Goal: Information Seeking & Learning: Learn about a topic

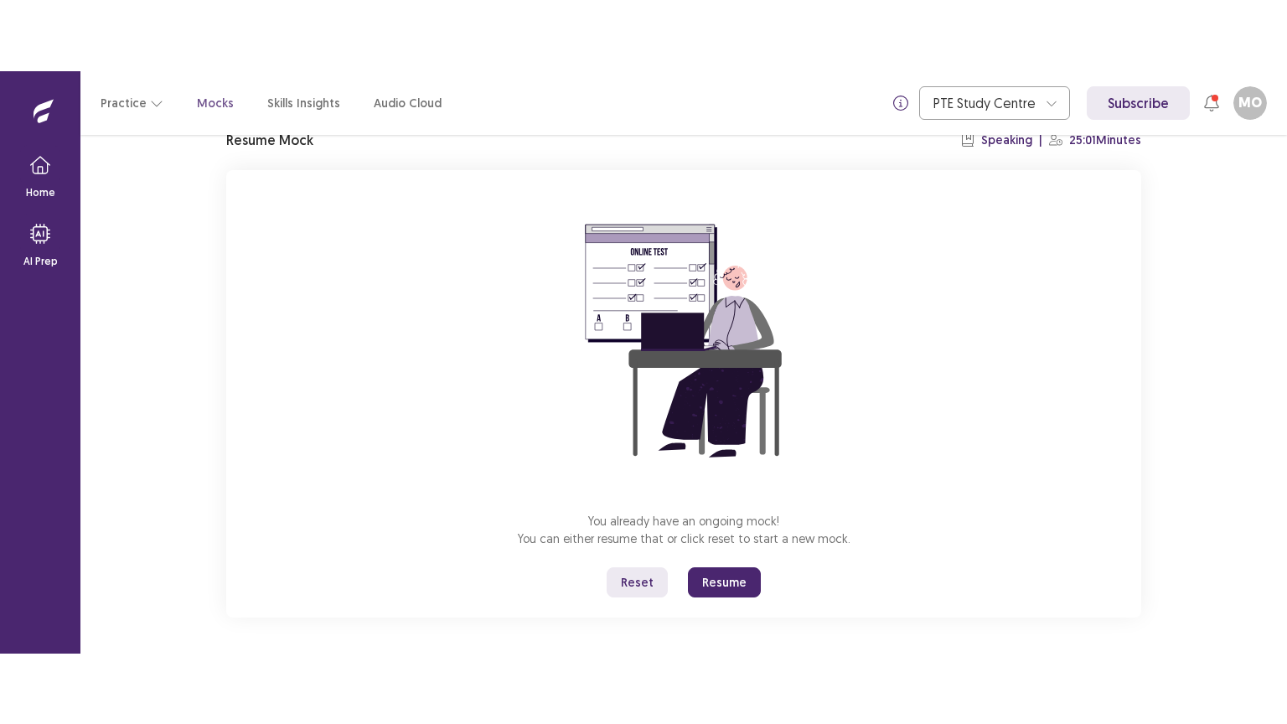
scroll to position [80, 0]
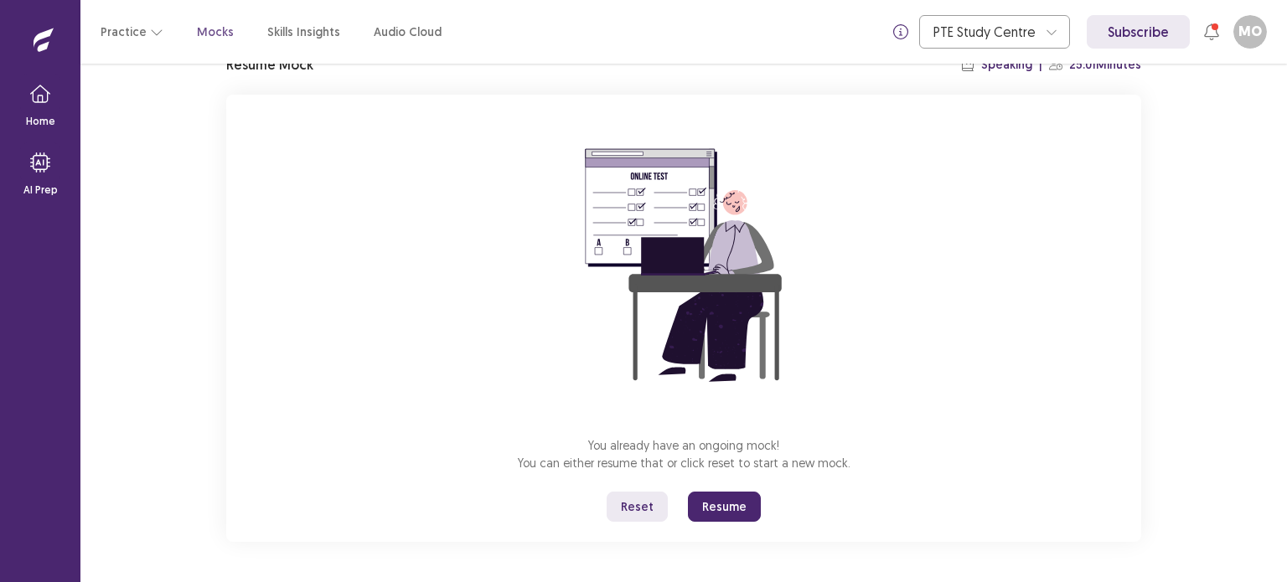
drag, startPoint x: 735, startPoint y: 505, endPoint x: 731, endPoint y: 610, distance: 104.8
click at [734, 507] on button "Resume" at bounding box center [724, 507] width 73 height 30
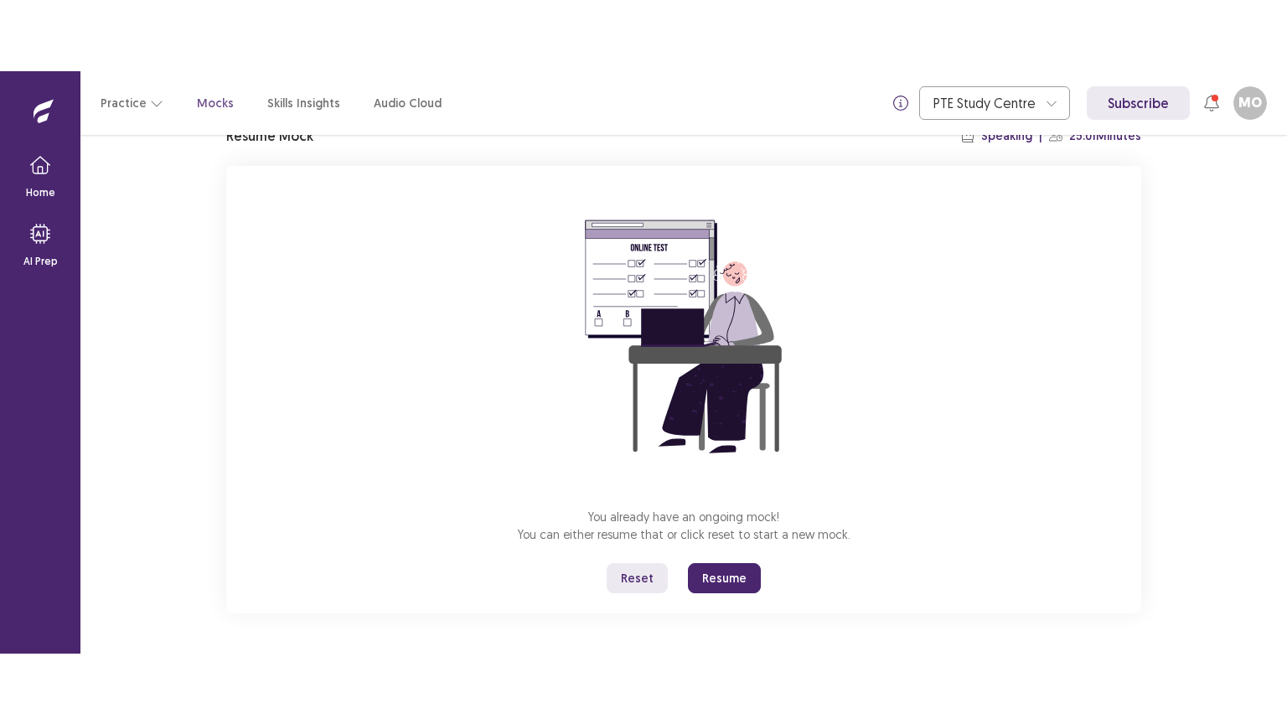
scroll to position [0, 0]
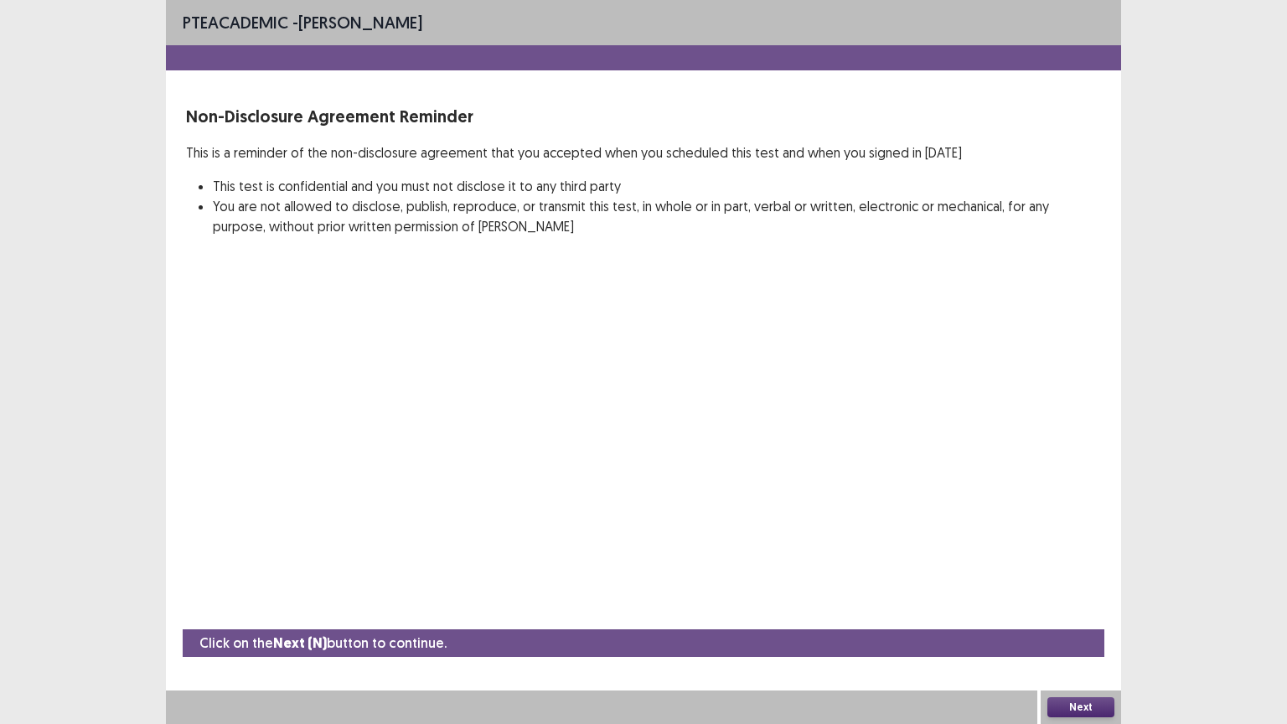
click at [1084, 581] on button "Next" at bounding box center [1080, 707] width 67 height 20
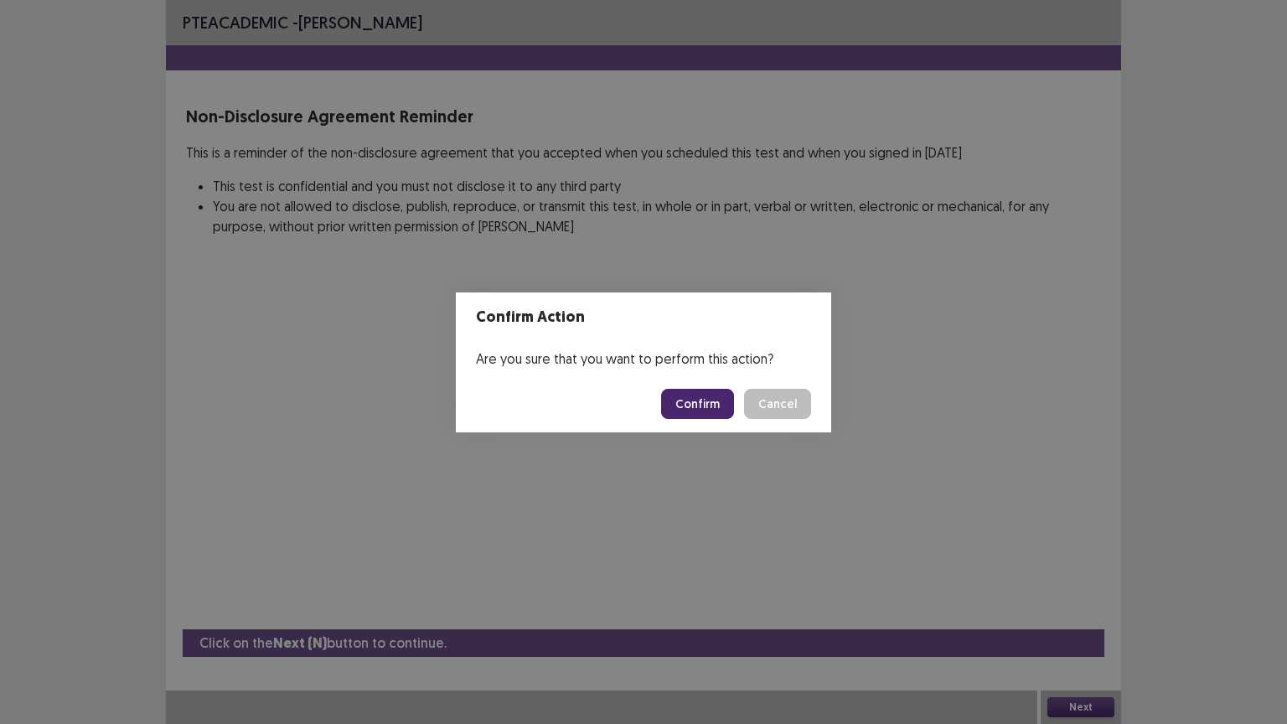
click at [701, 398] on button "Confirm" at bounding box center [697, 404] width 73 height 30
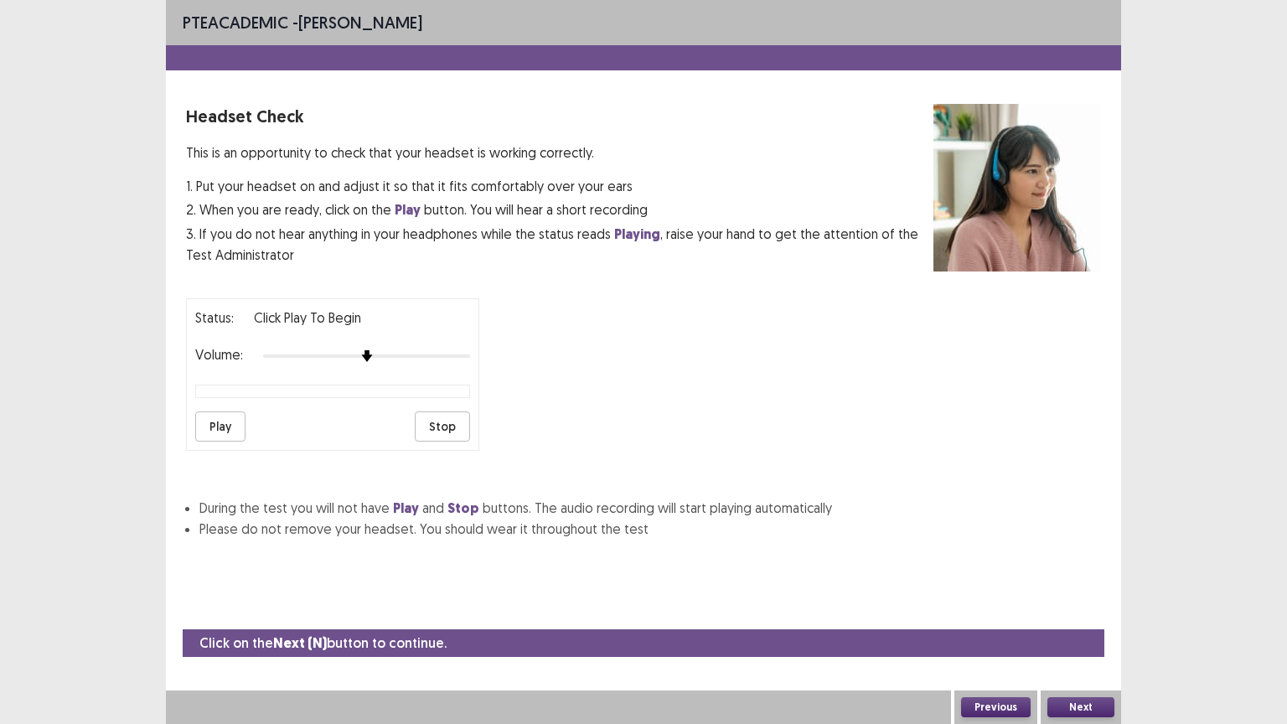
click at [204, 422] on button "Play" at bounding box center [220, 426] width 50 height 30
click at [221, 416] on button "Play" at bounding box center [220, 426] width 50 height 30
click at [1075, 581] on button "Next" at bounding box center [1080, 707] width 67 height 20
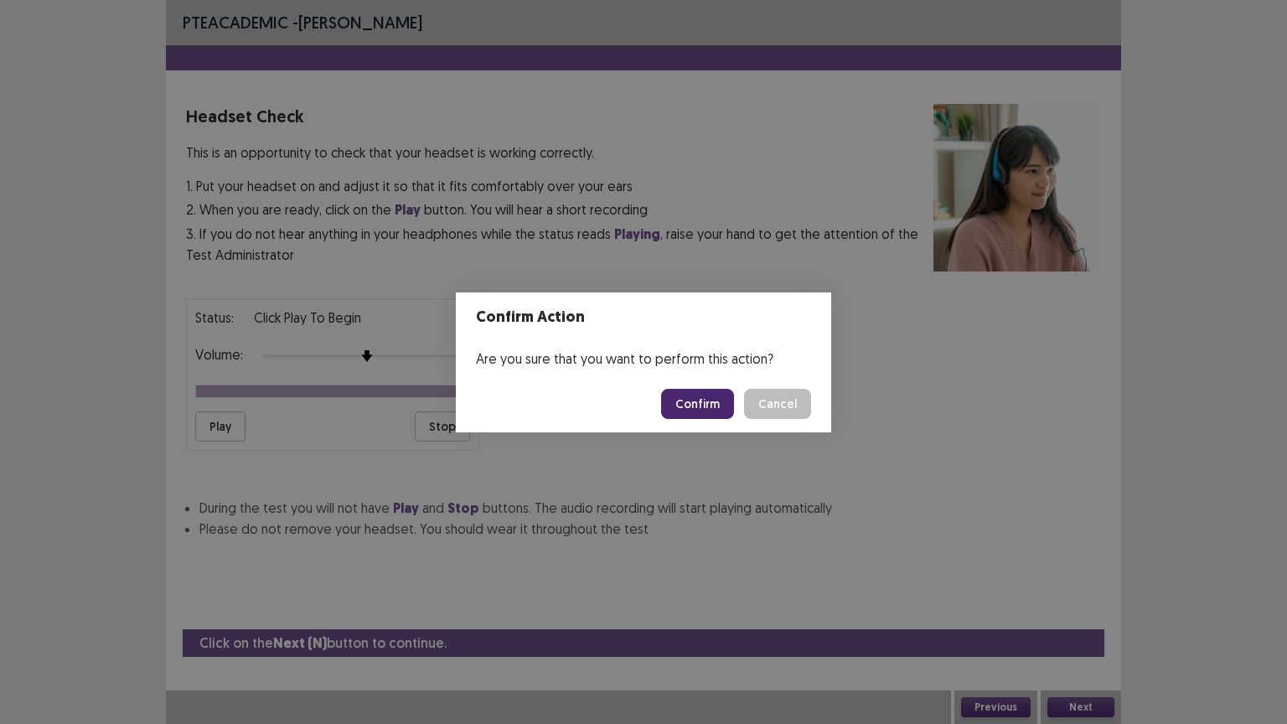
click at [688, 395] on button "Confirm" at bounding box center [697, 404] width 73 height 30
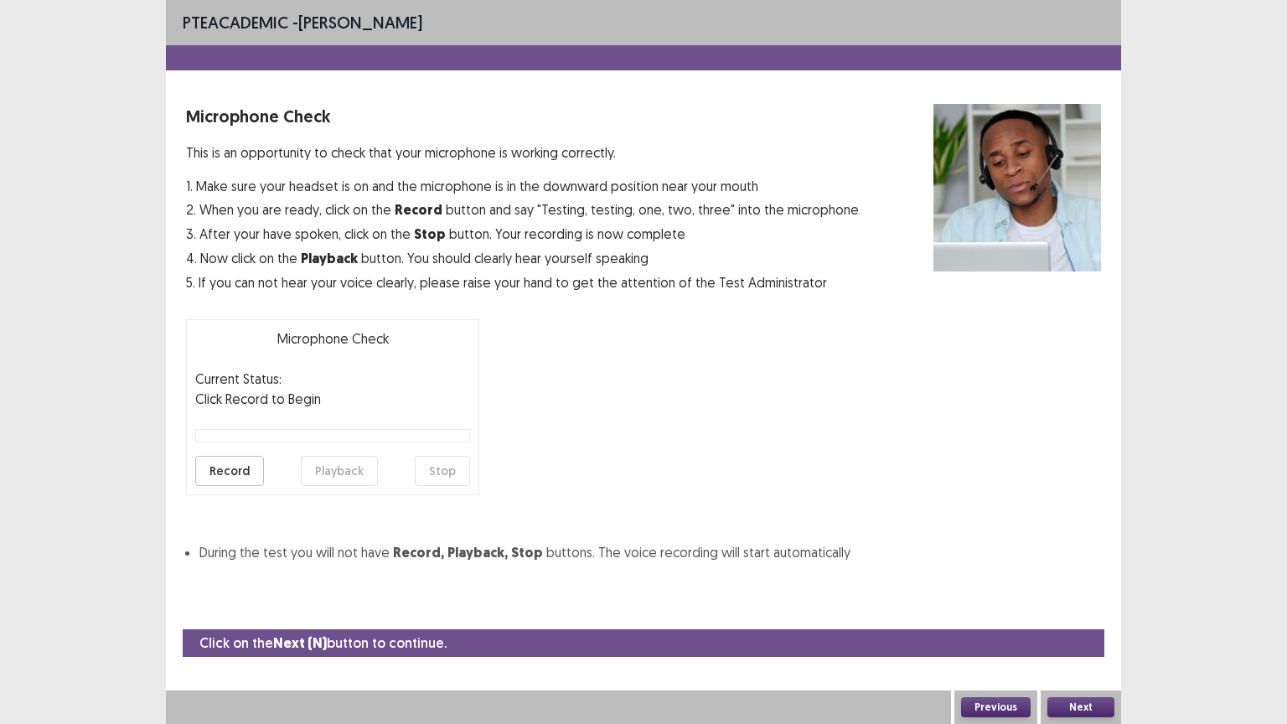
click at [236, 471] on button "Record" at bounding box center [229, 471] width 69 height 30
click at [323, 472] on button "Playback" at bounding box center [339, 471] width 77 height 30
click at [1082, 581] on button "Next" at bounding box center [1080, 707] width 67 height 20
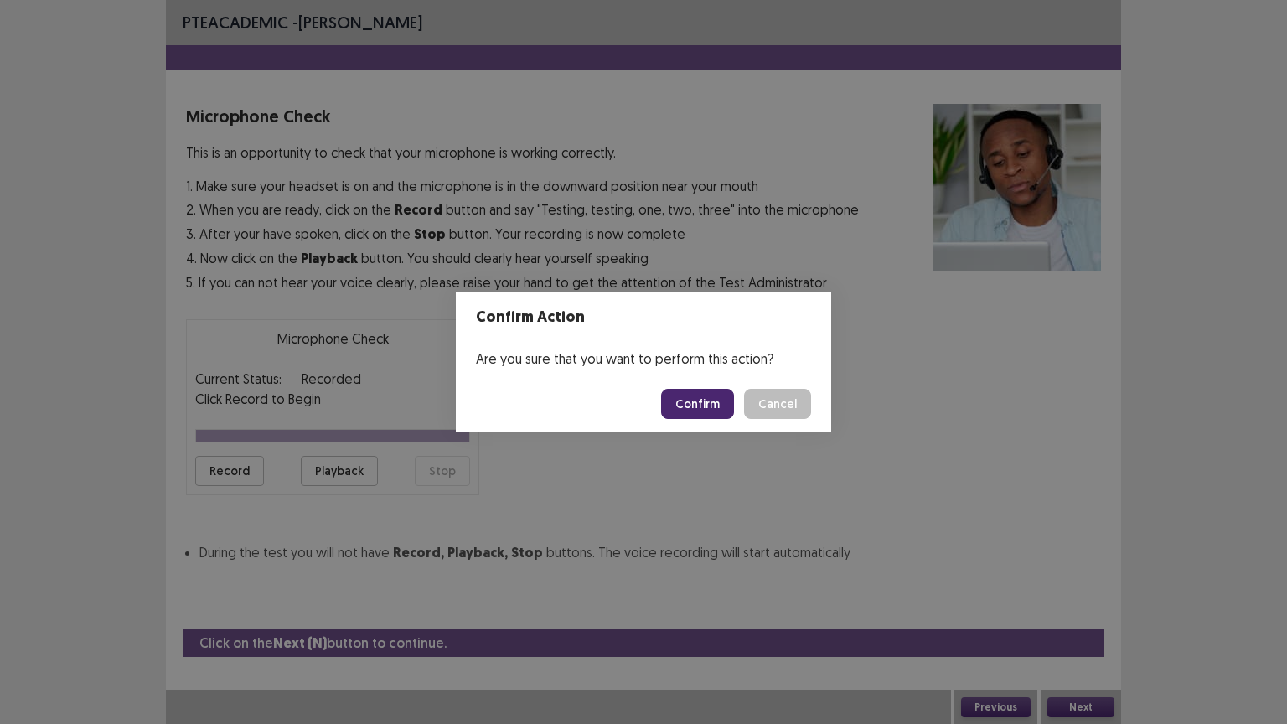
click at [699, 402] on button "Confirm" at bounding box center [697, 404] width 73 height 30
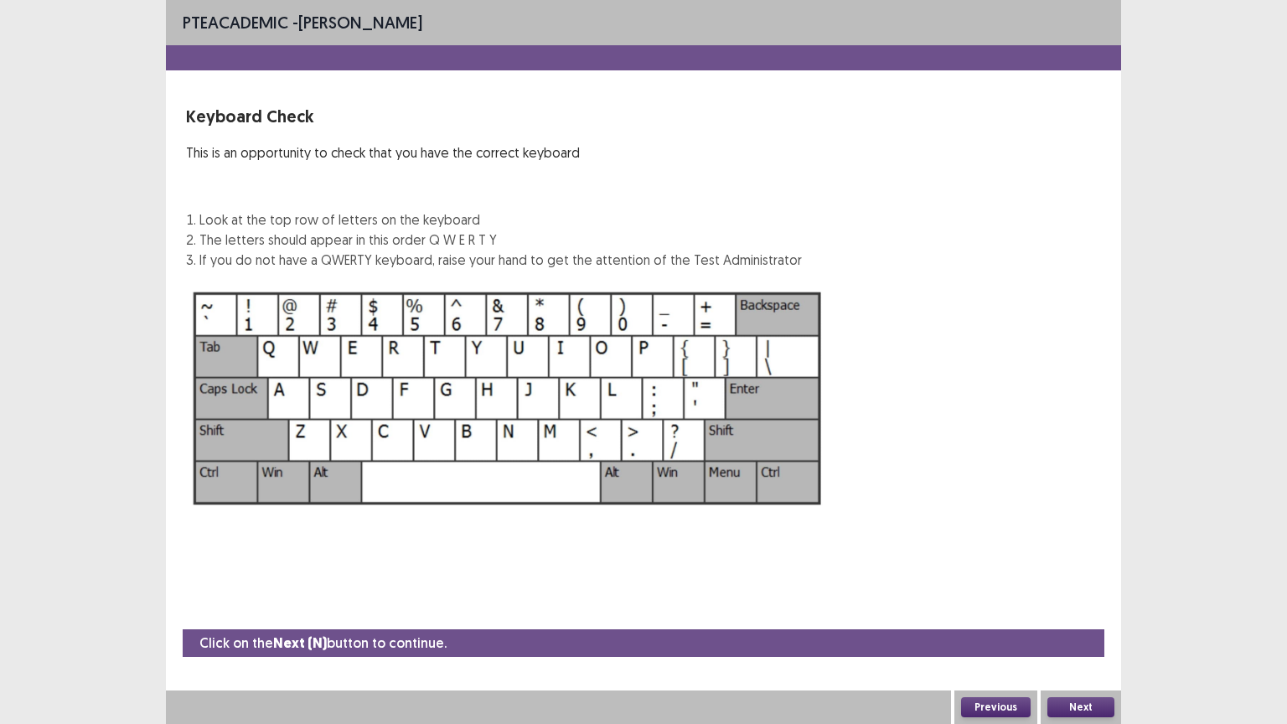
click at [318, 359] on img at bounding box center [507, 398] width 643 height 230
click at [1091, 581] on button "Next" at bounding box center [1080, 707] width 67 height 20
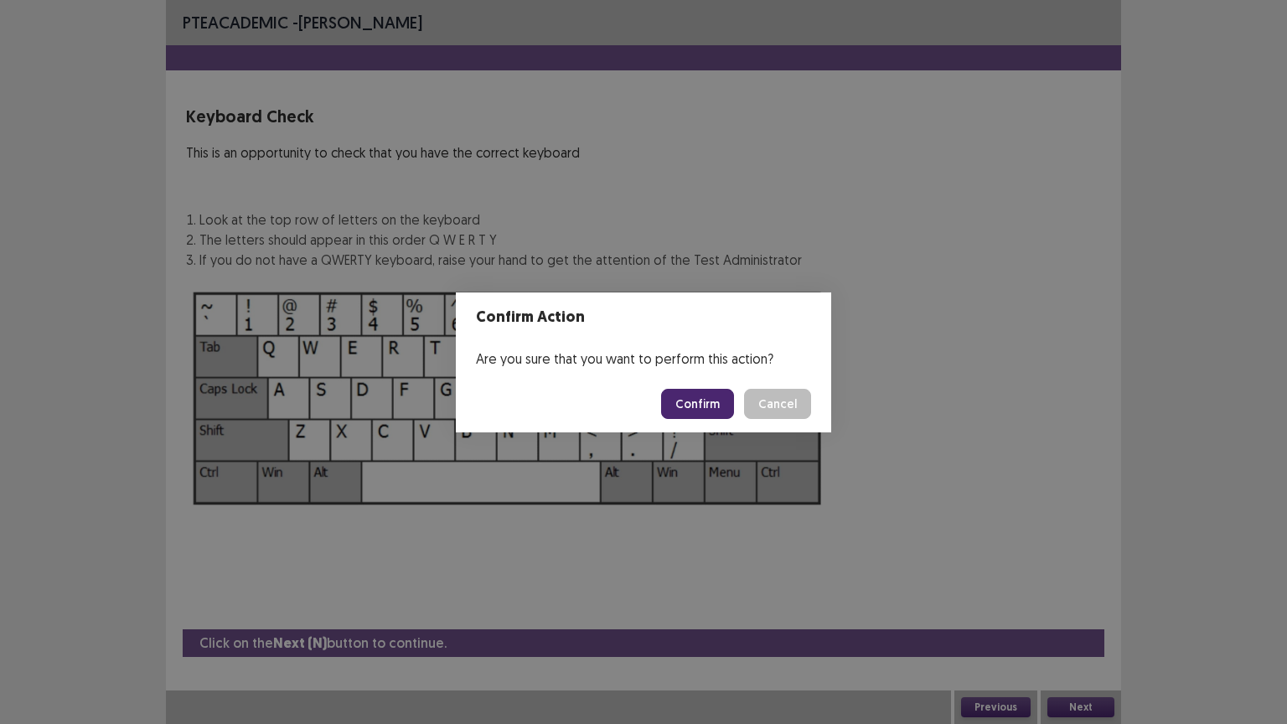
click at [715, 403] on button "Confirm" at bounding box center [697, 404] width 73 height 30
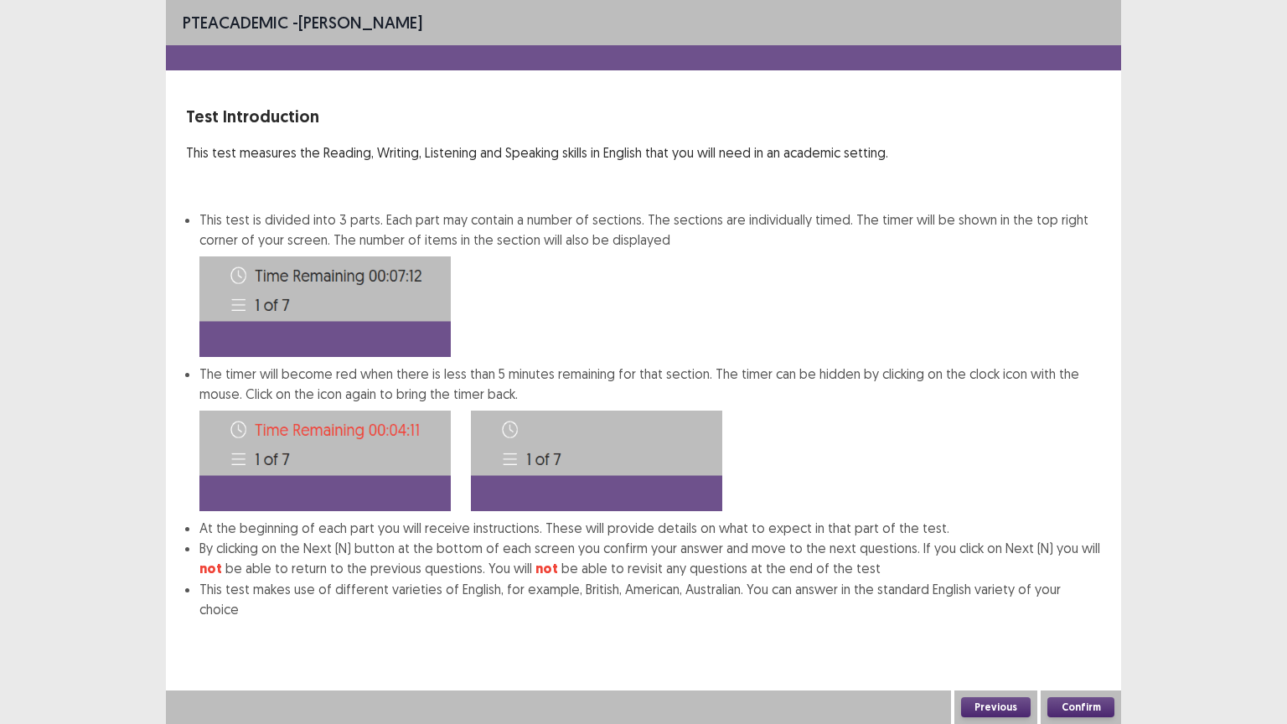
click at [1071, 581] on button "Confirm" at bounding box center [1080, 707] width 67 height 20
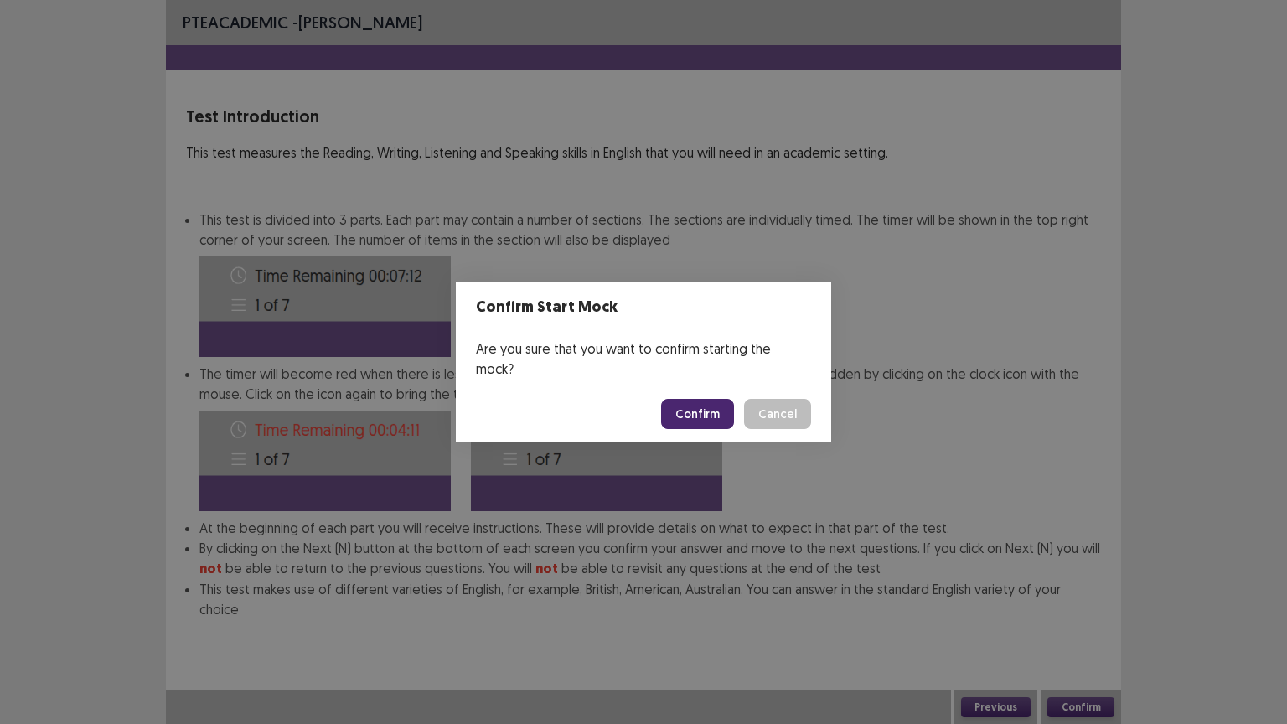
click at [700, 406] on button "Confirm" at bounding box center [697, 414] width 73 height 30
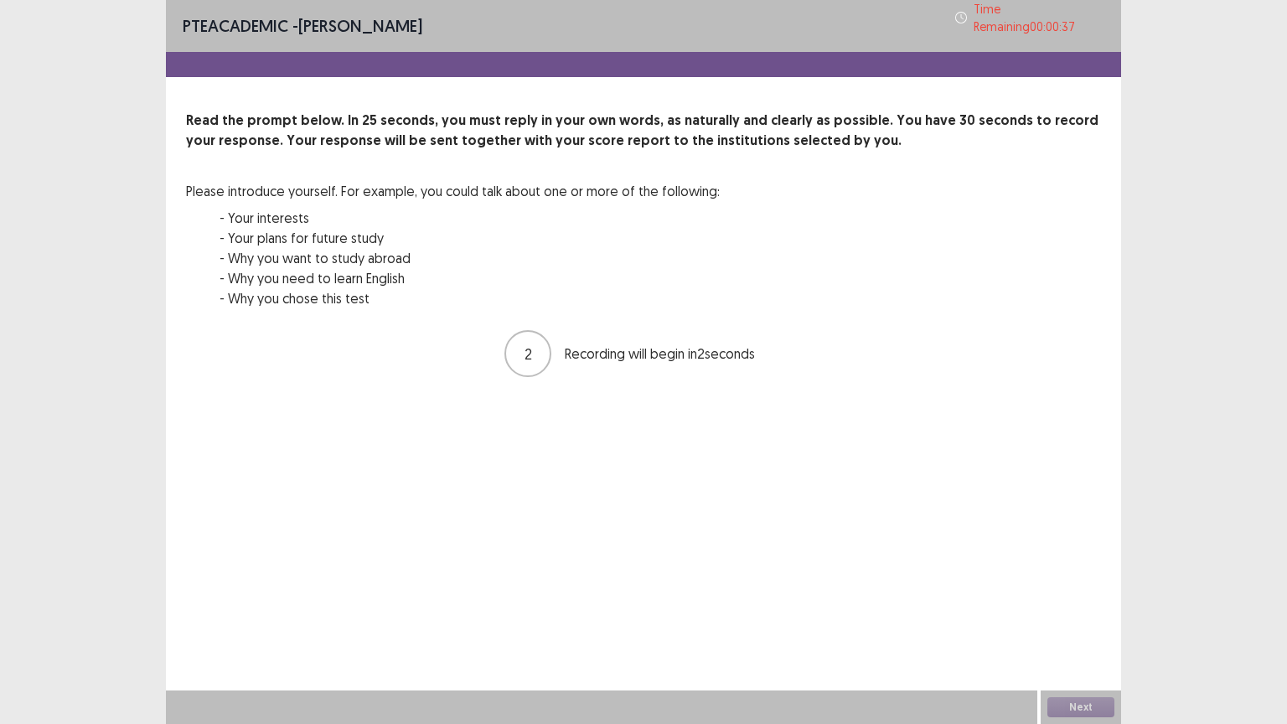
click at [1072, 581] on div "Next" at bounding box center [1080, 707] width 80 height 34
click at [1075, 581] on button "Next" at bounding box center [1080, 707] width 67 height 20
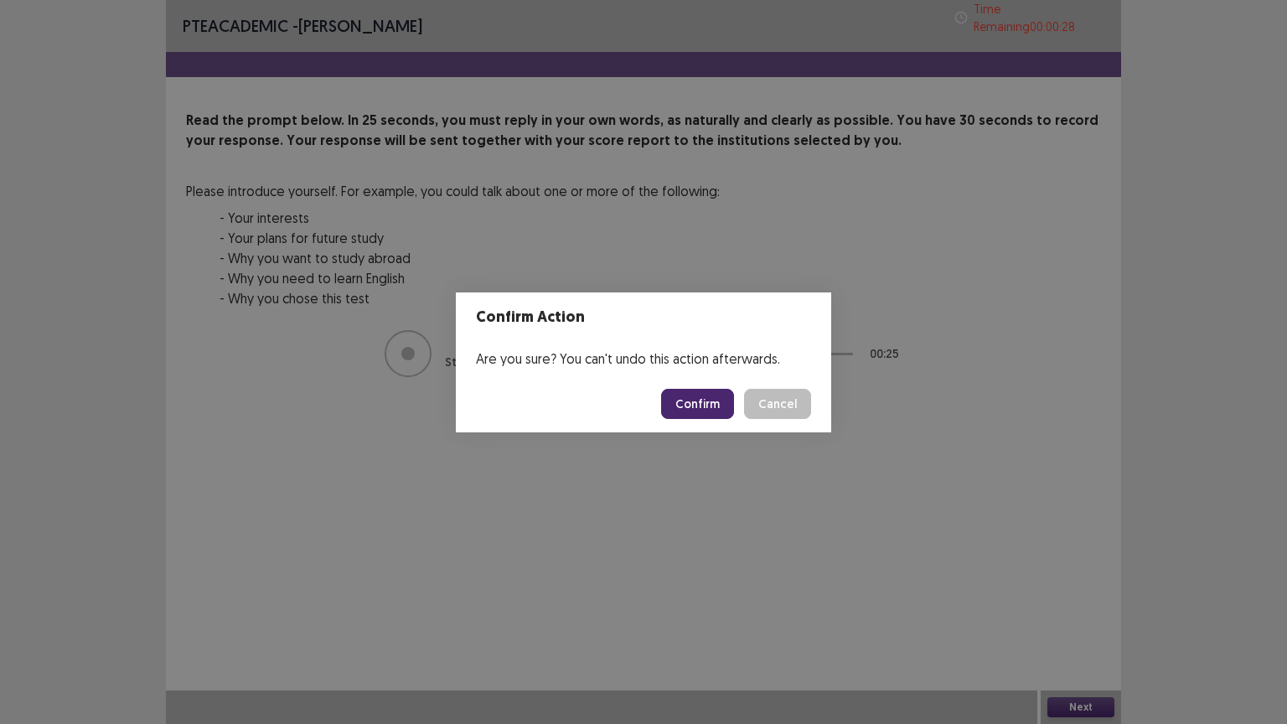
click at [697, 395] on button "Confirm" at bounding box center [697, 404] width 73 height 30
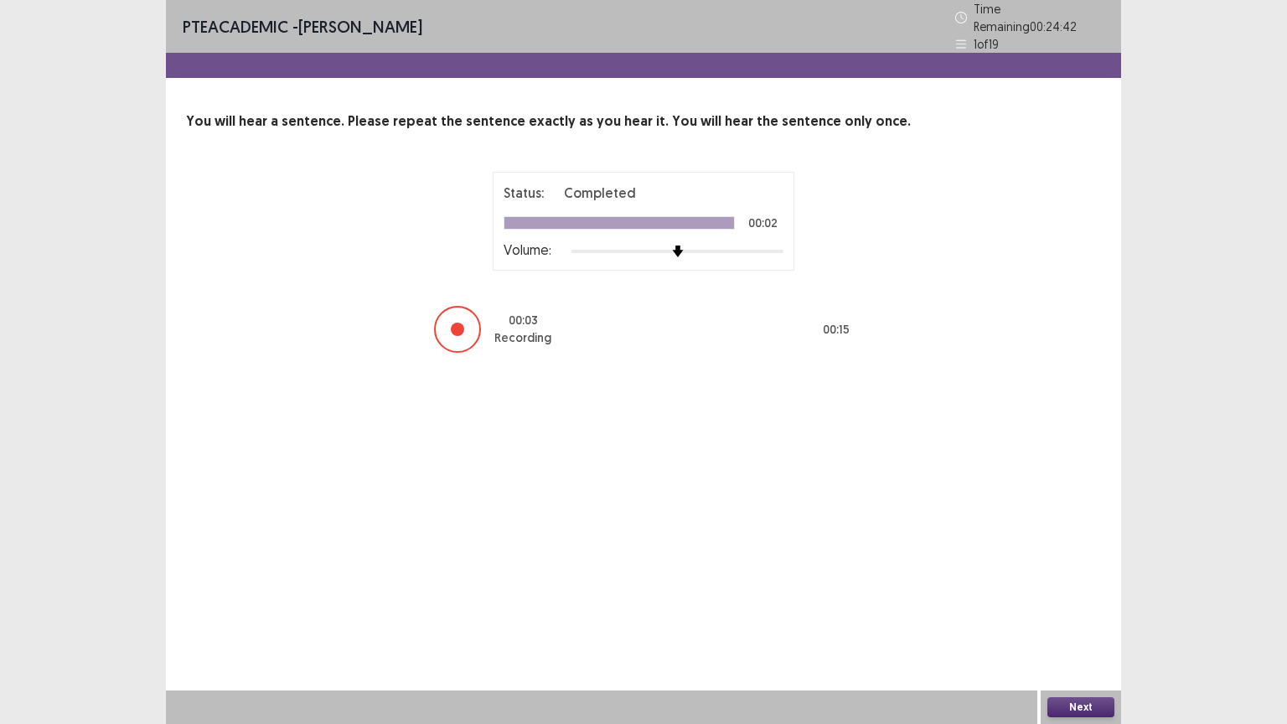
click at [1076, 581] on button "Next" at bounding box center [1080, 707] width 67 height 20
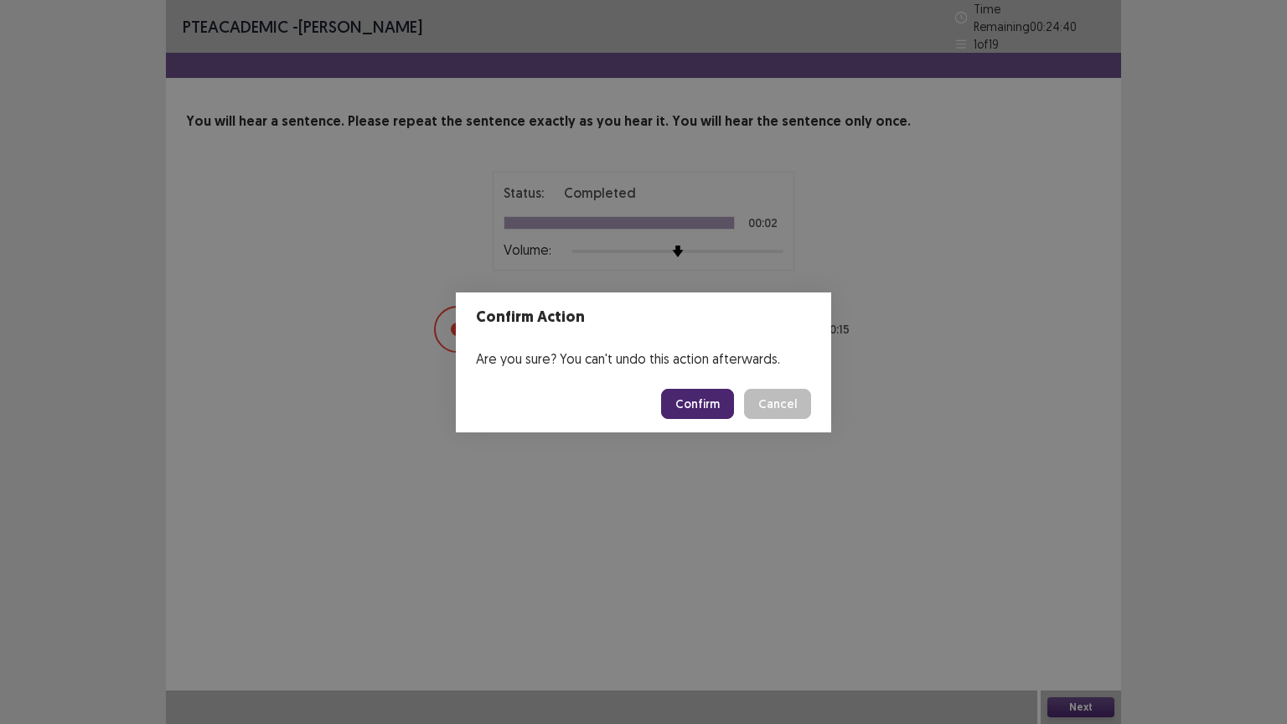
click at [714, 409] on button "Confirm" at bounding box center [697, 404] width 73 height 30
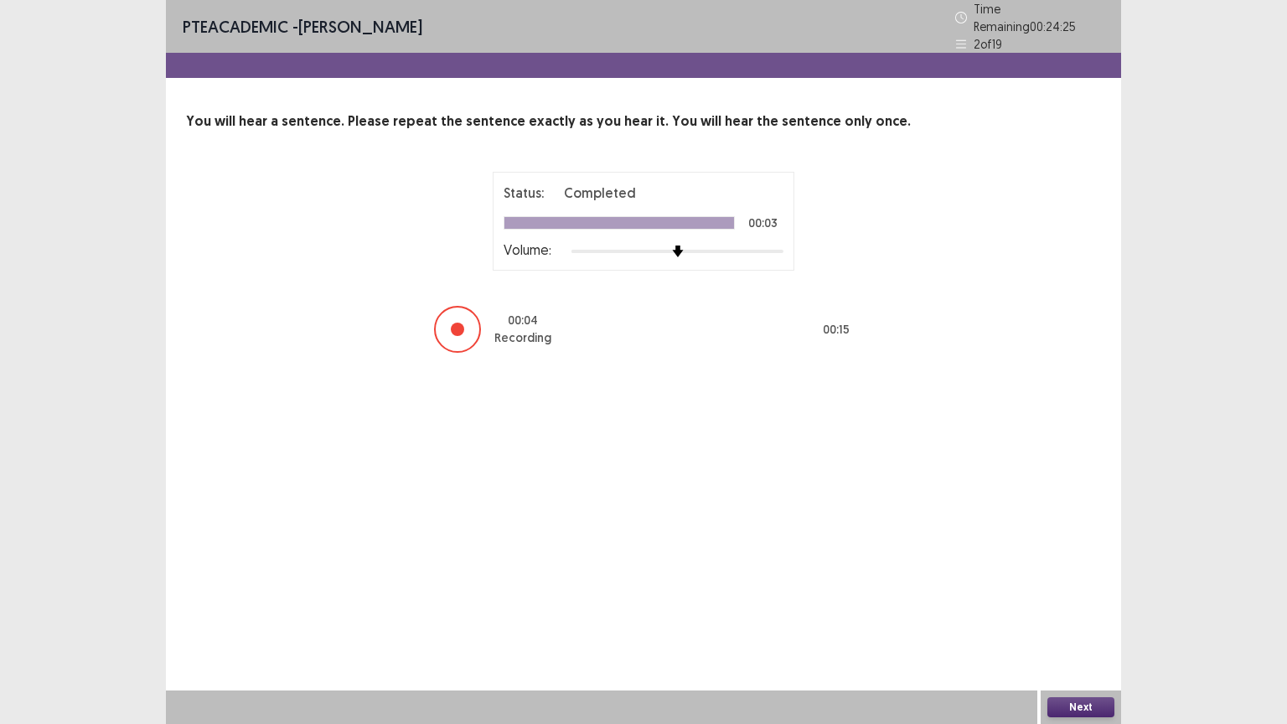
click at [1070, 581] on button "Next" at bounding box center [1080, 707] width 67 height 20
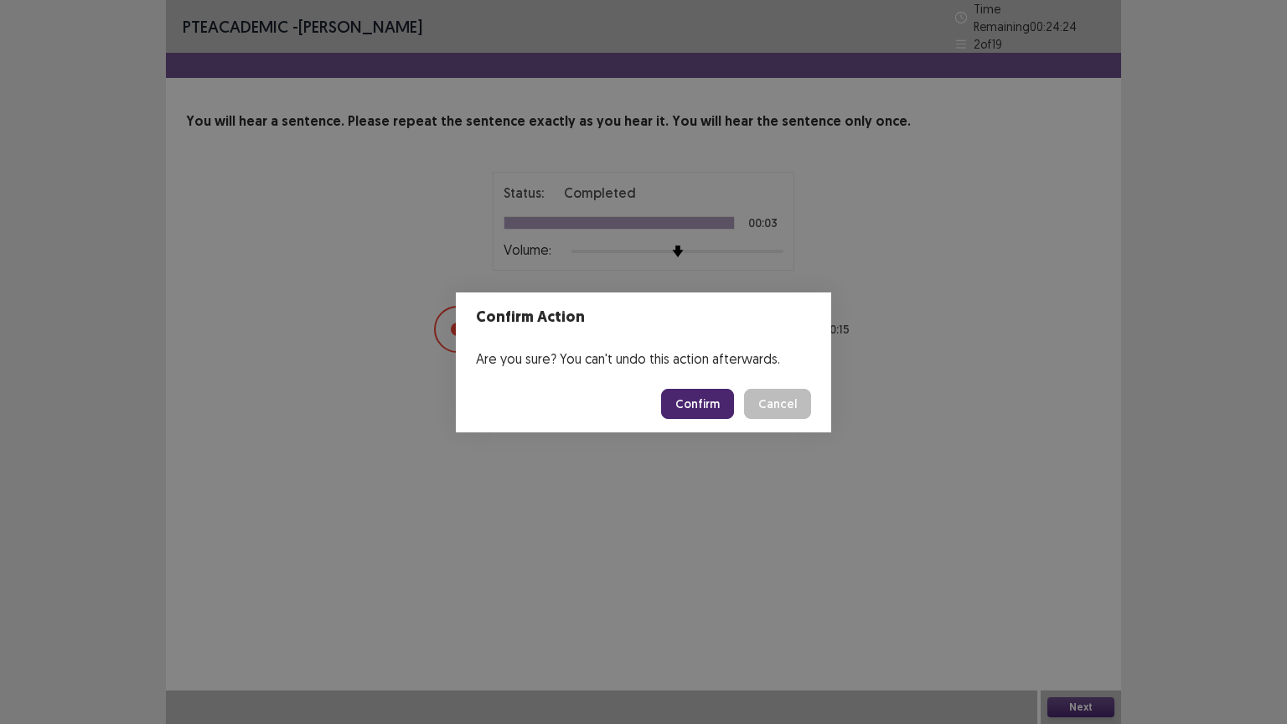
click at [700, 399] on button "Confirm" at bounding box center [697, 404] width 73 height 30
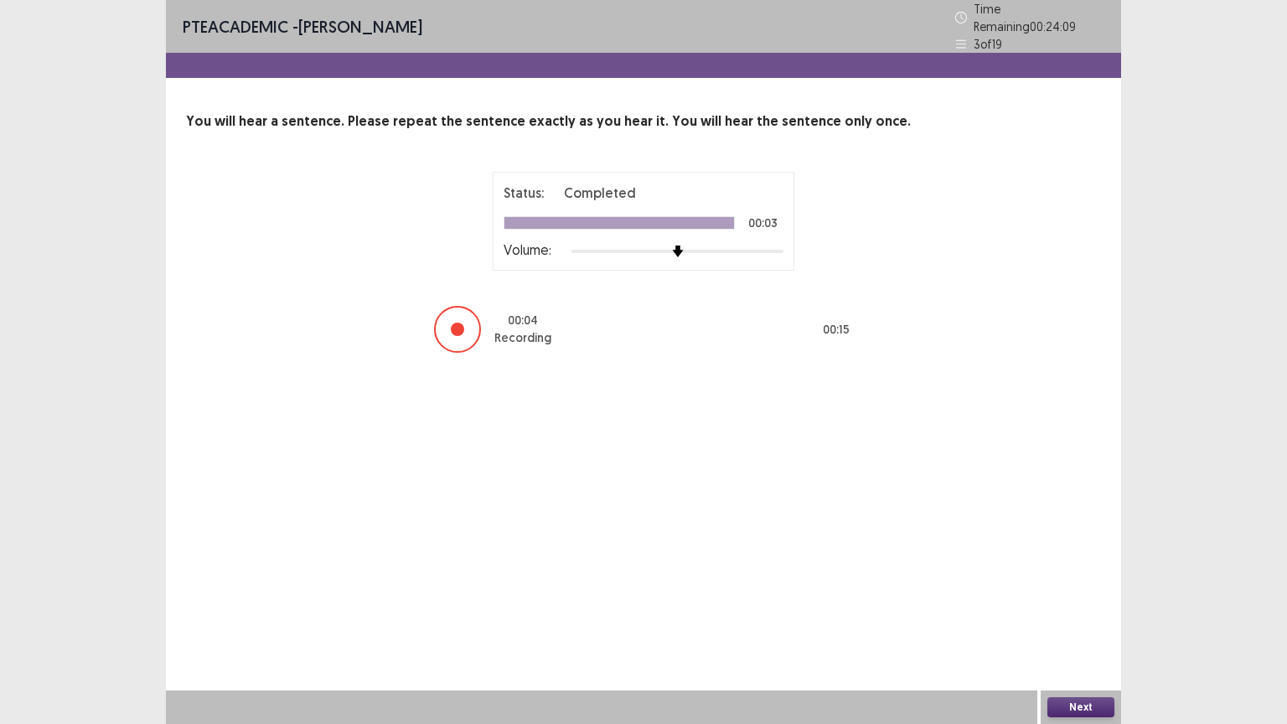
click at [1070, 581] on button "Next" at bounding box center [1080, 707] width 67 height 20
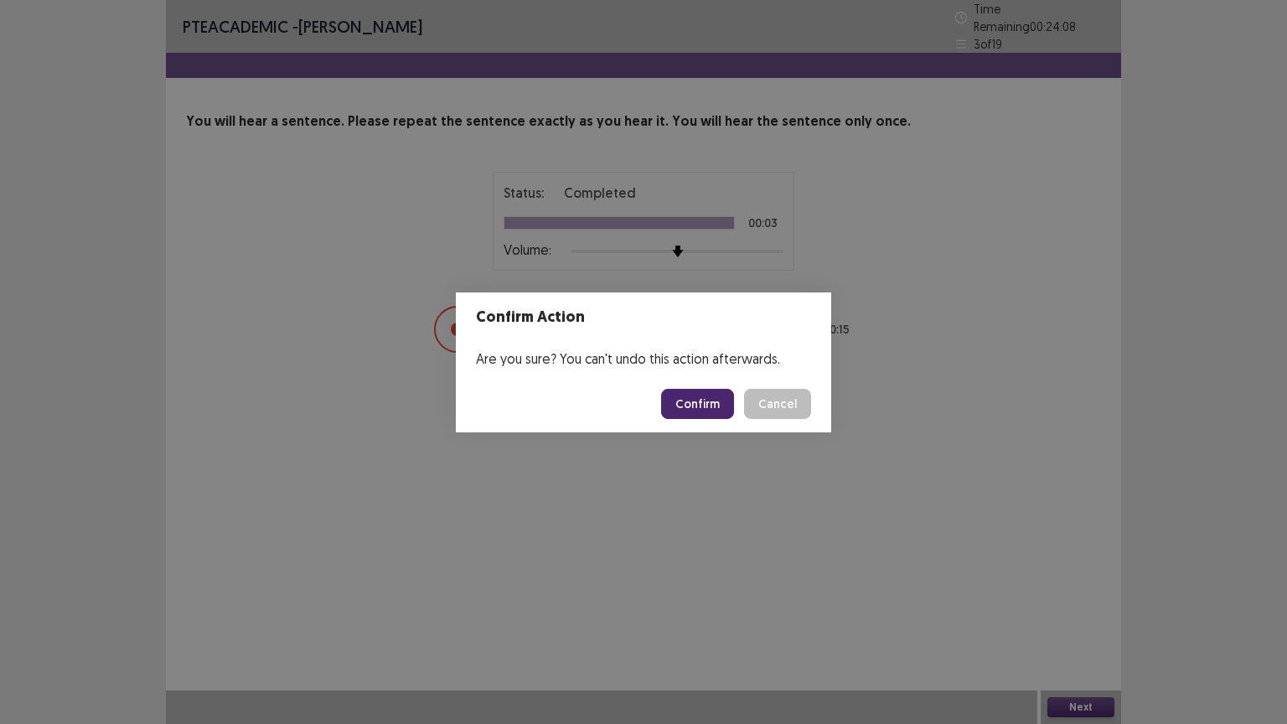
click at [696, 405] on button "Confirm" at bounding box center [697, 404] width 73 height 30
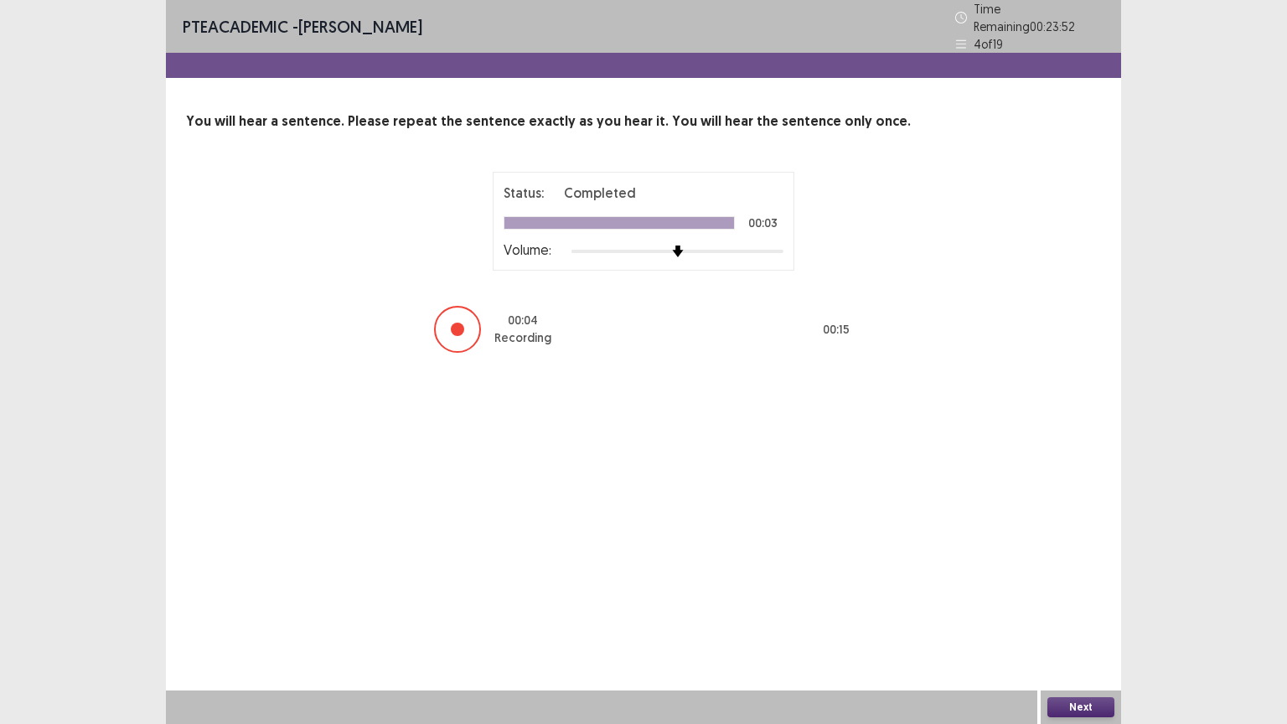
click at [1069, 581] on button "Next" at bounding box center [1080, 707] width 67 height 20
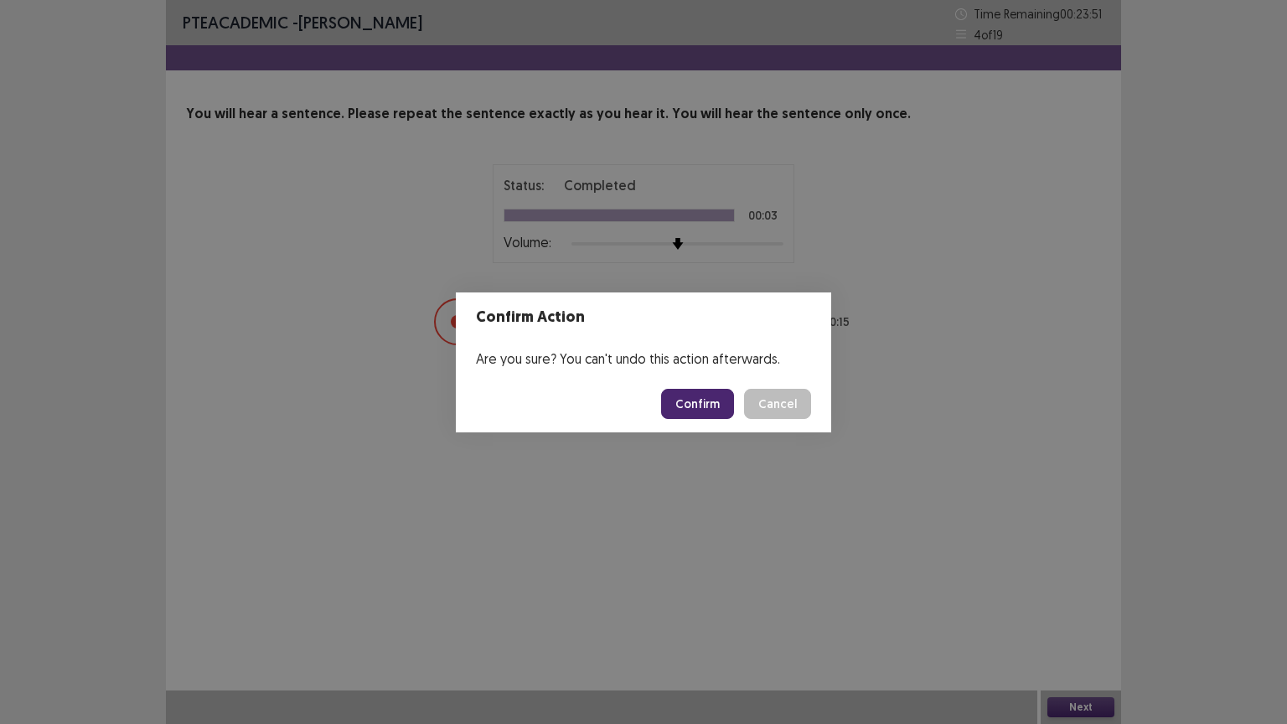
click at [689, 406] on button "Confirm" at bounding box center [697, 404] width 73 height 30
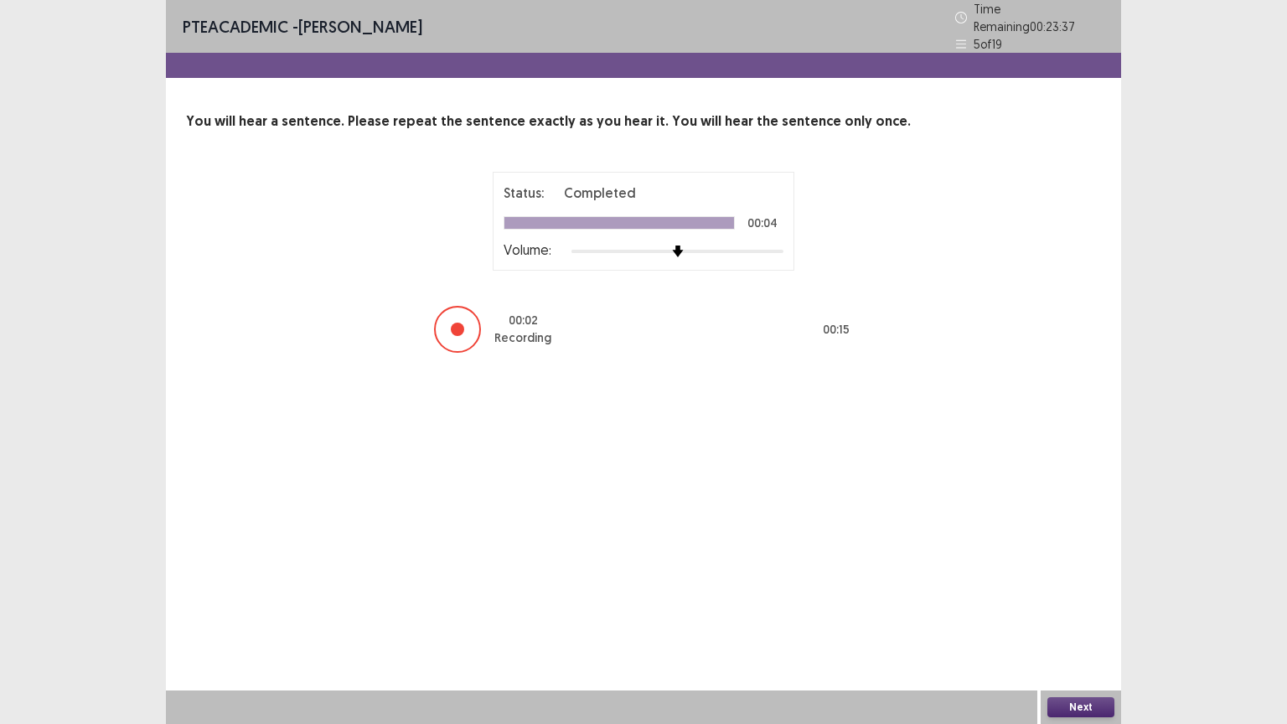
click at [1065, 581] on div "Next" at bounding box center [1080, 707] width 80 height 34
click at [1070, 581] on button "Next" at bounding box center [1080, 707] width 67 height 20
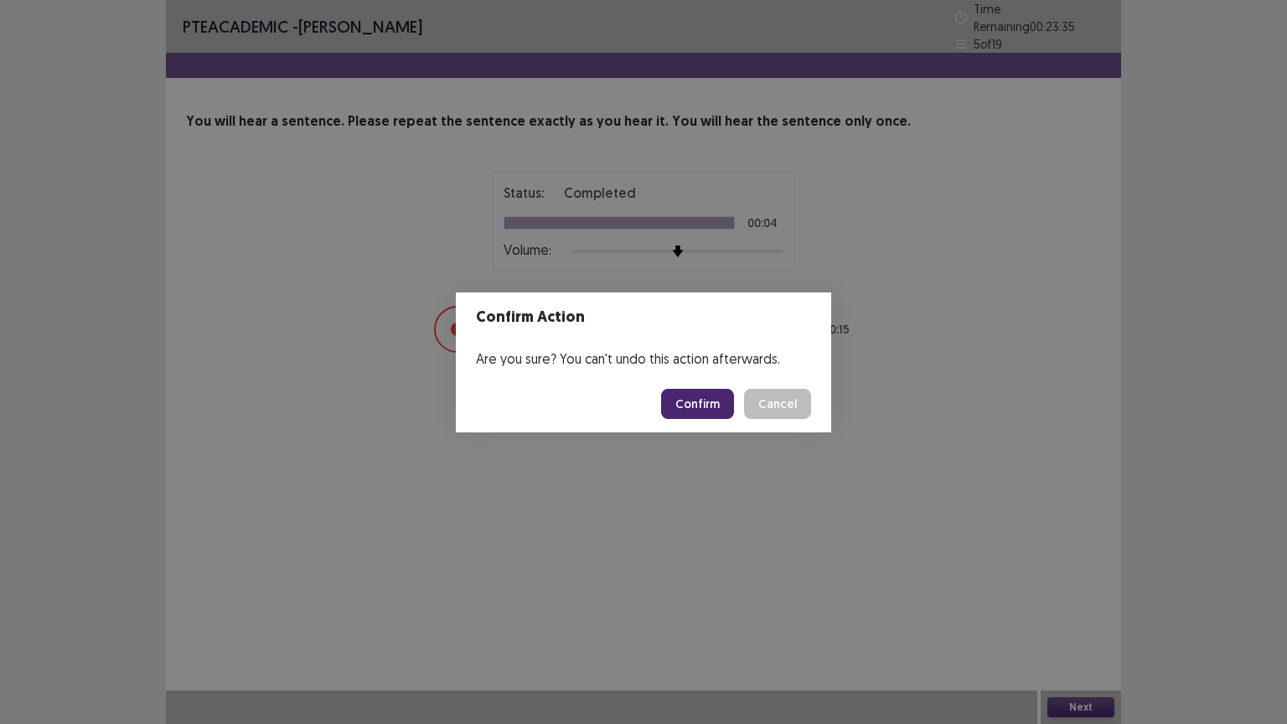
click at [678, 382] on footer "Confirm Cancel" at bounding box center [643, 403] width 375 height 57
click at [704, 404] on button "Confirm" at bounding box center [697, 404] width 73 height 30
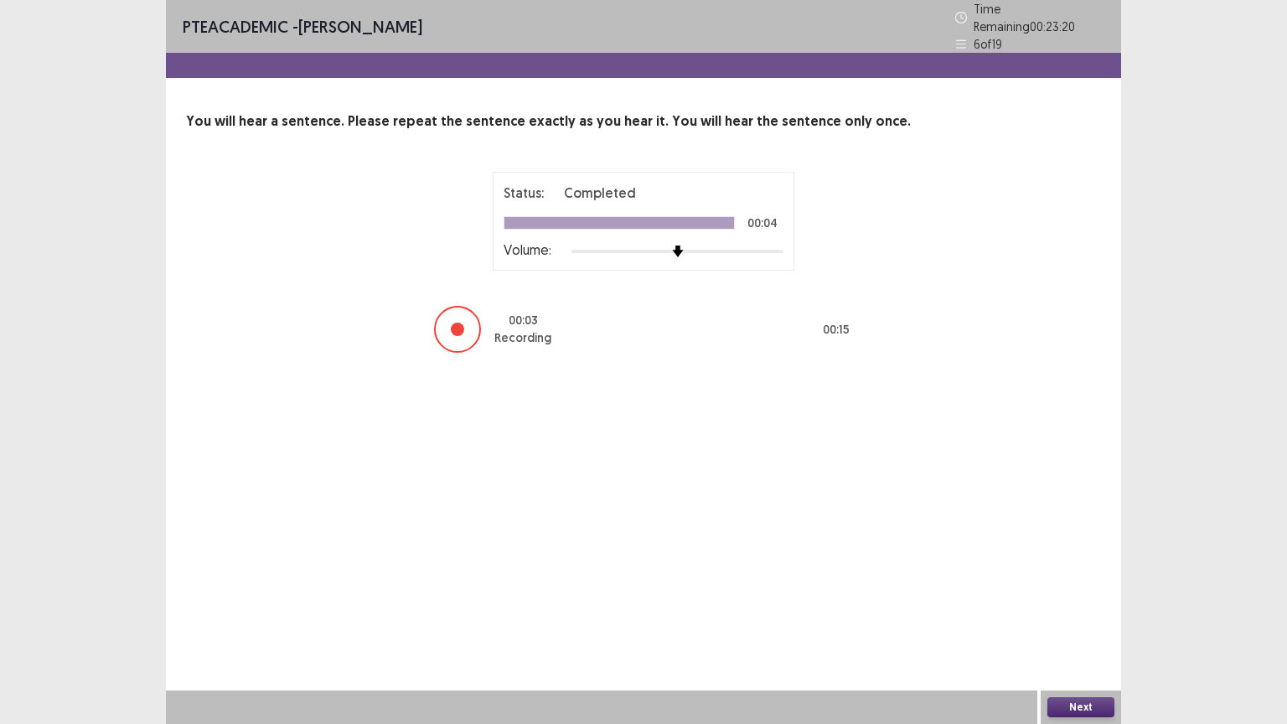
click at [1070, 581] on button "Next" at bounding box center [1080, 707] width 67 height 20
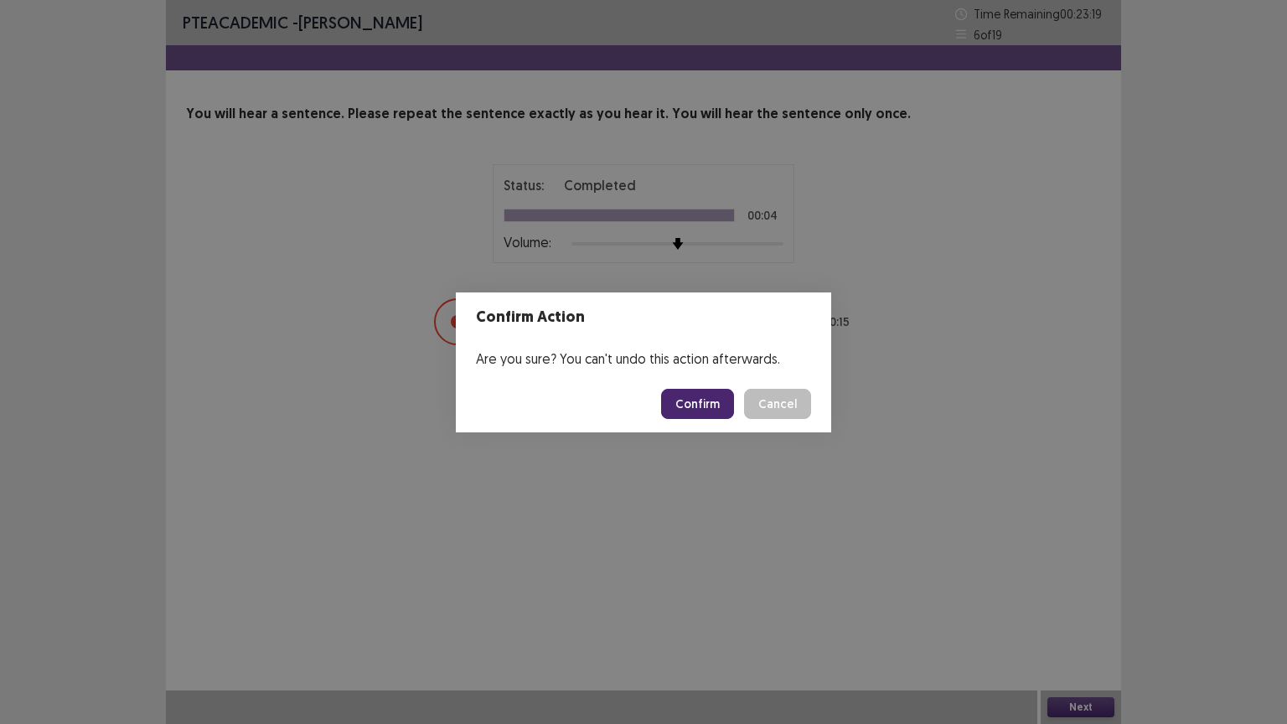
click at [704, 408] on button "Confirm" at bounding box center [697, 404] width 73 height 30
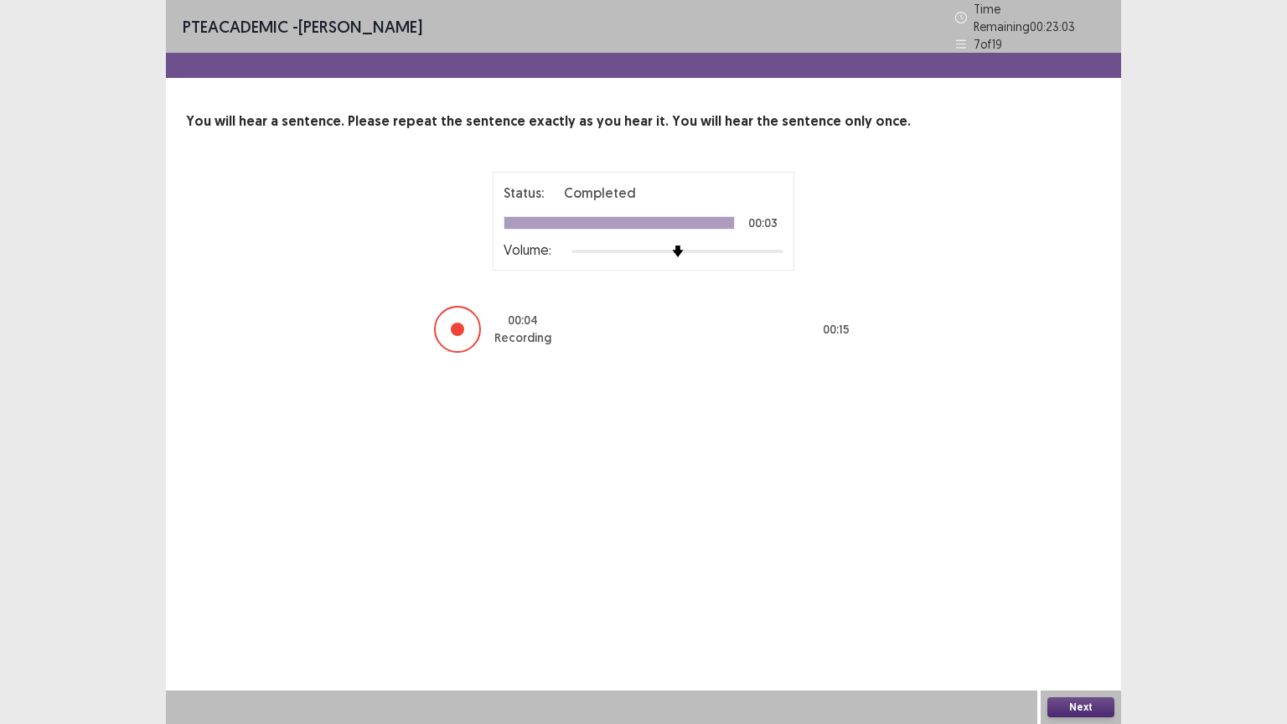
click at [1077, 581] on button "Next" at bounding box center [1080, 707] width 67 height 20
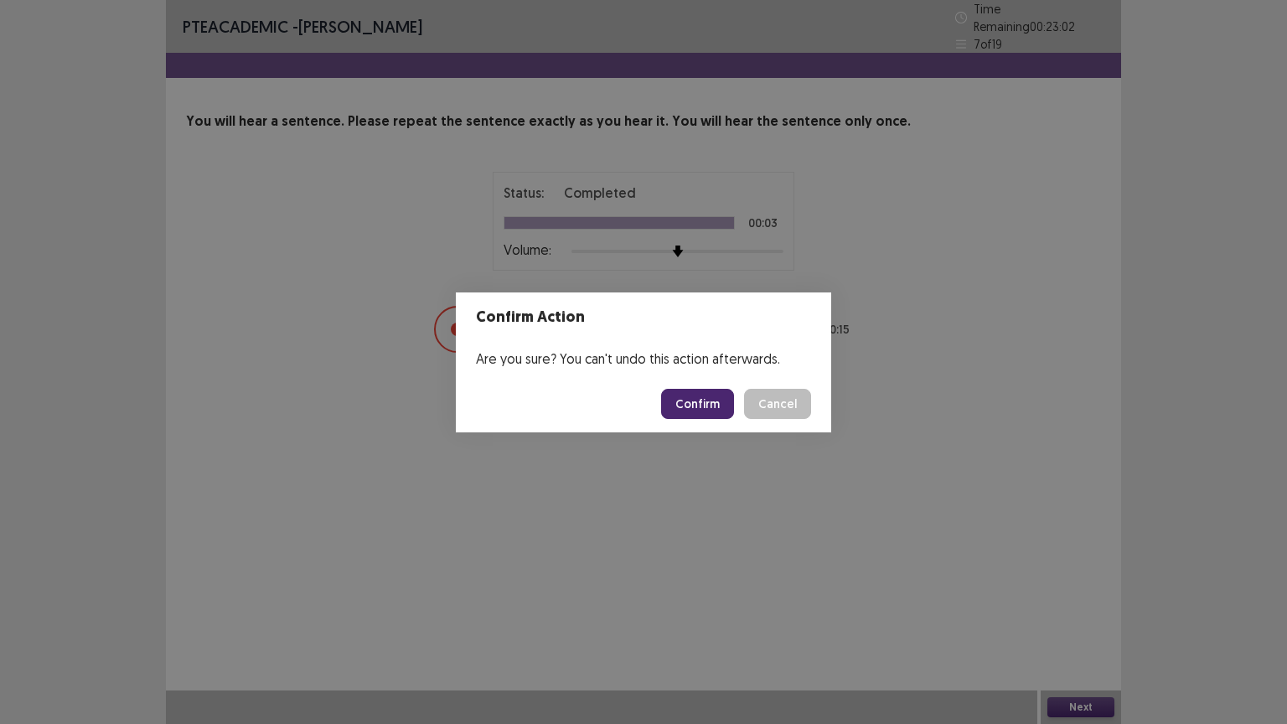
click at [710, 401] on button "Confirm" at bounding box center [697, 404] width 73 height 30
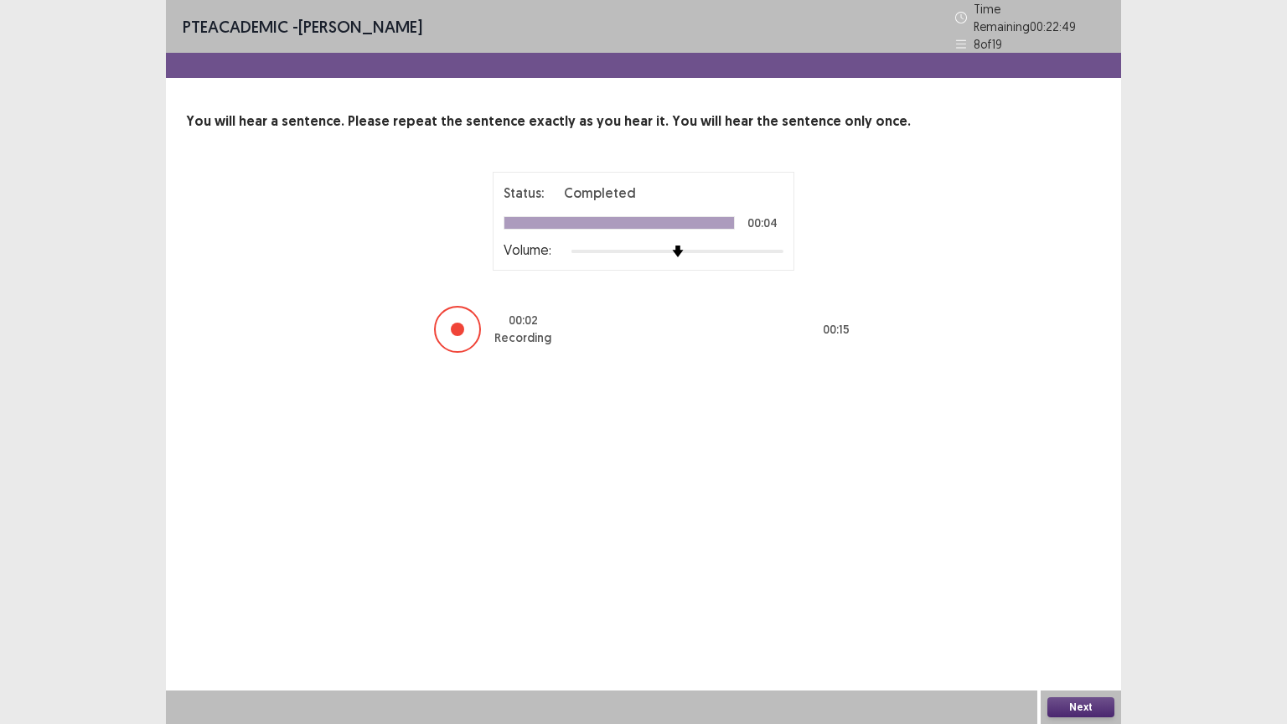
click at [1079, 581] on button "Next" at bounding box center [1080, 707] width 67 height 20
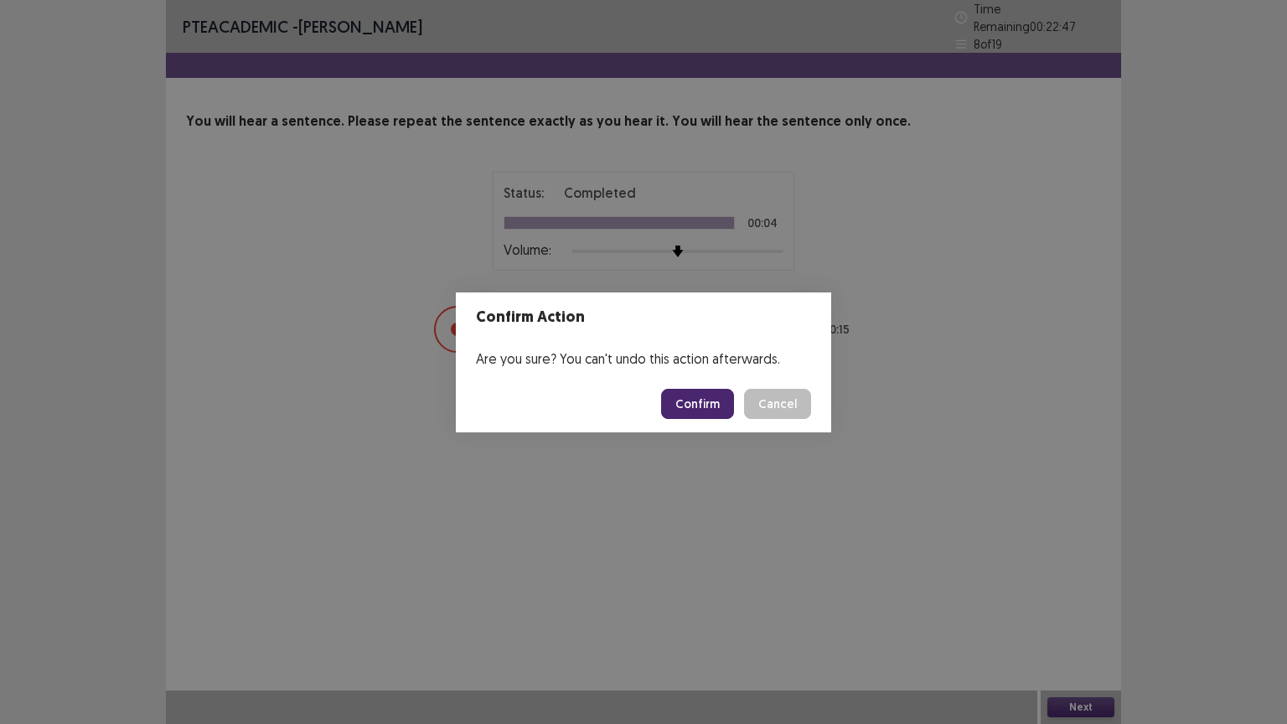
click at [705, 397] on button "Confirm" at bounding box center [697, 404] width 73 height 30
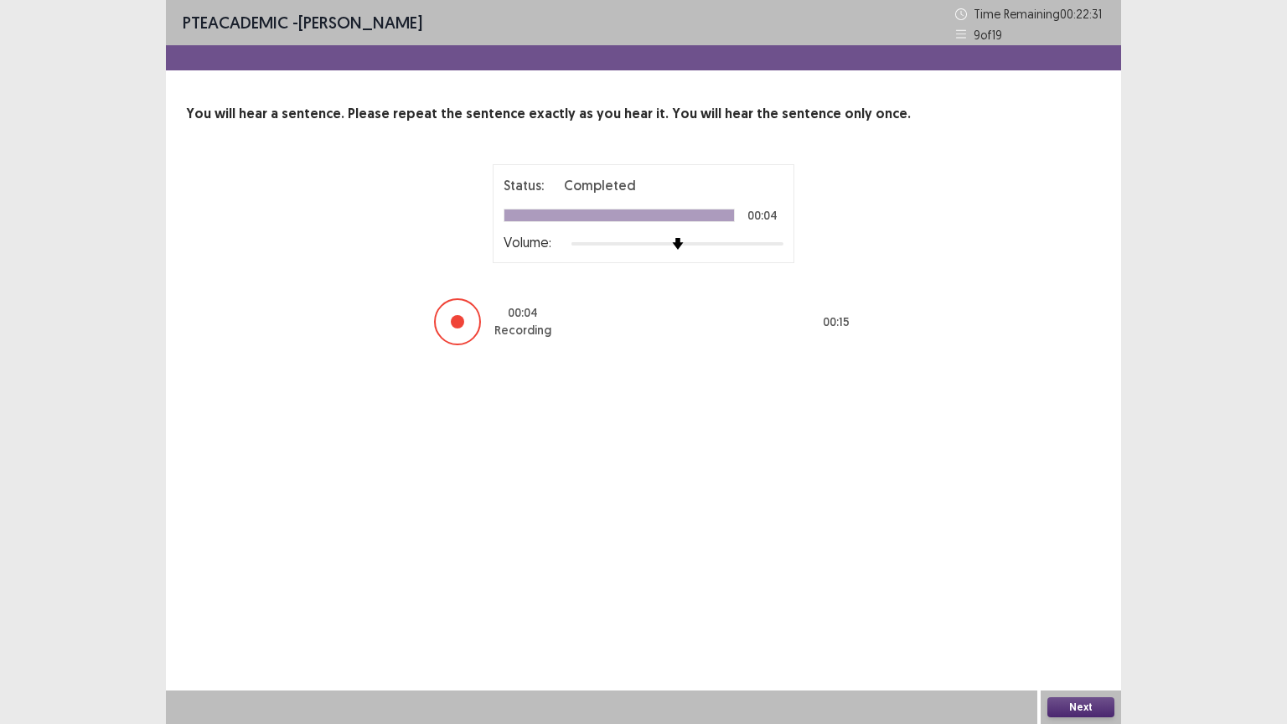
click at [1076, 581] on button "Next" at bounding box center [1080, 707] width 67 height 20
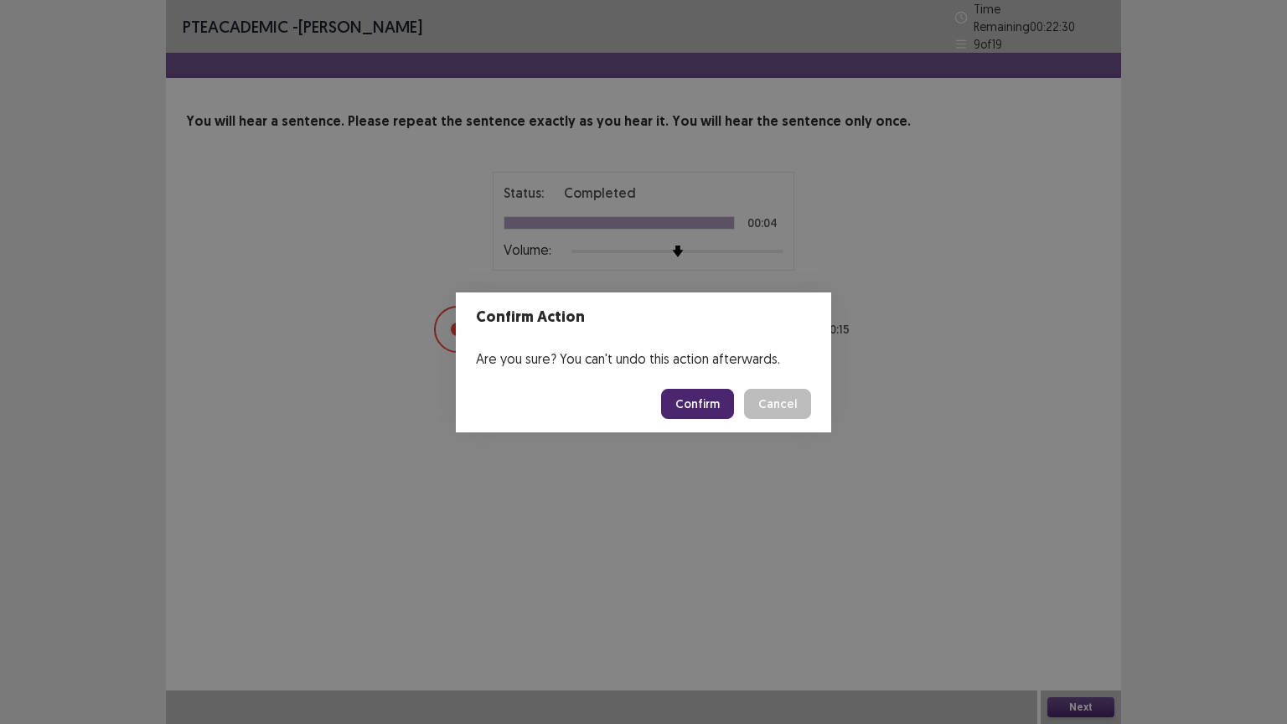
click at [704, 400] on button "Confirm" at bounding box center [697, 404] width 73 height 30
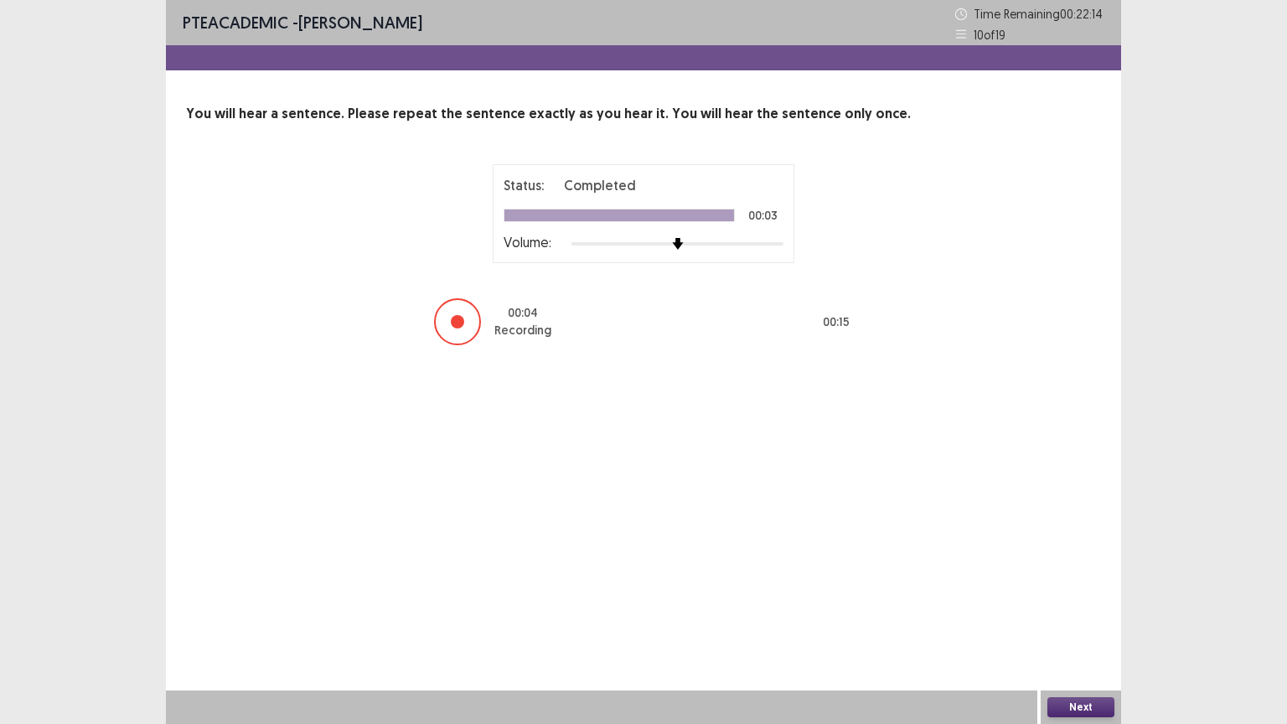
click at [1071, 581] on button "Next" at bounding box center [1080, 707] width 67 height 20
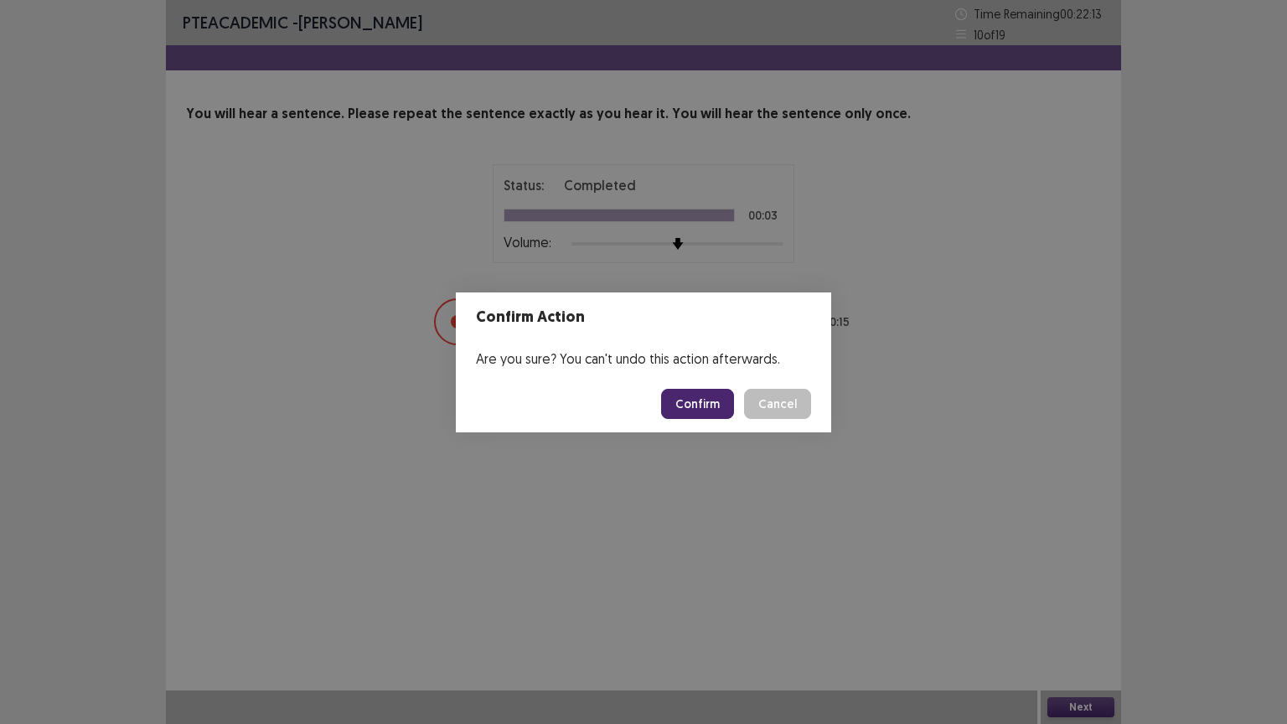
click at [694, 397] on button "Confirm" at bounding box center [697, 404] width 73 height 30
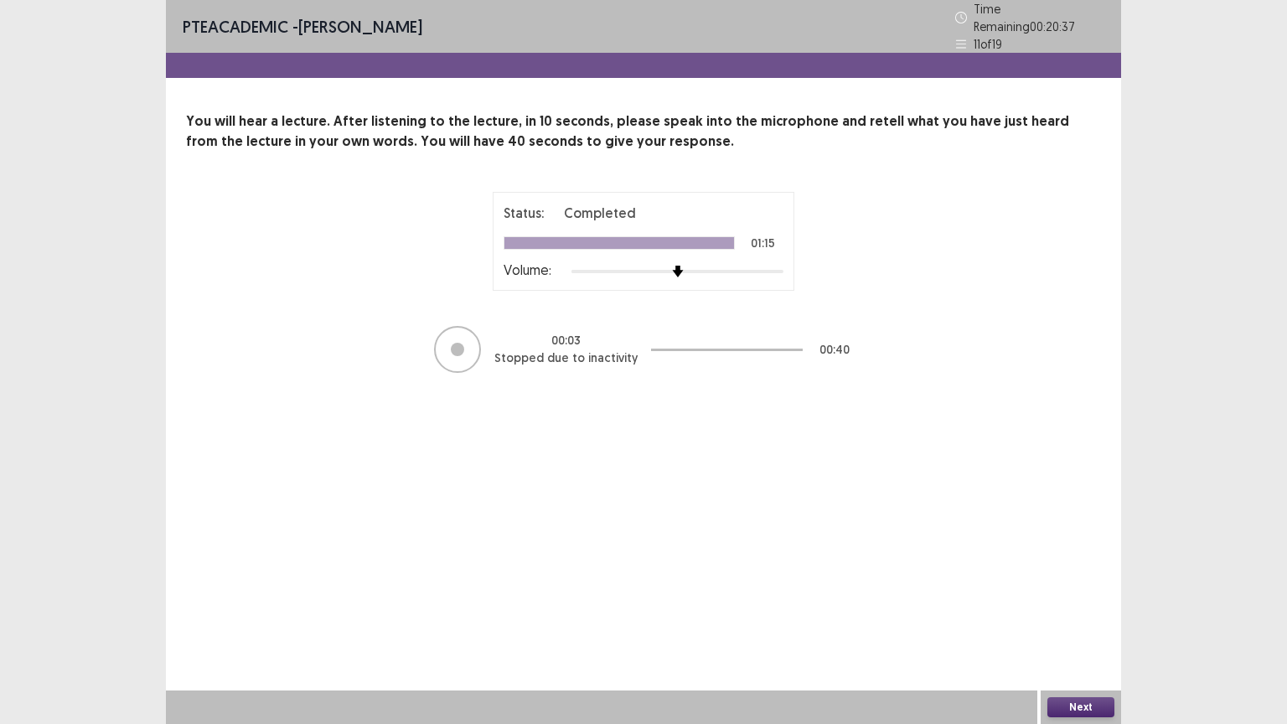
click at [1086, 581] on button "Next" at bounding box center [1080, 707] width 67 height 20
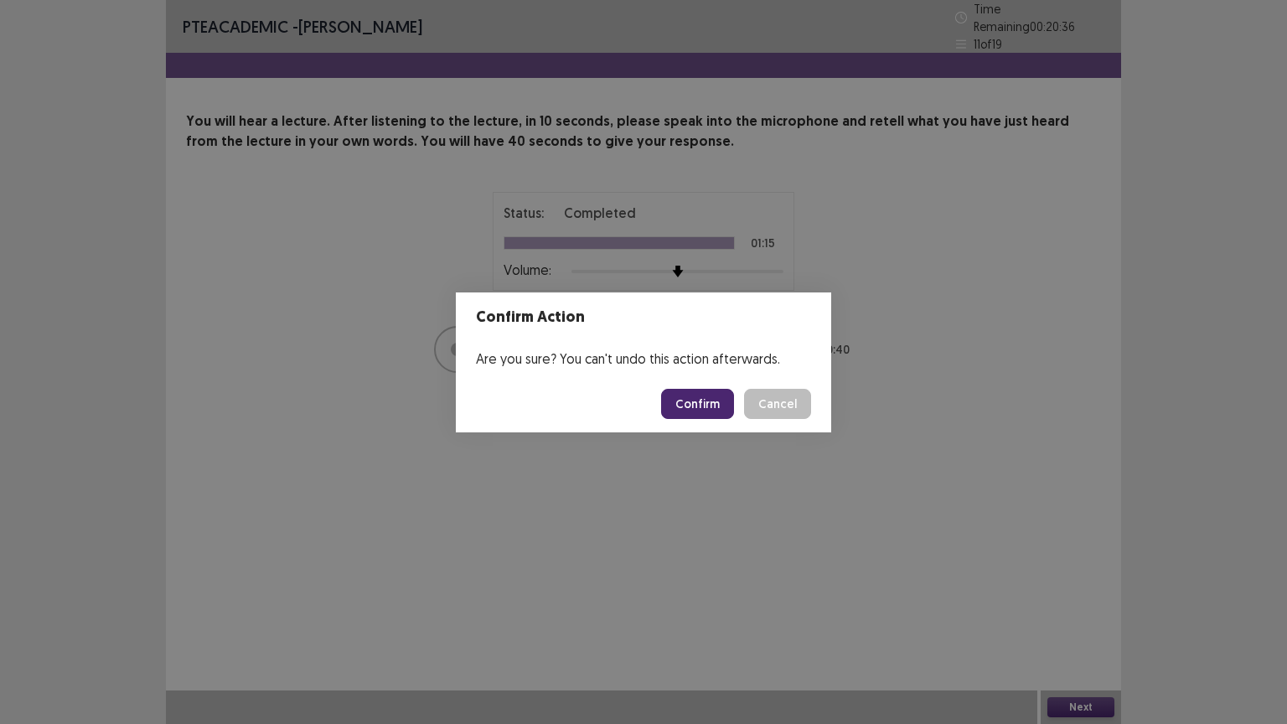
click at [711, 402] on button "Confirm" at bounding box center [697, 404] width 73 height 30
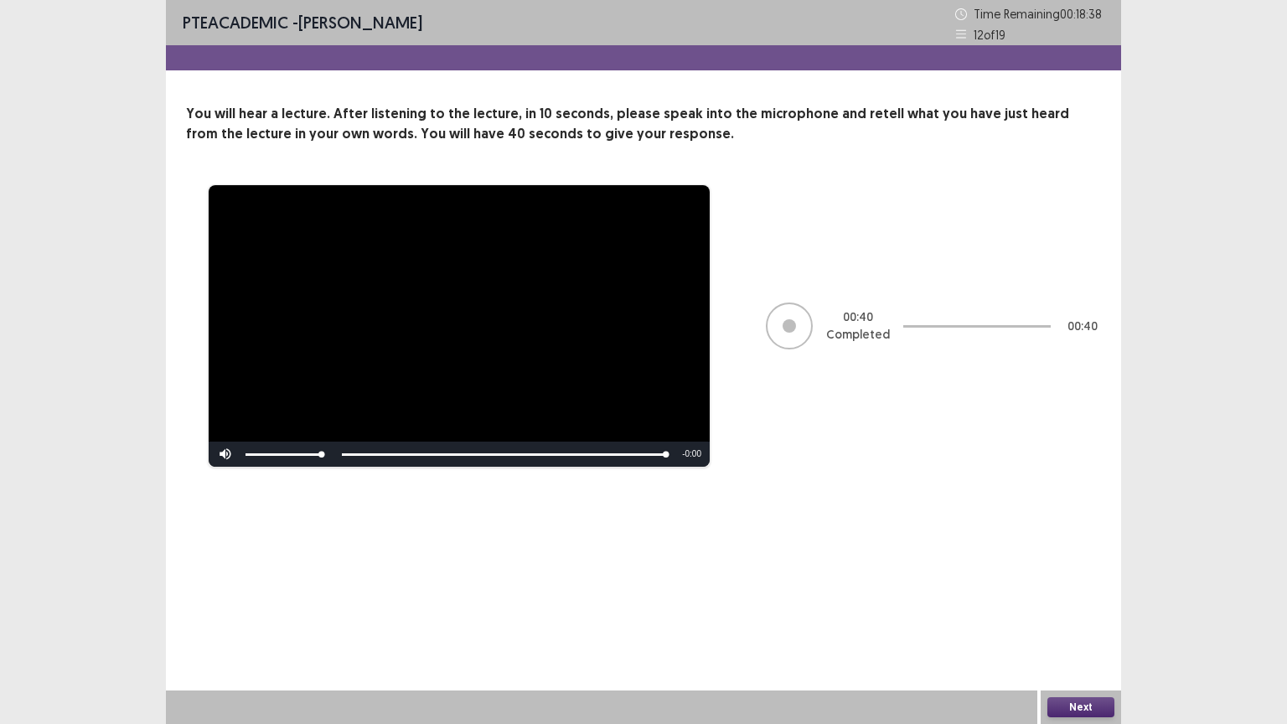
click at [1079, 581] on button "Next" at bounding box center [1080, 707] width 67 height 20
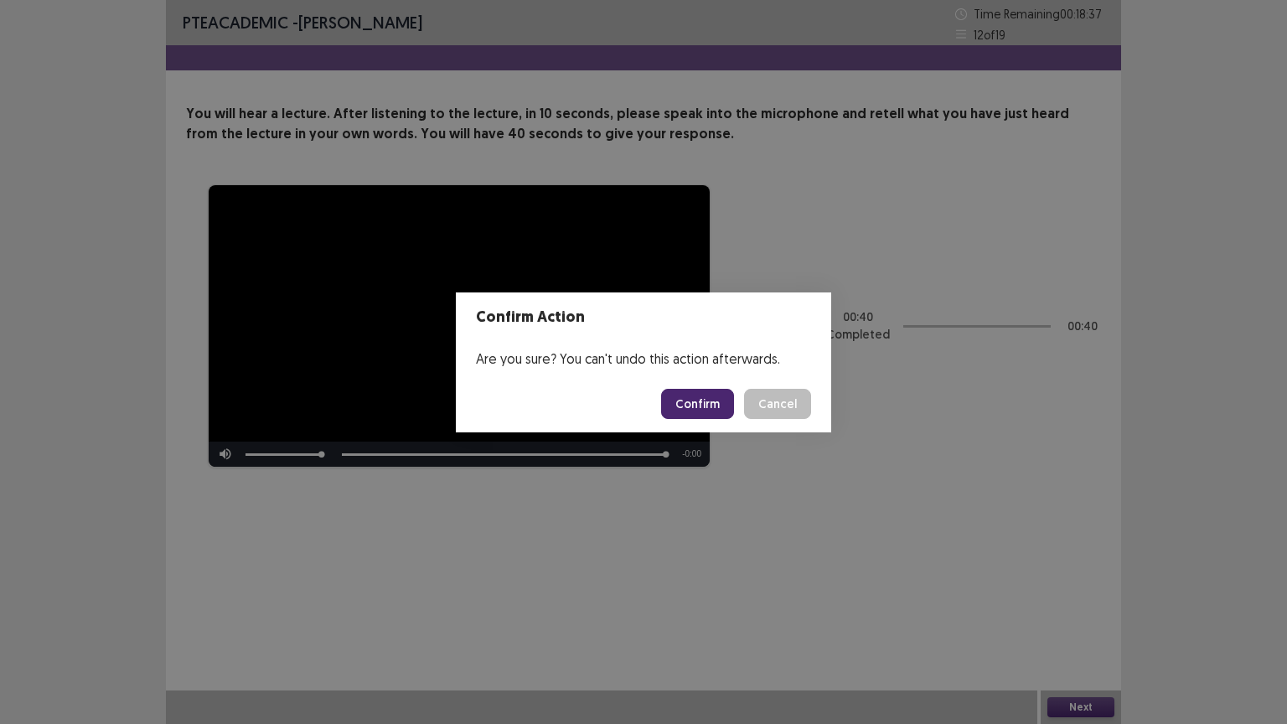
click at [699, 412] on button "Confirm" at bounding box center [697, 404] width 73 height 30
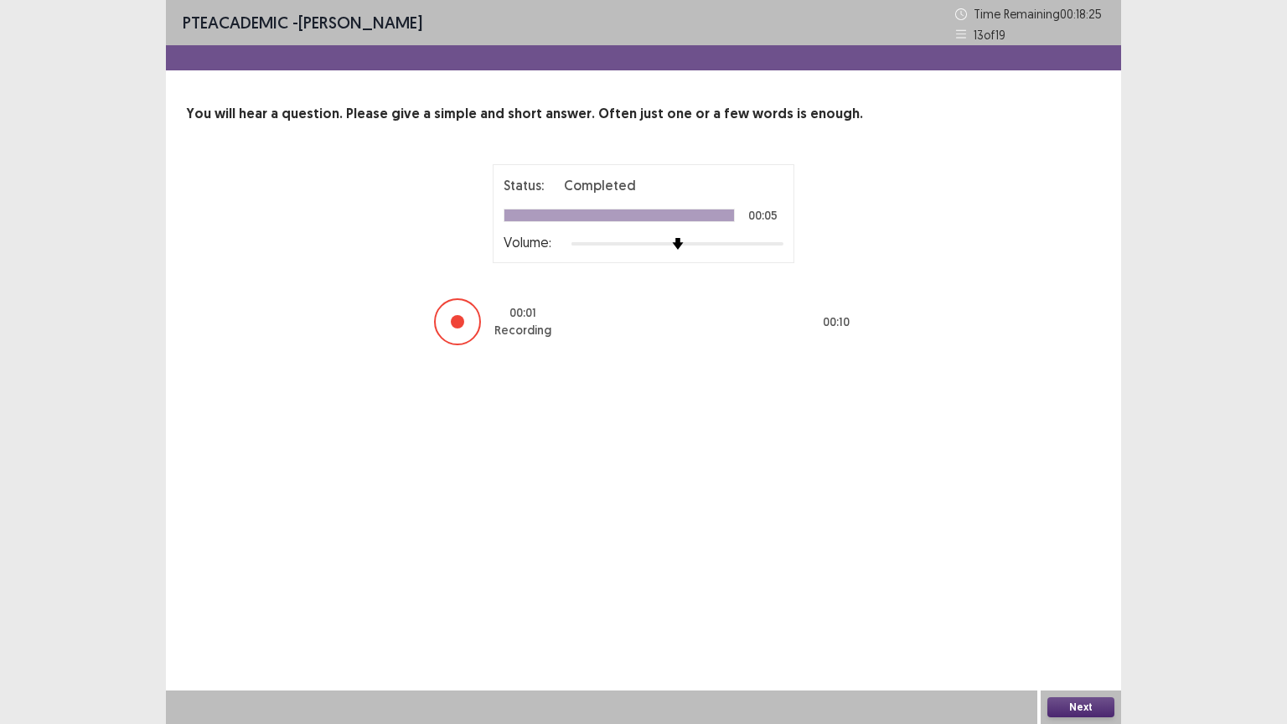
click at [1060, 581] on button "Next" at bounding box center [1080, 707] width 67 height 20
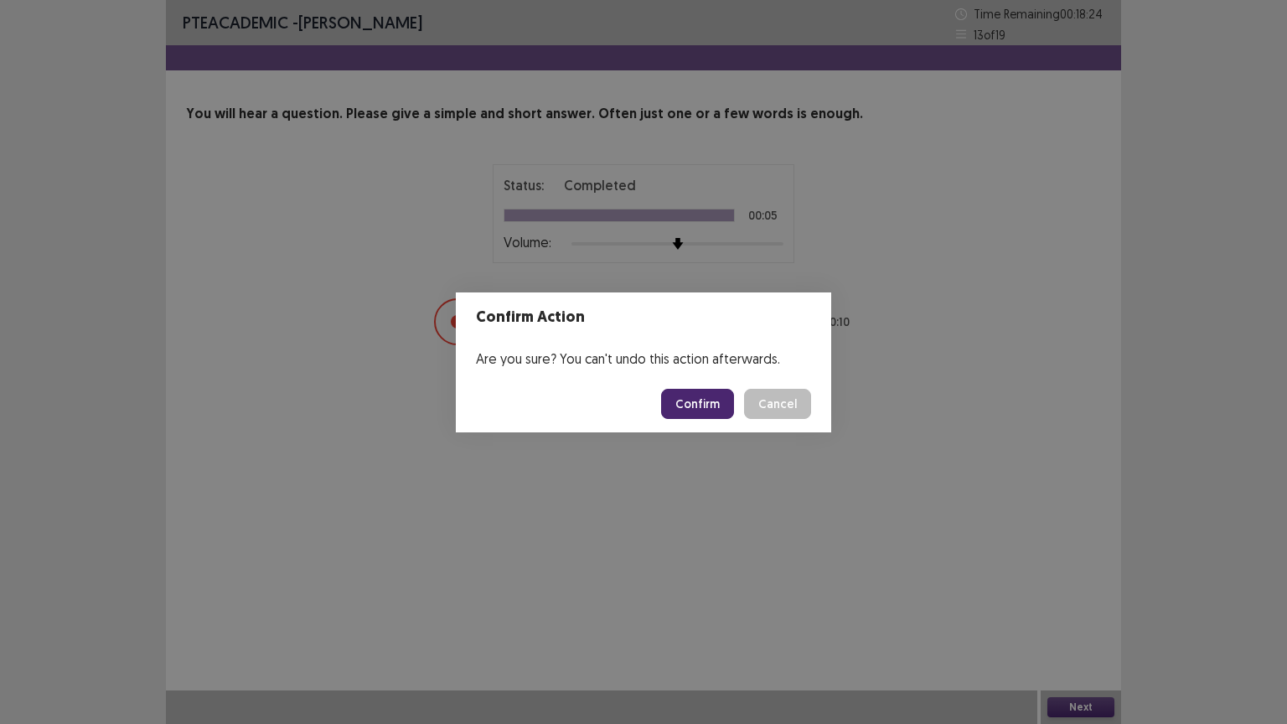
click at [704, 396] on button "Confirm" at bounding box center [697, 404] width 73 height 30
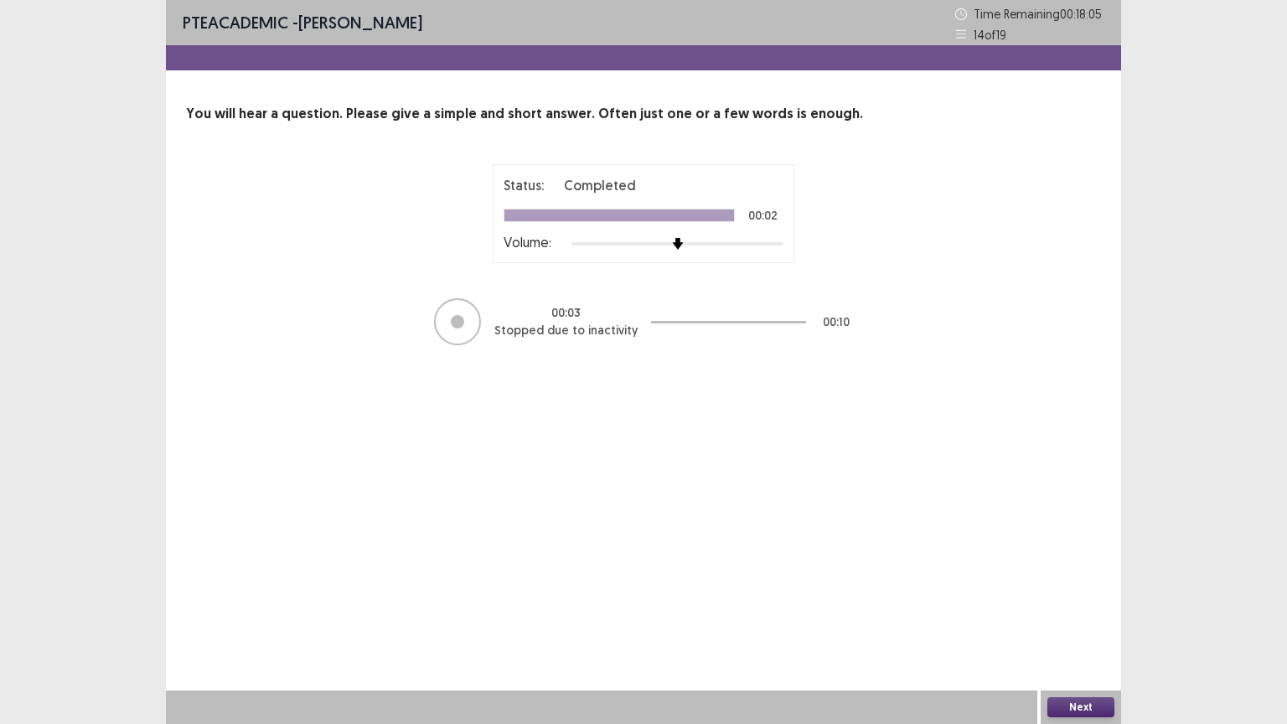
click at [1064, 581] on button "Next" at bounding box center [1080, 707] width 67 height 20
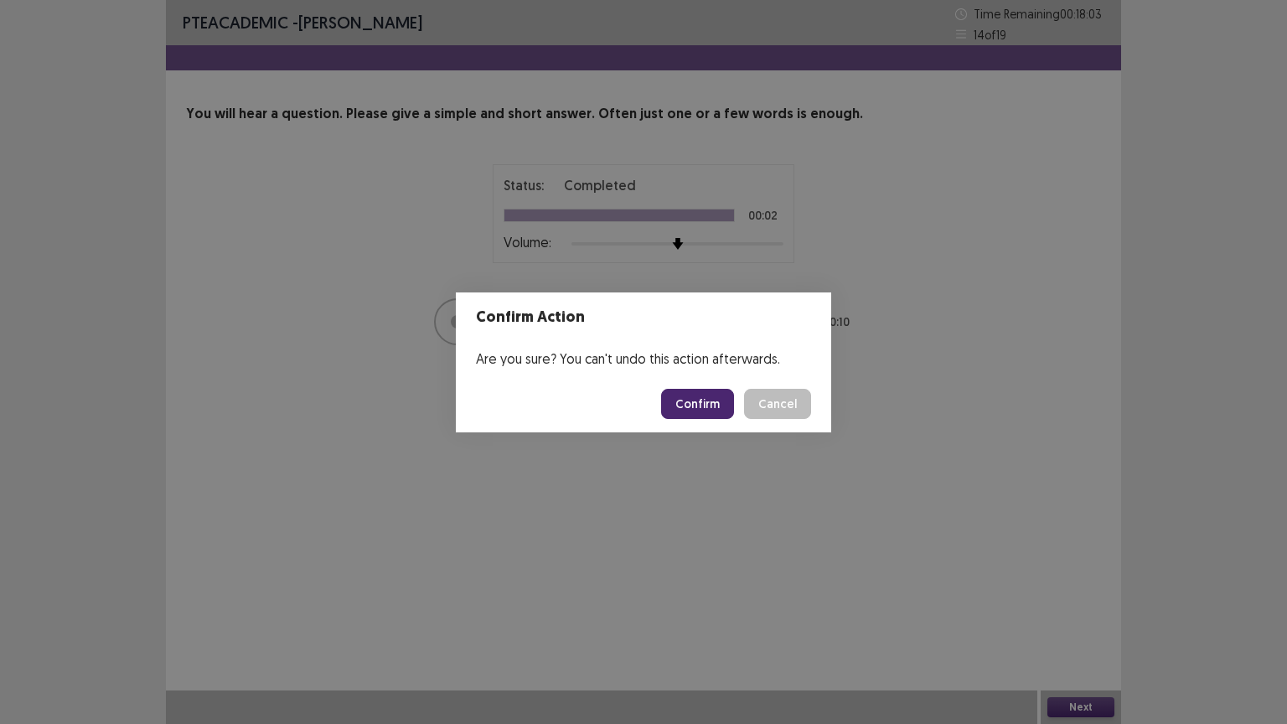
click at [707, 405] on button "Confirm" at bounding box center [697, 404] width 73 height 30
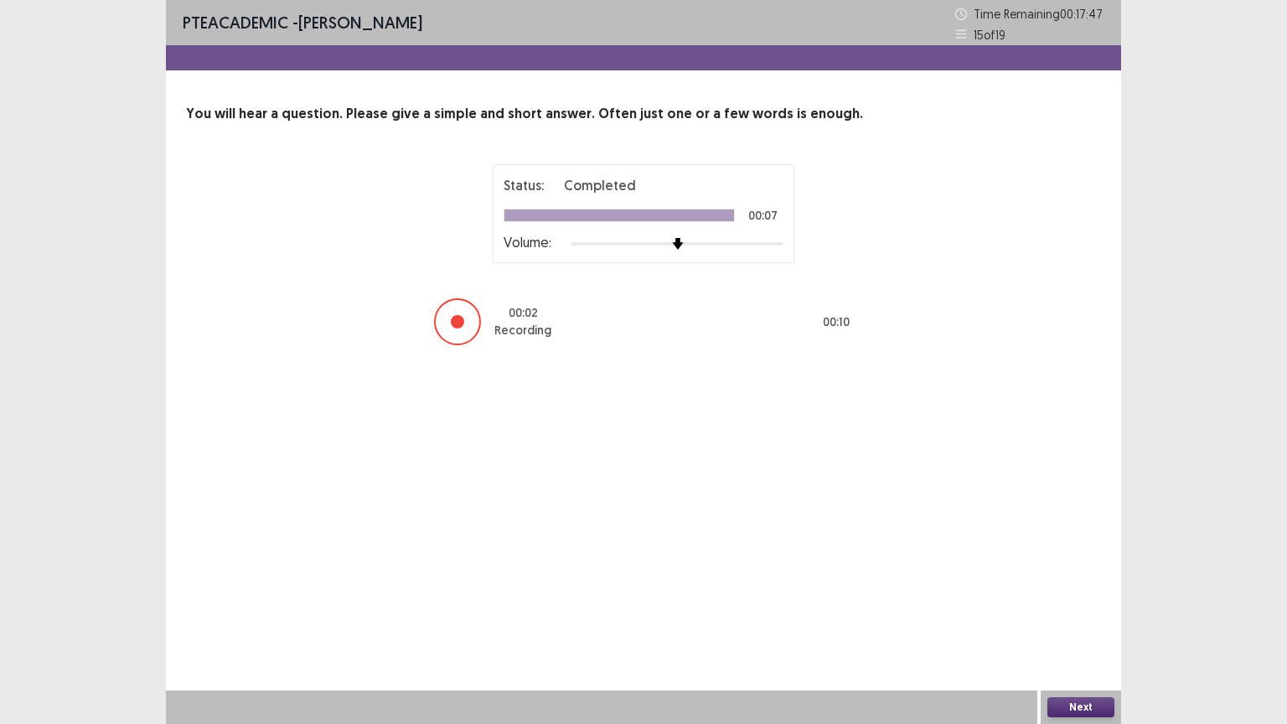
click at [1086, 581] on button "Next" at bounding box center [1080, 707] width 67 height 20
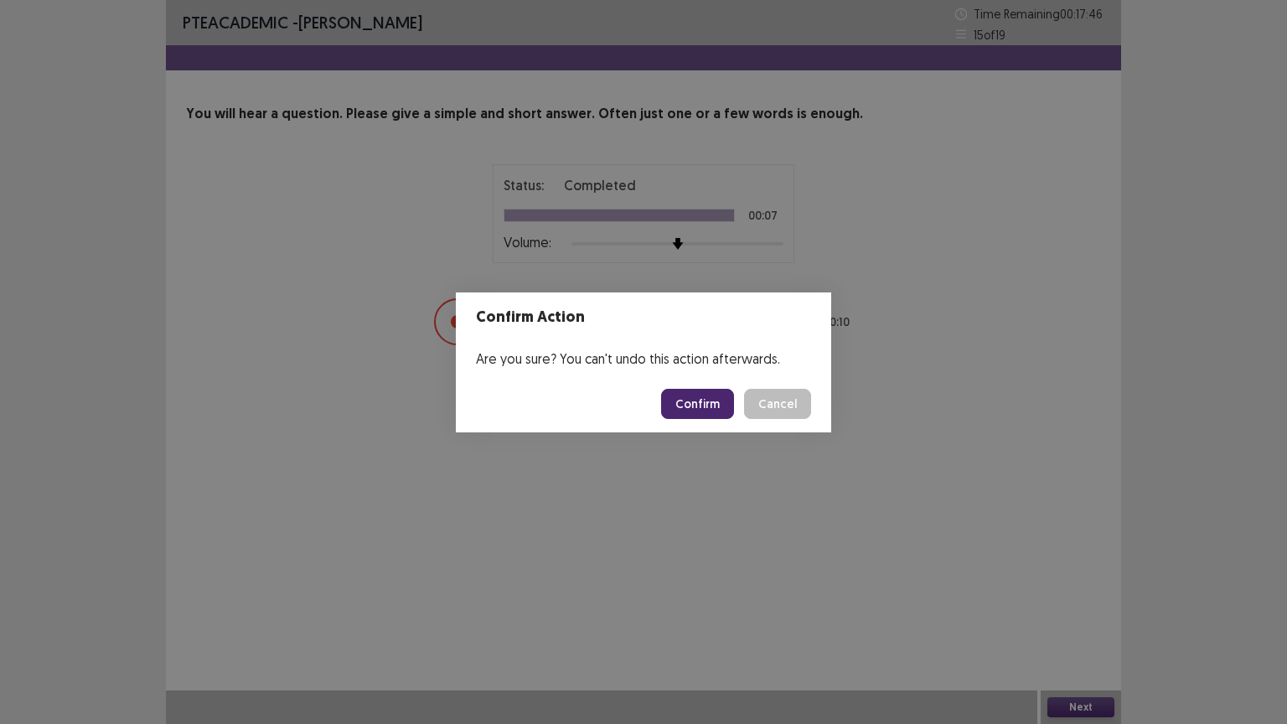
click at [701, 399] on button "Confirm" at bounding box center [697, 404] width 73 height 30
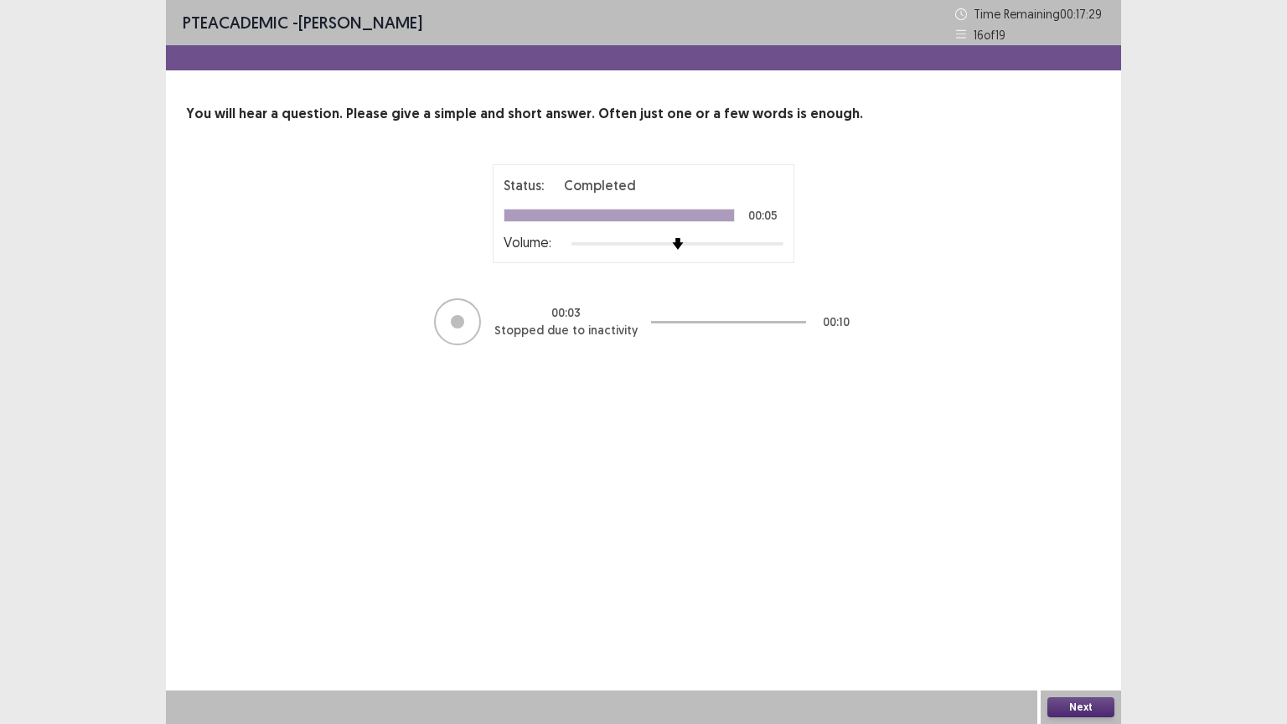
click at [1072, 581] on button "Next" at bounding box center [1080, 707] width 67 height 20
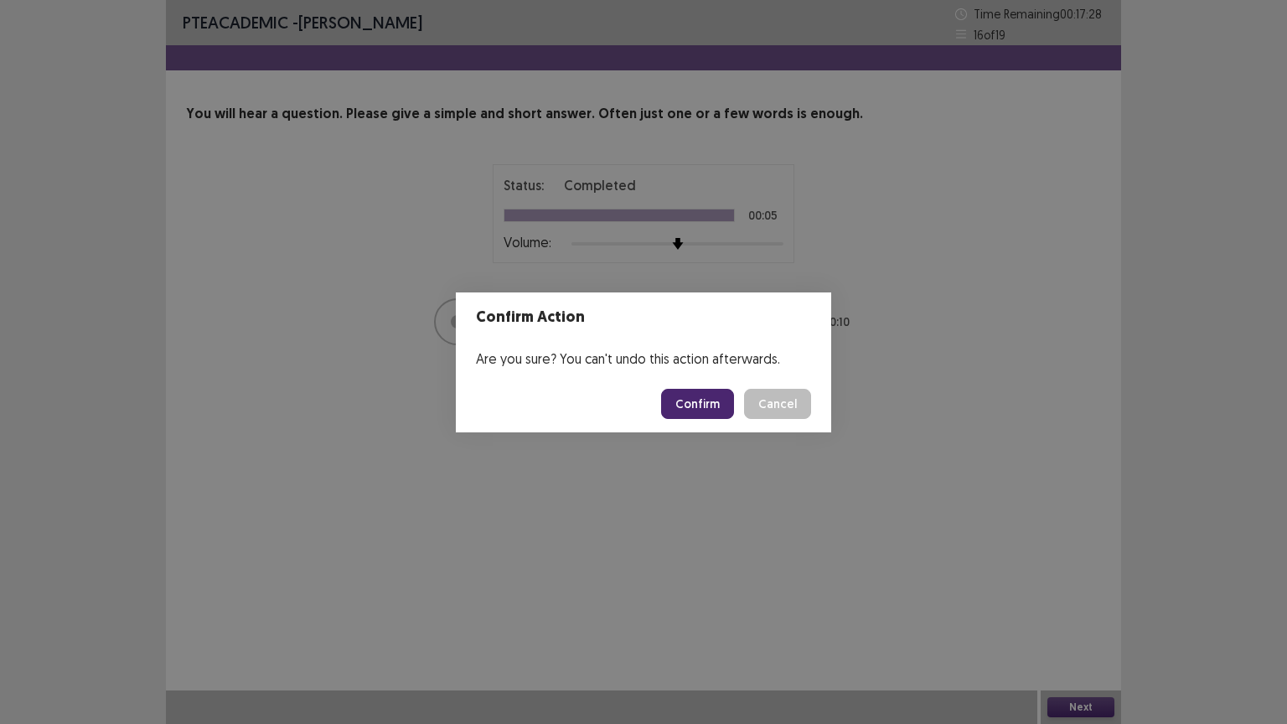
click at [696, 409] on button "Confirm" at bounding box center [697, 404] width 73 height 30
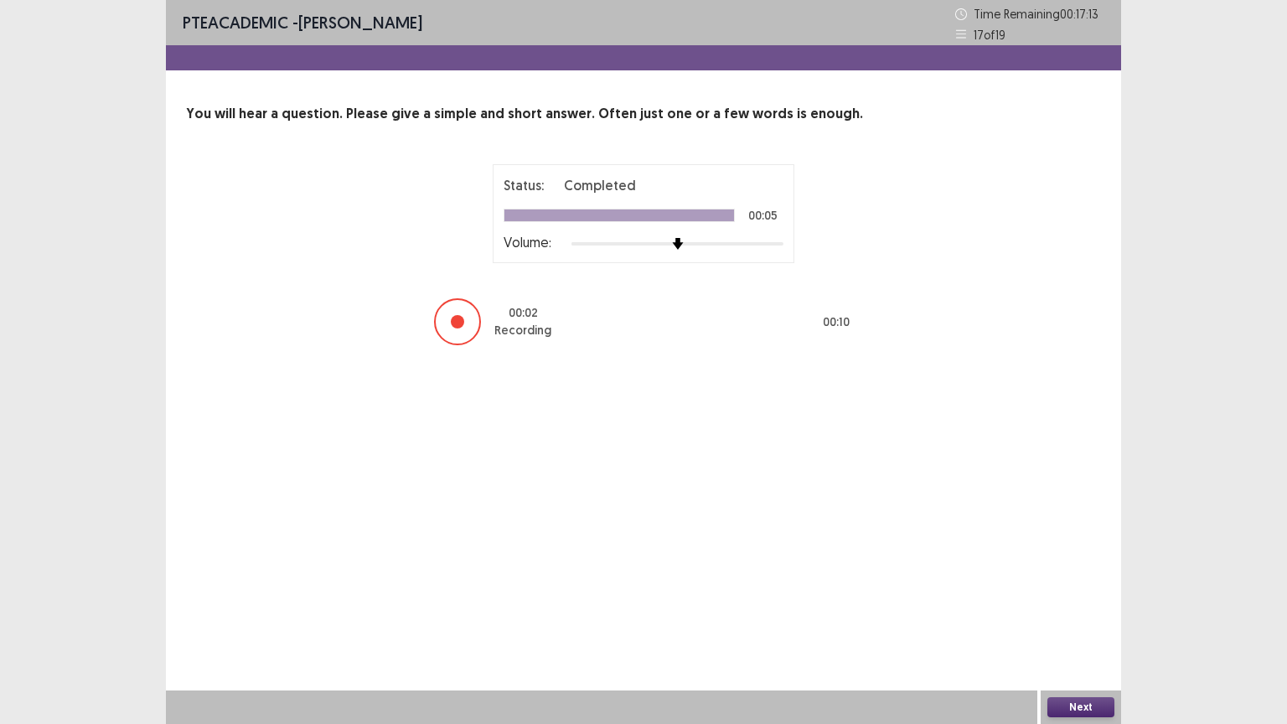
click at [1074, 581] on button "Next" at bounding box center [1080, 707] width 67 height 20
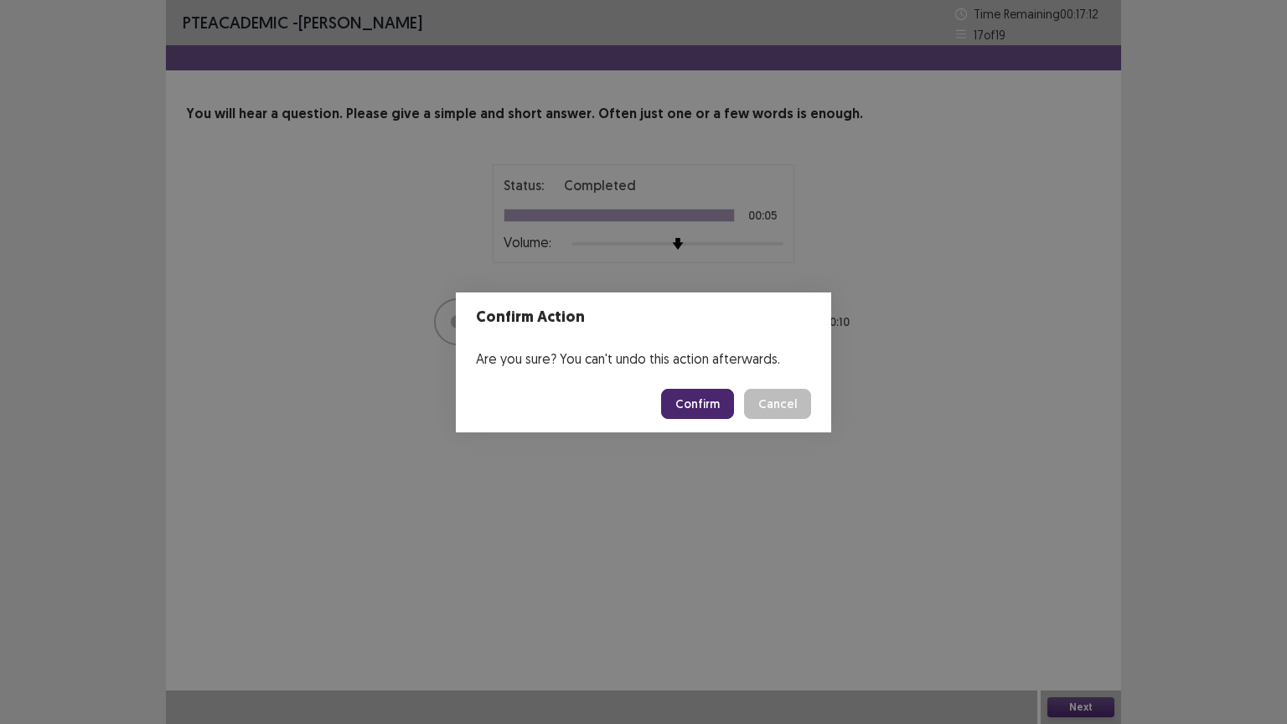
click at [709, 402] on button "Confirm" at bounding box center [697, 404] width 73 height 30
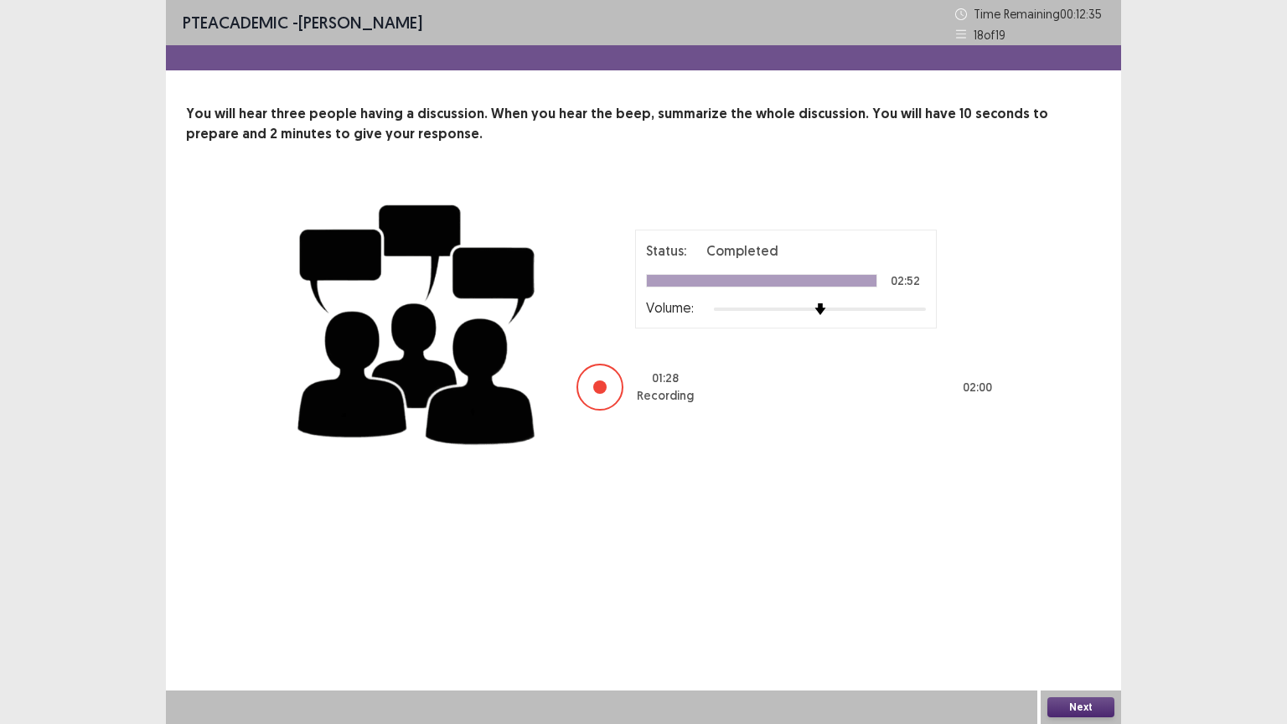
click at [1066, 581] on button "Next" at bounding box center [1080, 707] width 67 height 20
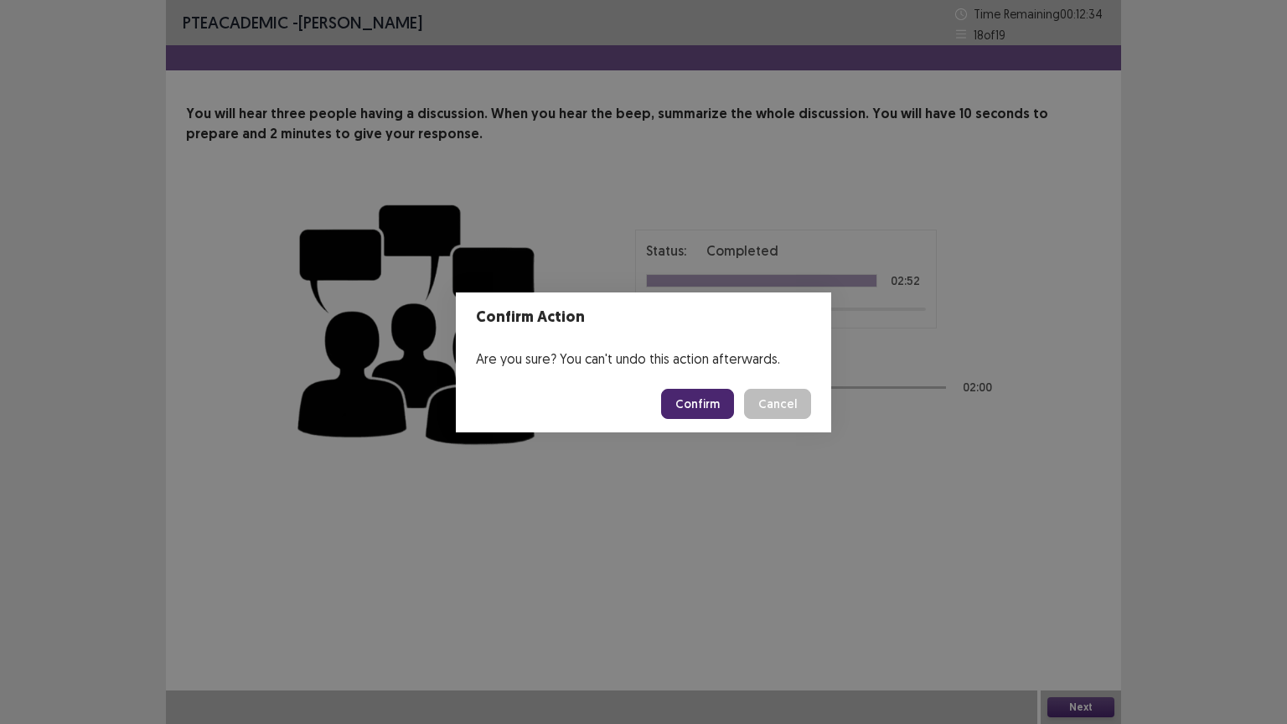
drag, startPoint x: 694, startPoint y: 395, endPoint x: 691, endPoint y: 410, distance: 16.1
click at [694, 397] on button "Confirm" at bounding box center [697, 404] width 73 height 30
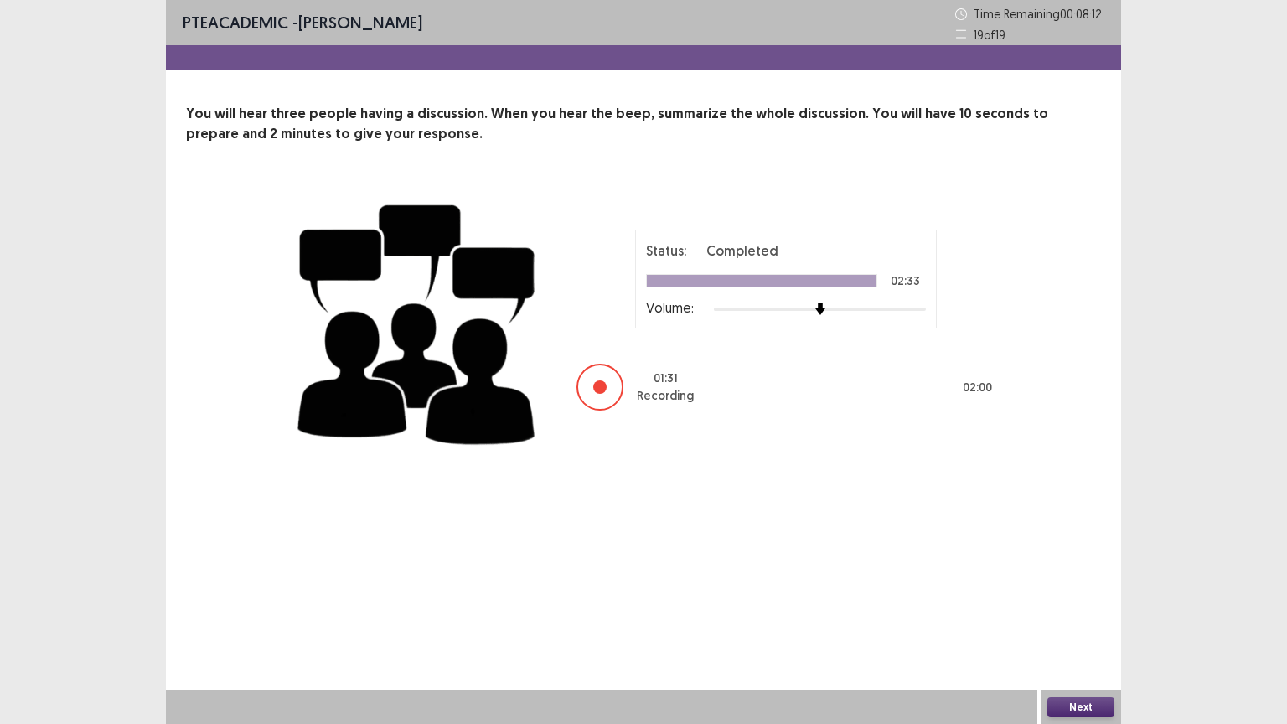
click at [1069, 581] on button "Next" at bounding box center [1080, 707] width 67 height 20
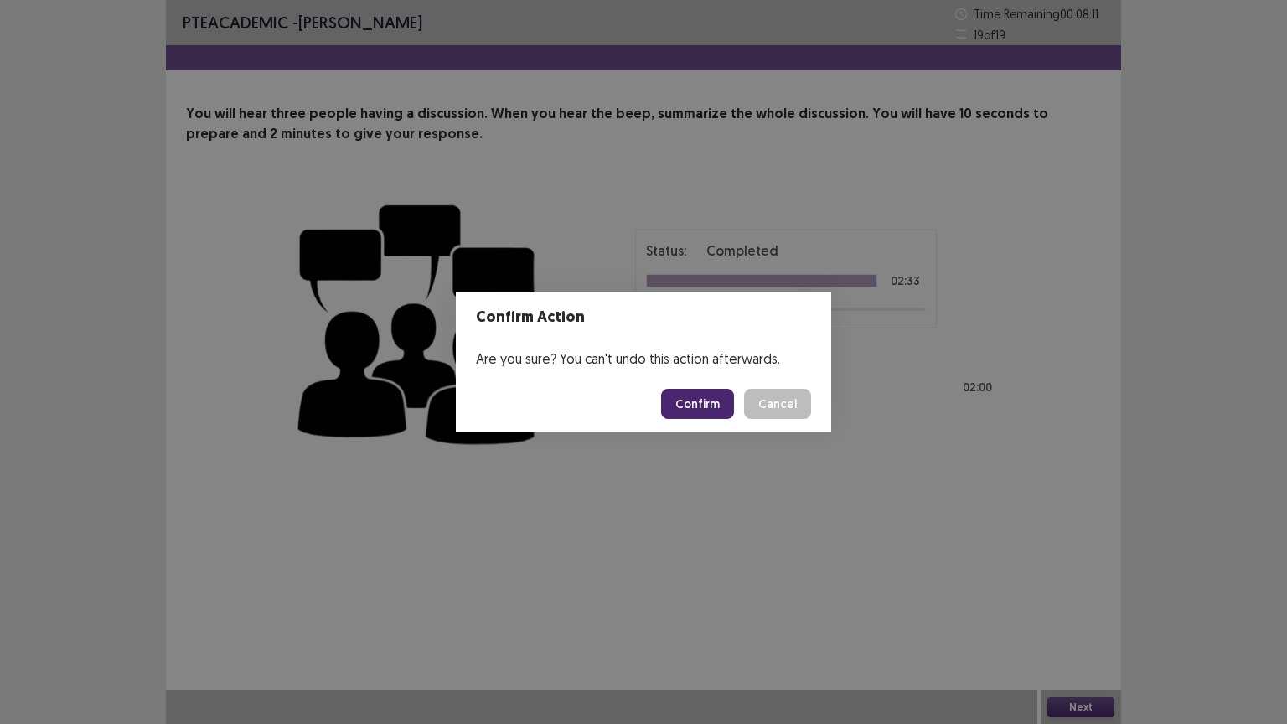
click at [707, 409] on button "Confirm" at bounding box center [697, 404] width 73 height 30
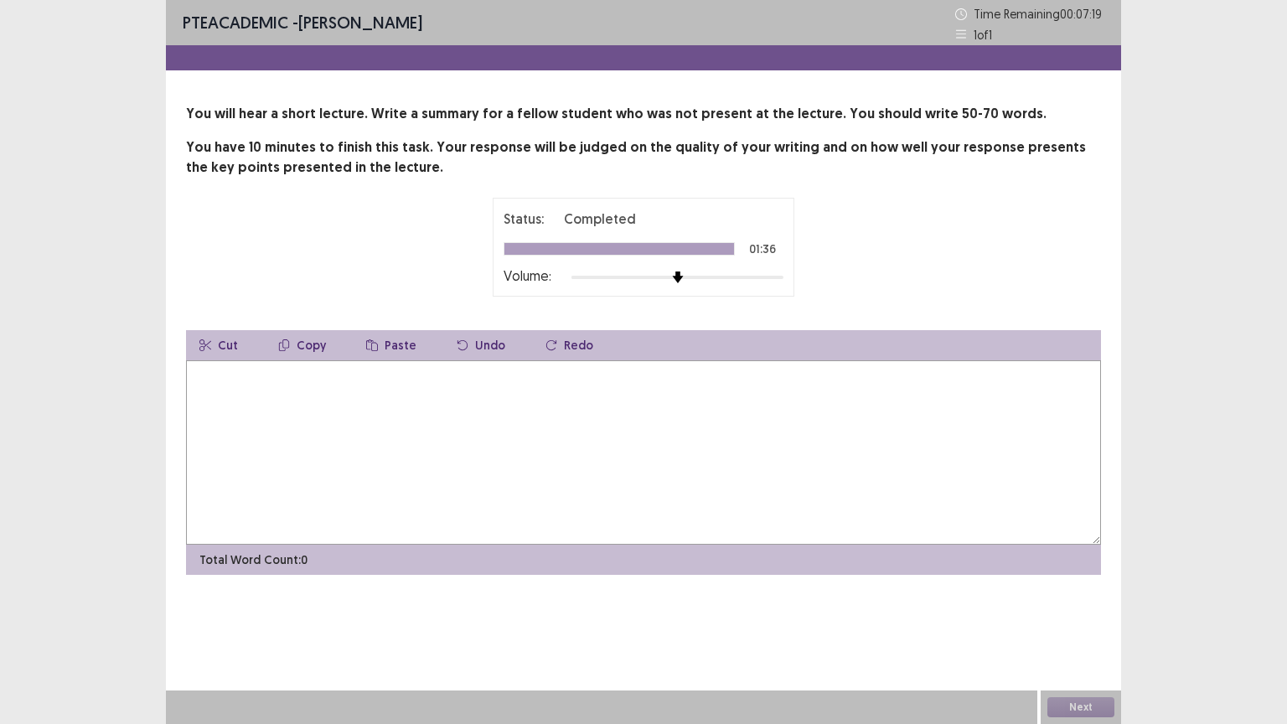
click at [288, 405] on textarea at bounding box center [643, 452] width 915 height 184
click at [269, 201] on div "Status: Completed 01:36 Volume:" at bounding box center [643, 247] width 915 height 99
click at [314, 432] on textarea at bounding box center [643, 452] width 915 height 184
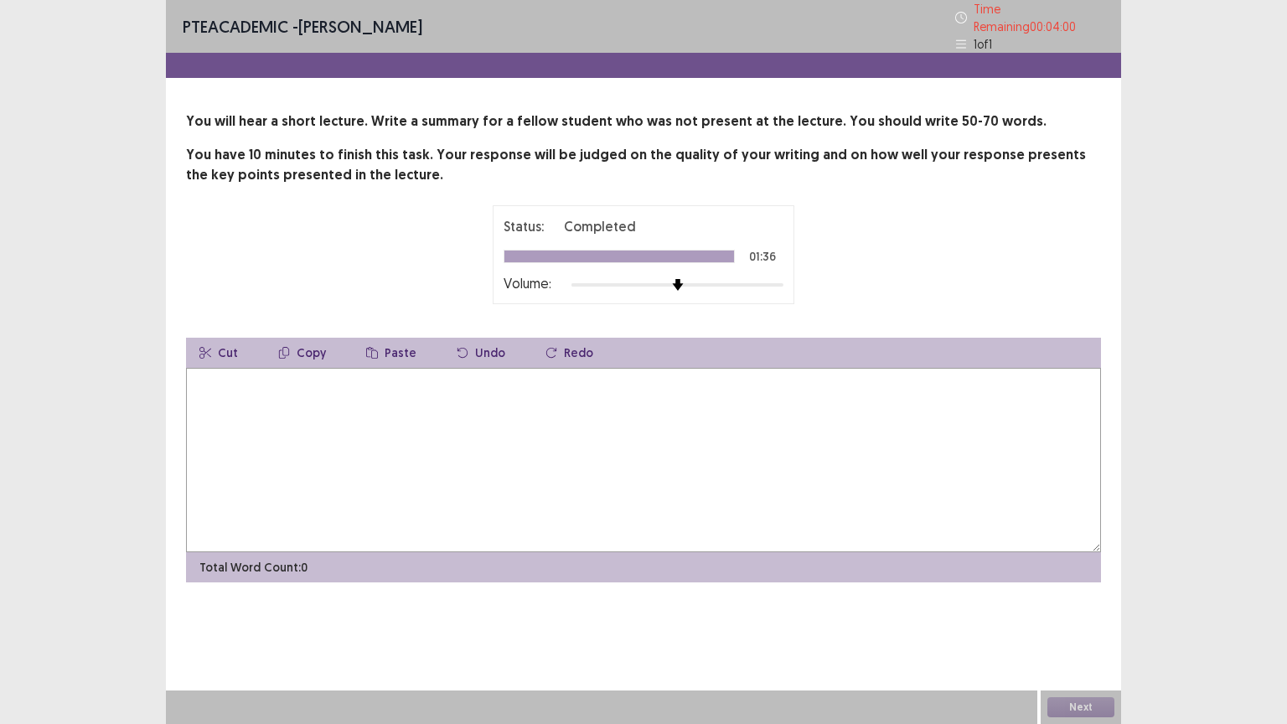
drag, startPoint x: 966, startPoint y: 191, endPoint x: 982, endPoint y: 214, distance: 27.7
click at [966, 194] on div "You will hear a short lecture. Write a summary for a fellow student who was not…" at bounding box center [643, 346] width 955 height 471
click at [1117, 161] on div "You will hear a short lecture. Write a summary for a fellow student who was not…" at bounding box center [643, 346] width 955 height 471
click at [964, 35] on div "1 of 1" at bounding box center [1029, 44] width 149 height 18
click at [952, 8] on div "PTE academic - michael oswa Time Remaining 00 : 03 : 57 1 of 1" at bounding box center [643, 26] width 955 height 53
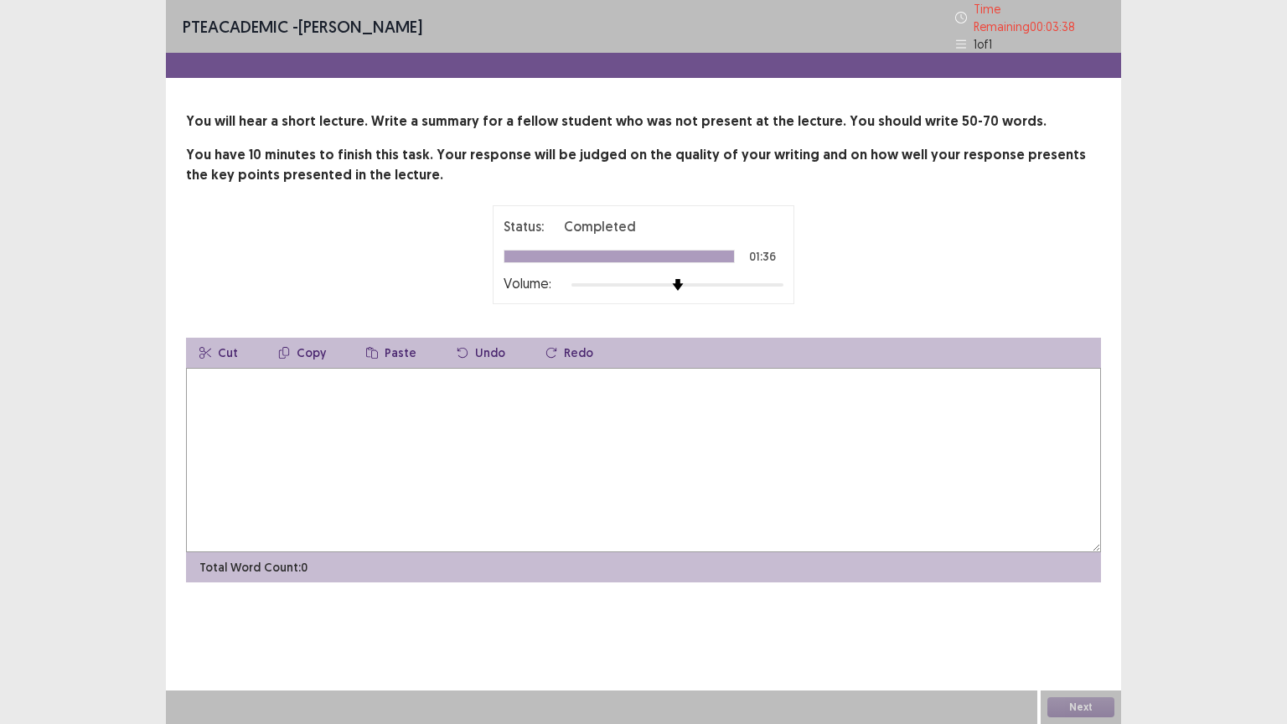
click at [473, 398] on textarea at bounding box center [643, 460] width 915 height 184
click at [637, 224] on div "Status: Completed" at bounding box center [643, 226] width 280 height 20
click at [684, 277] on div at bounding box center [676, 284] width 15 height 15
click at [643, 287] on div "Status: Completed 01:36 Volume:" at bounding box center [644, 254] width 302 height 99
click at [684, 289] on div "Status: Completed 01:36 Volume:" at bounding box center [644, 254] width 302 height 99
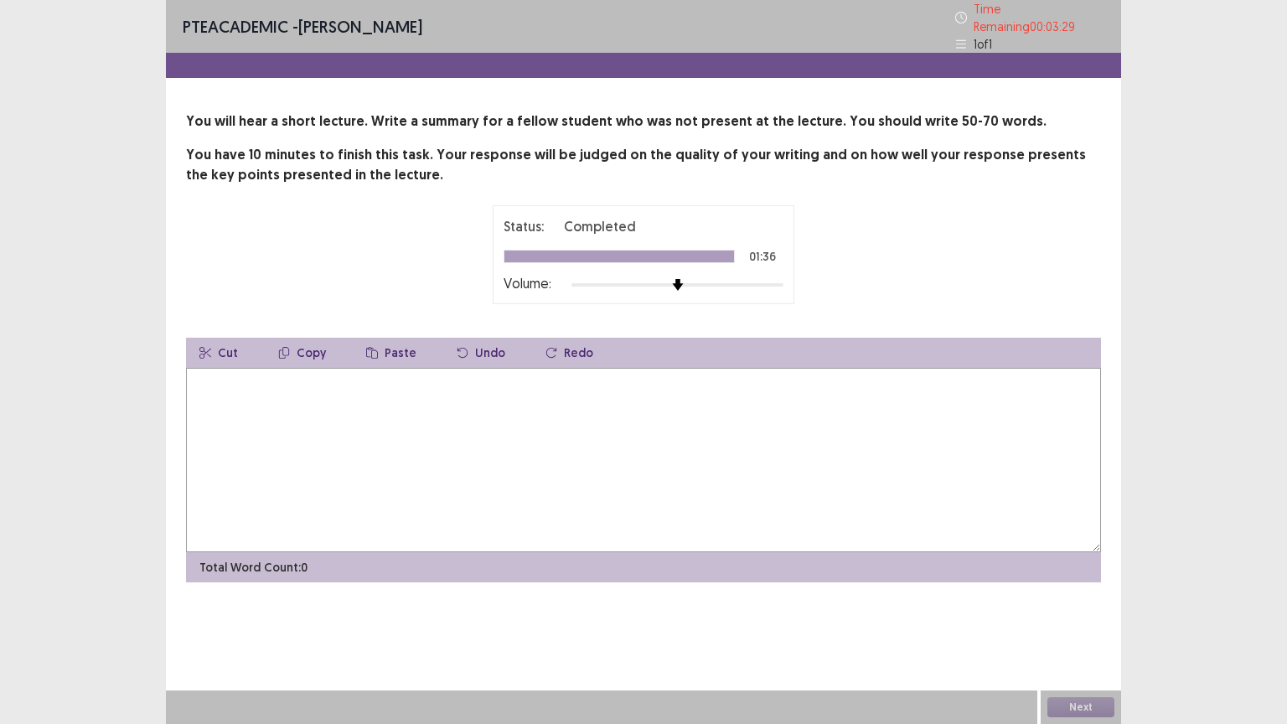
click at [241, 559] on p "Total Word Count: 0" at bounding box center [253, 568] width 108 height 18
click at [379, 420] on textarea at bounding box center [643, 460] width 915 height 184
click at [965, 35] on div "1 of 1" at bounding box center [1029, 44] width 149 height 18
drag, startPoint x: 963, startPoint y: 36, endPoint x: 926, endPoint y: 49, distance: 39.7
click at [960, 39] on icon at bounding box center [961, 45] width 12 height 12
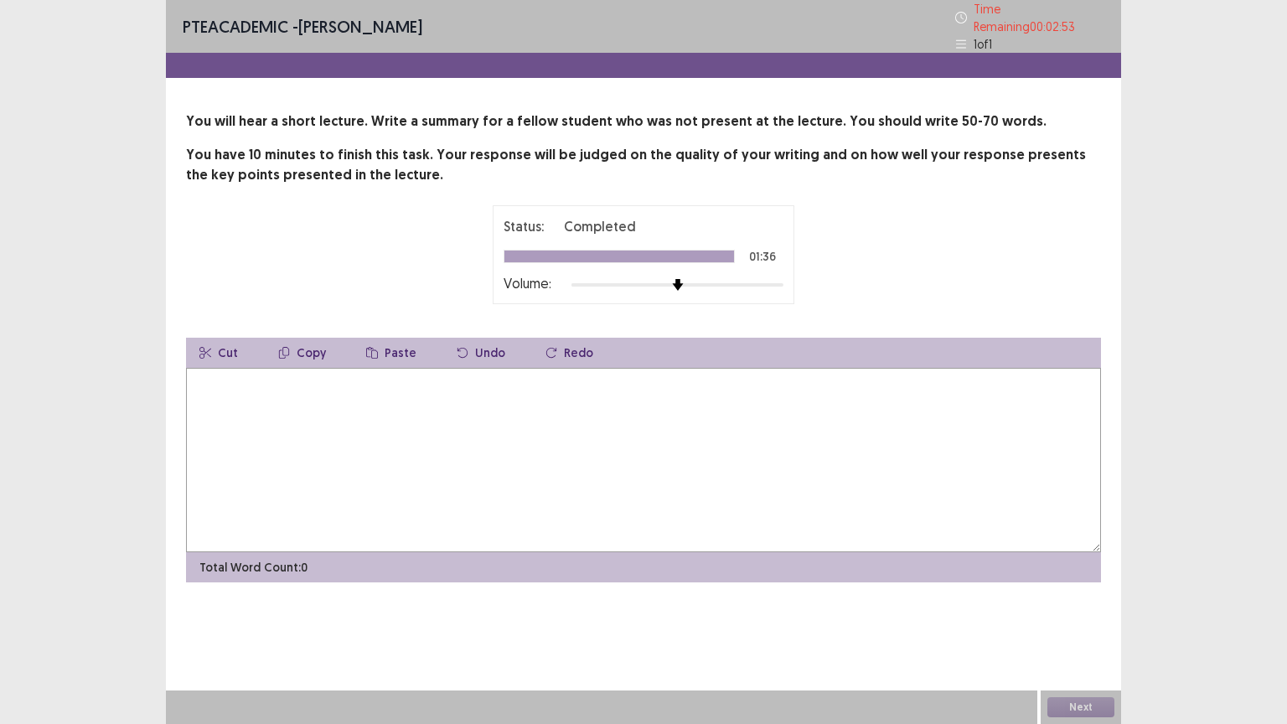
click at [965, 12] on icon at bounding box center [961, 18] width 12 height 12
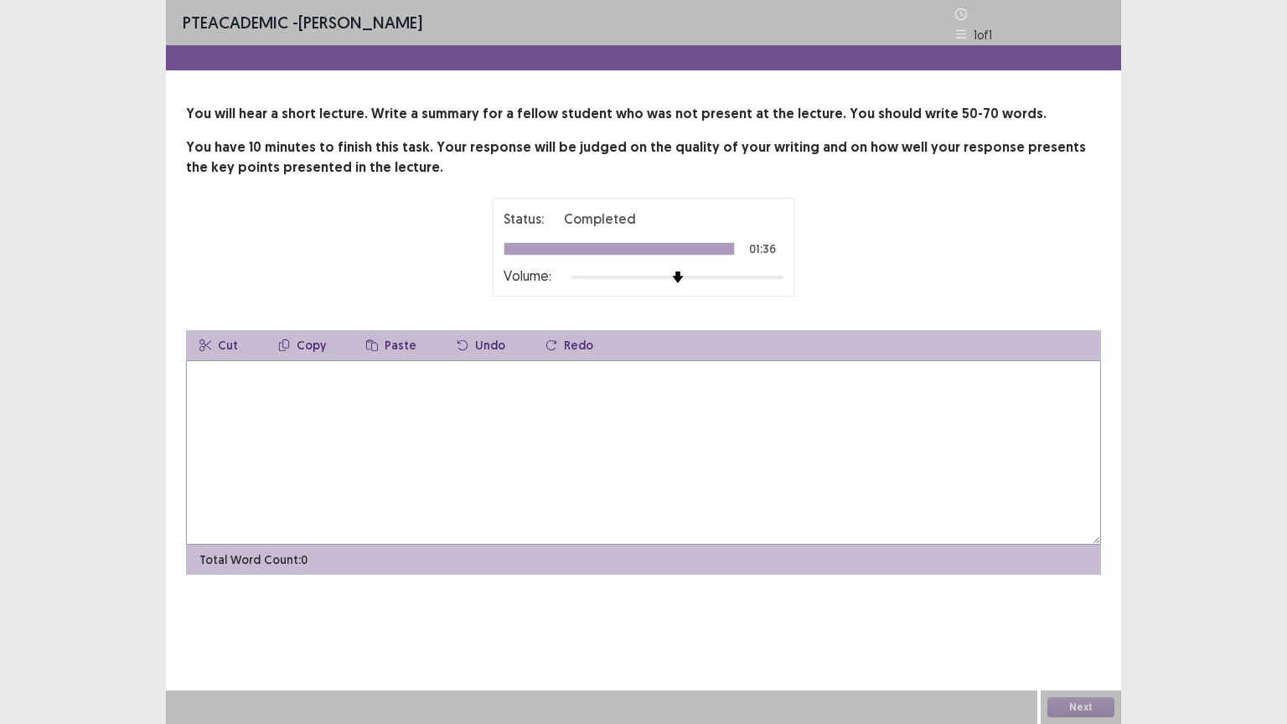
click at [961, 12] on icon at bounding box center [961, 14] width 12 height 12
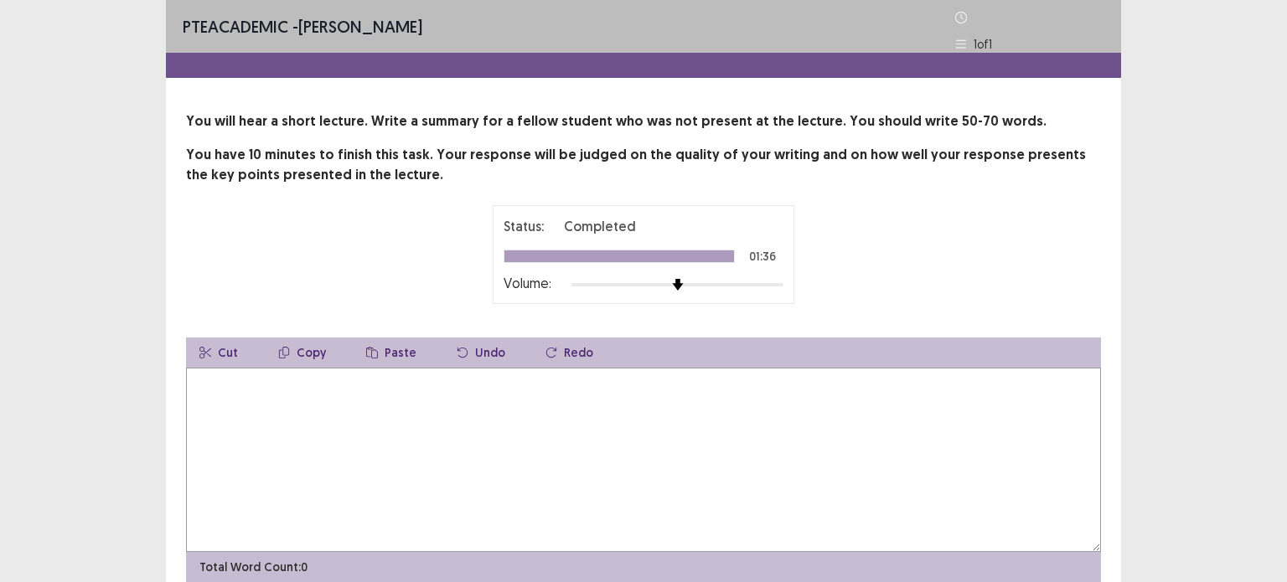
click at [872, 220] on div "Status: Completed 01:36 Volume:" at bounding box center [643, 254] width 915 height 99
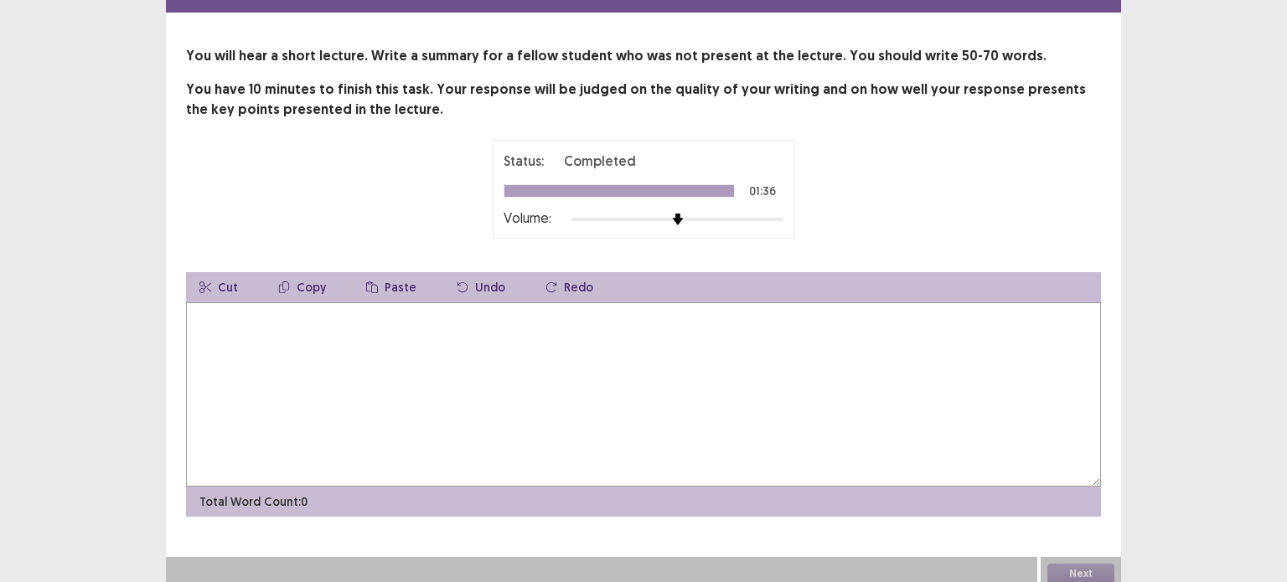
scroll to position [38, 0]
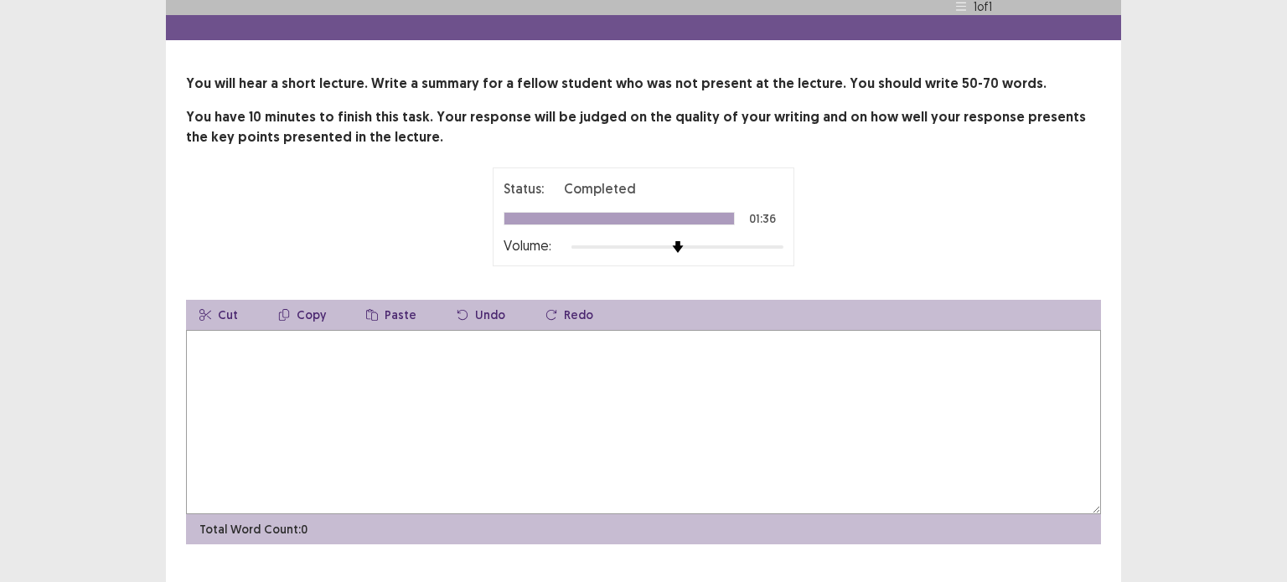
click at [946, 143] on p "You have 10 minutes to finish this task. Your response will be judged on the qu…" at bounding box center [643, 127] width 915 height 40
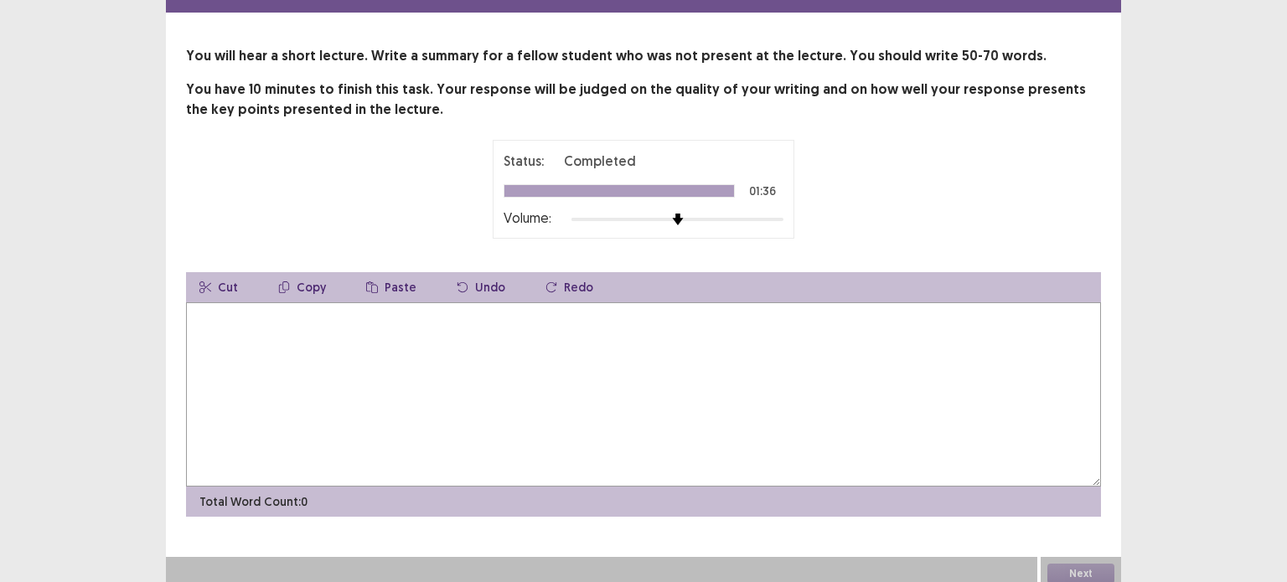
scroll to position [0, 0]
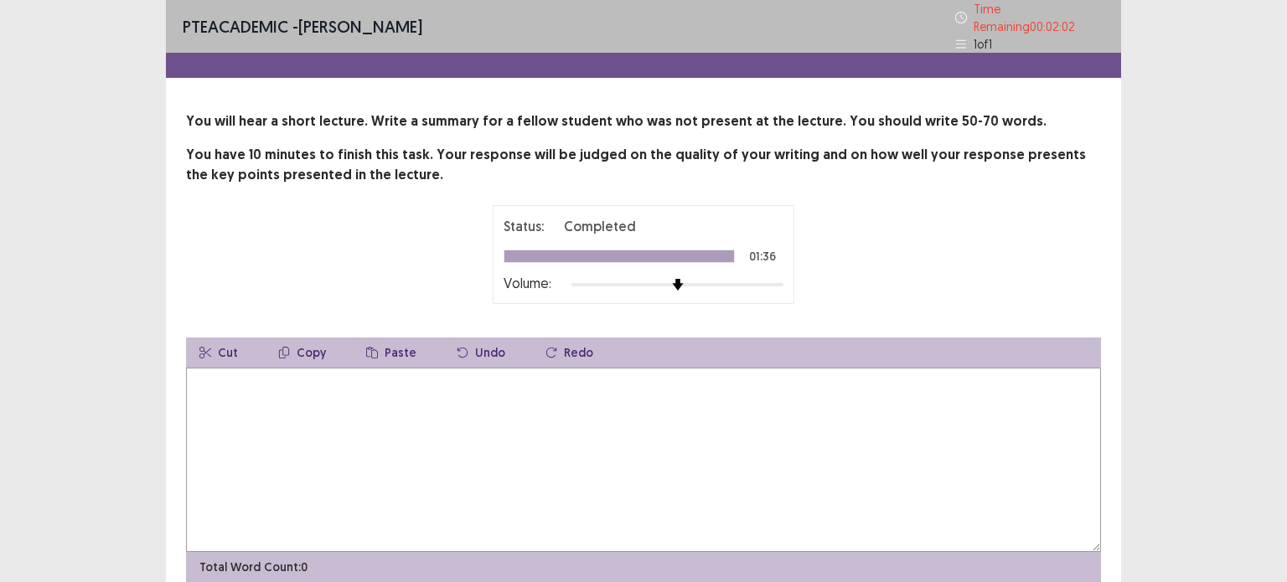
click at [449, 118] on p "You will hear a short lecture. Write a summary for a fellow student who was not…" at bounding box center [643, 121] width 915 height 20
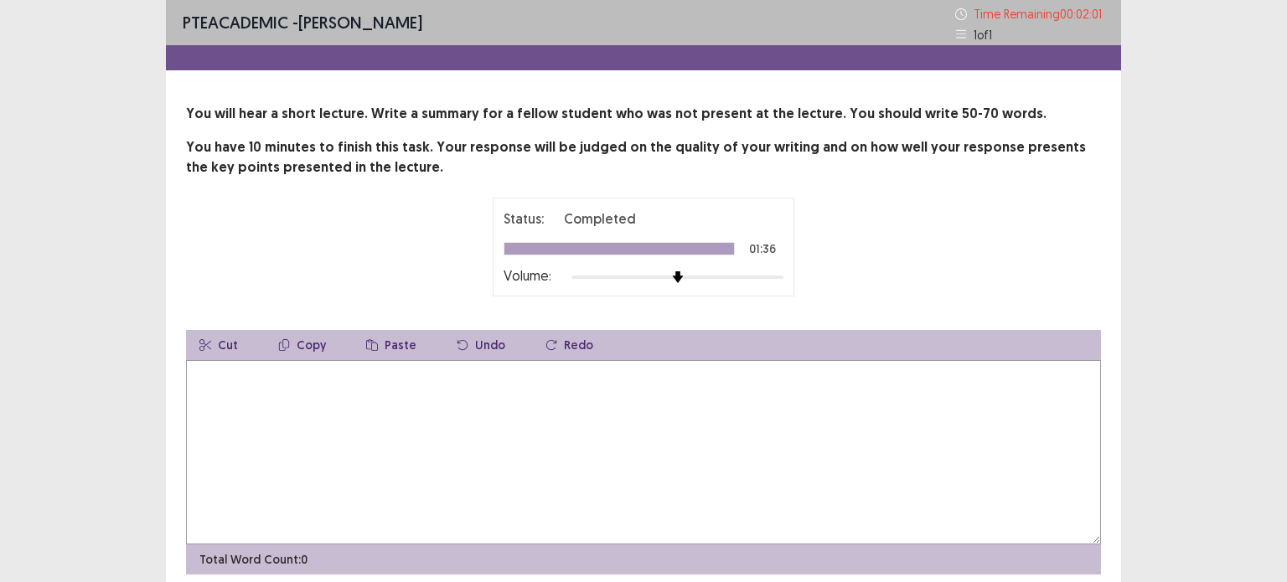
click at [970, 36] on div "1 of 1" at bounding box center [1029, 35] width 149 height 18
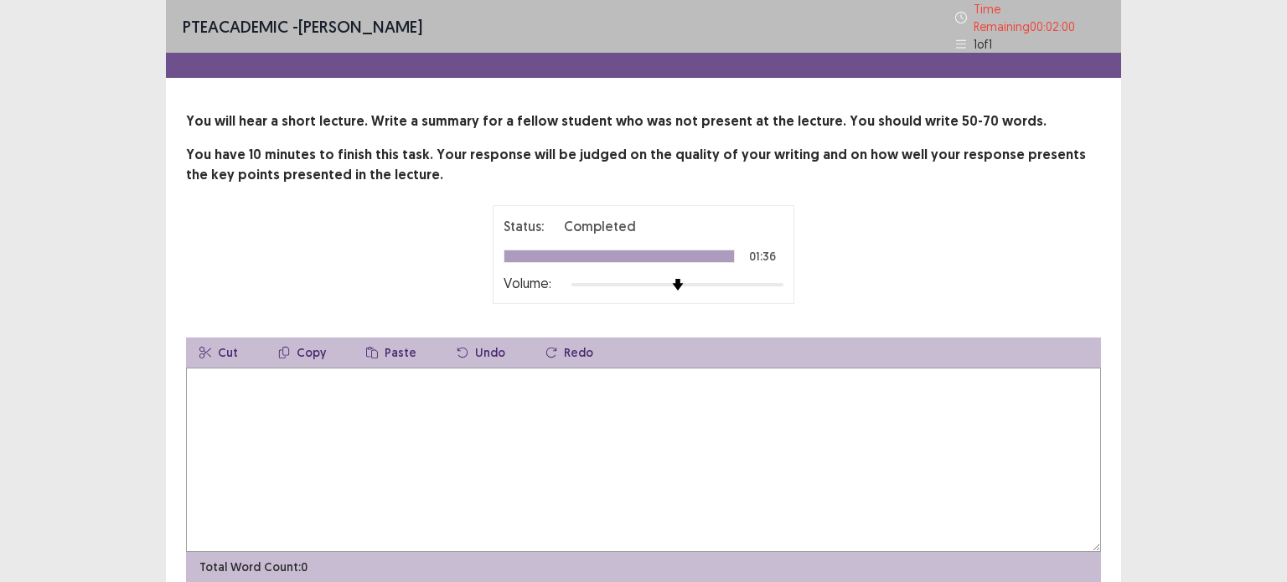
click at [963, 39] on icon at bounding box center [961, 45] width 12 height 12
click at [962, 39] on icon at bounding box center [961, 45] width 12 height 12
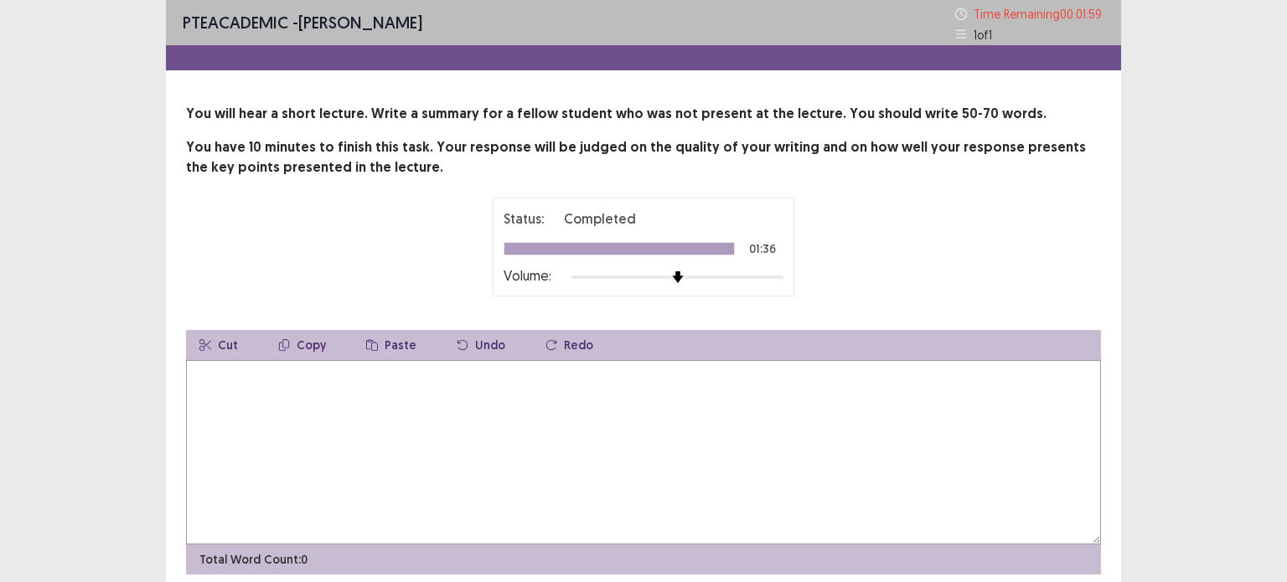
click at [962, 38] on icon at bounding box center [961, 34] width 12 height 12
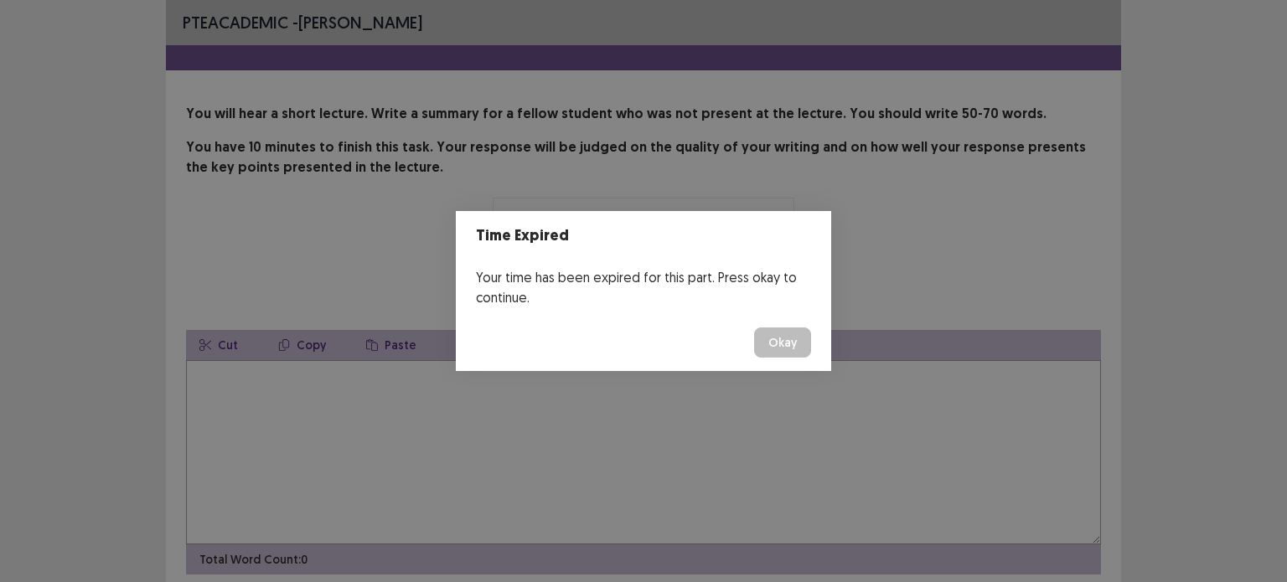
click at [780, 343] on button "Okay" at bounding box center [782, 343] width 57 height 30
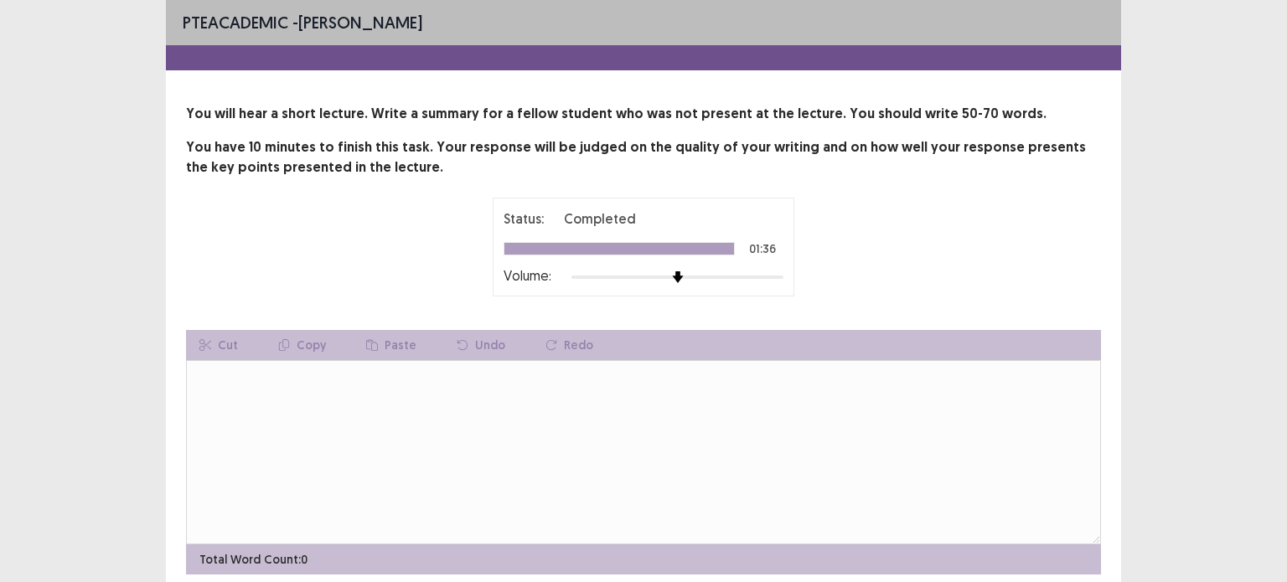
scroll to position [65, 0]
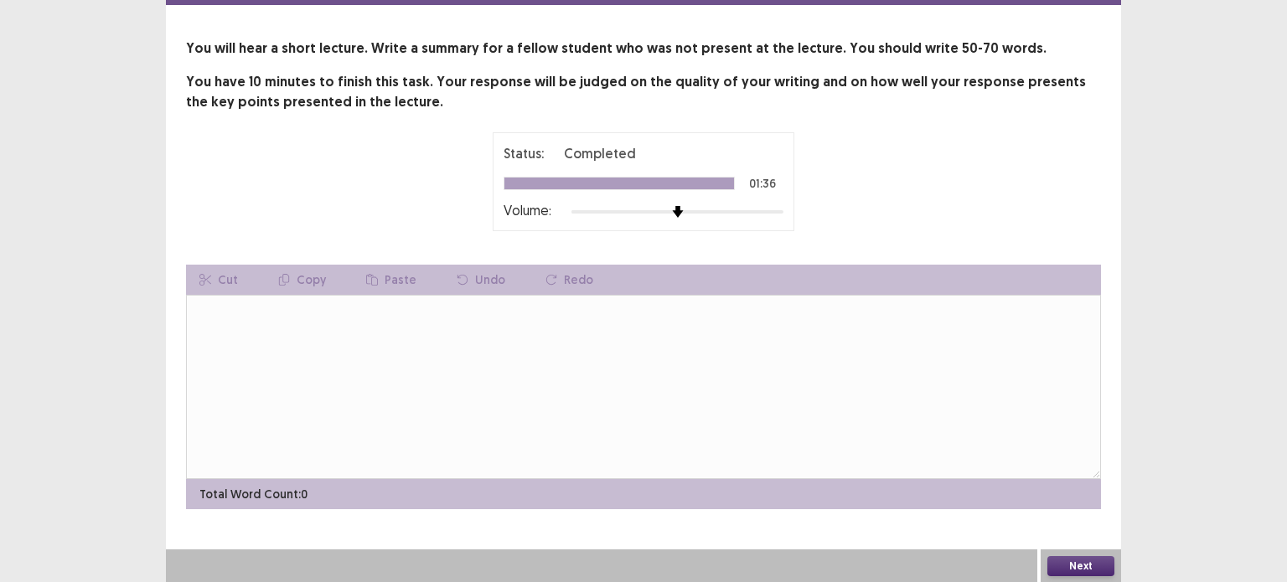
click at [1088, 565] on button "Next" at bounding box center [1080, 566] width 67 height 20
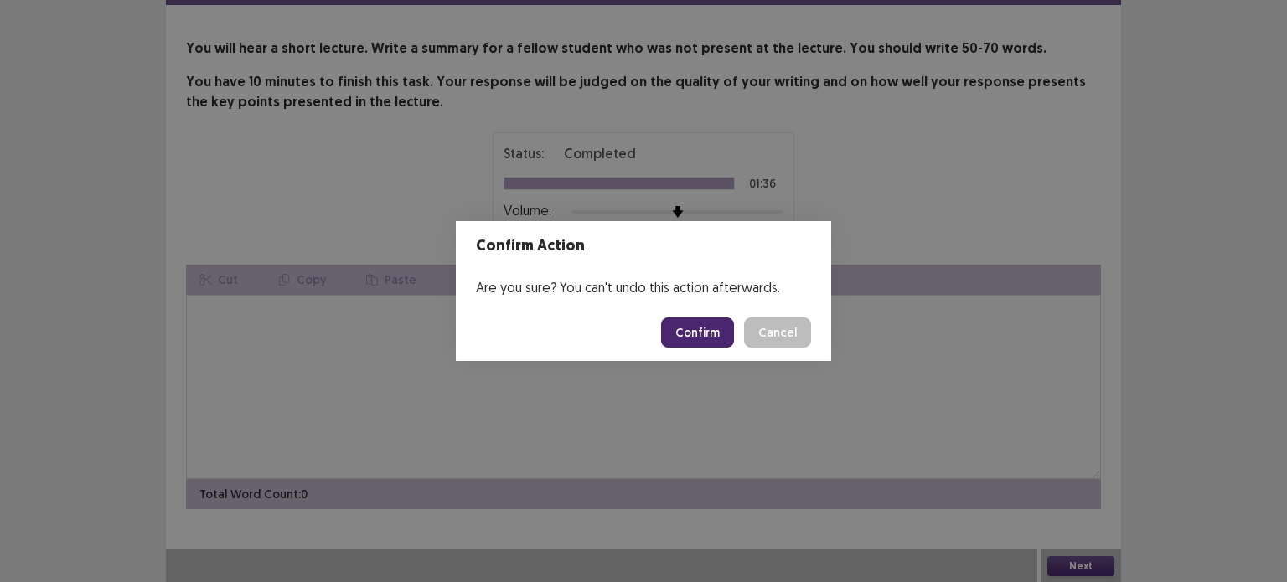
click at [696, 333] on button "Confirm" at bounding box center [697, 332] width 73 height 30
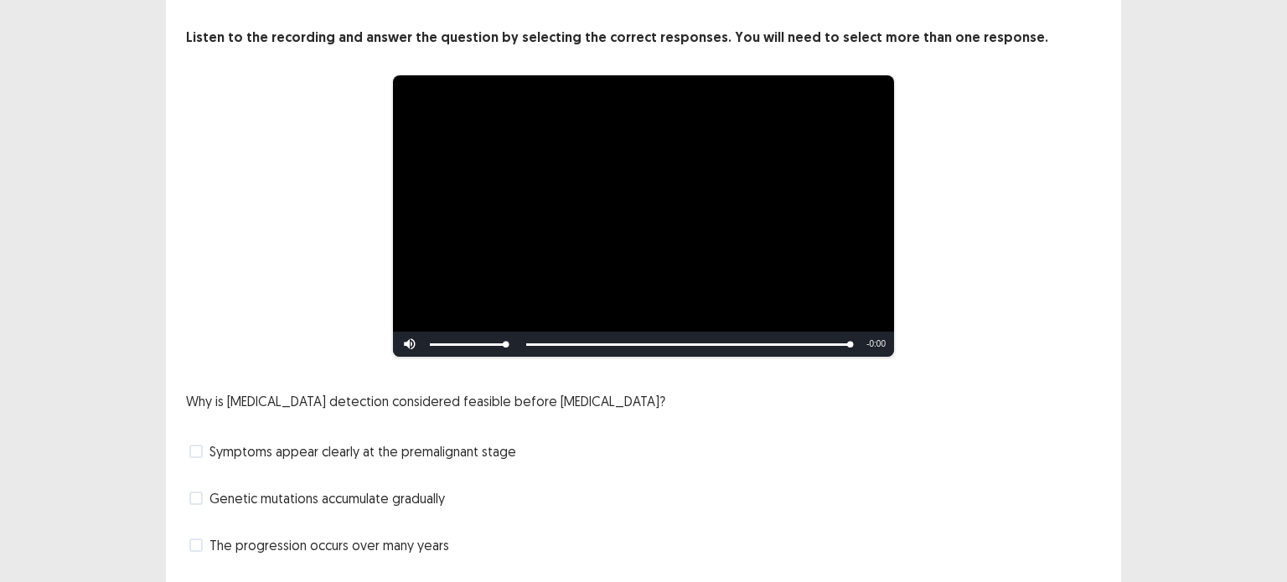
scroll to position [168, 0]
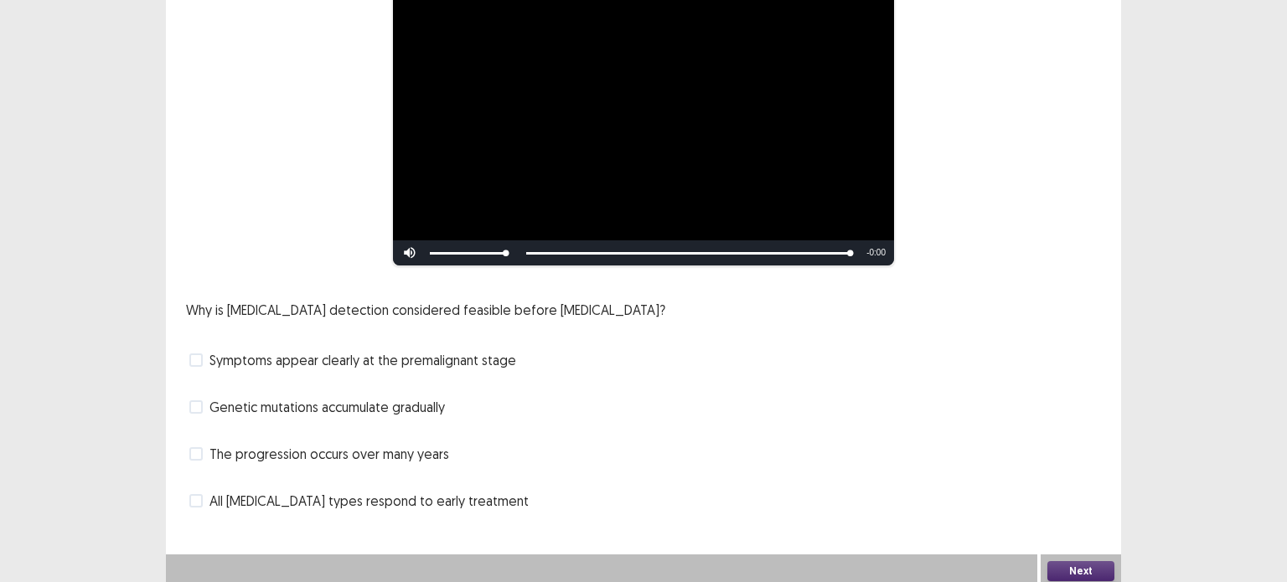
drag, startPoint x: 197, startPoint y: 452, endPoint x: 213, endPoint y: 458, distance: 17.0
click at [196, 453] on span at bounding box center [195, 453] width 13 height 13
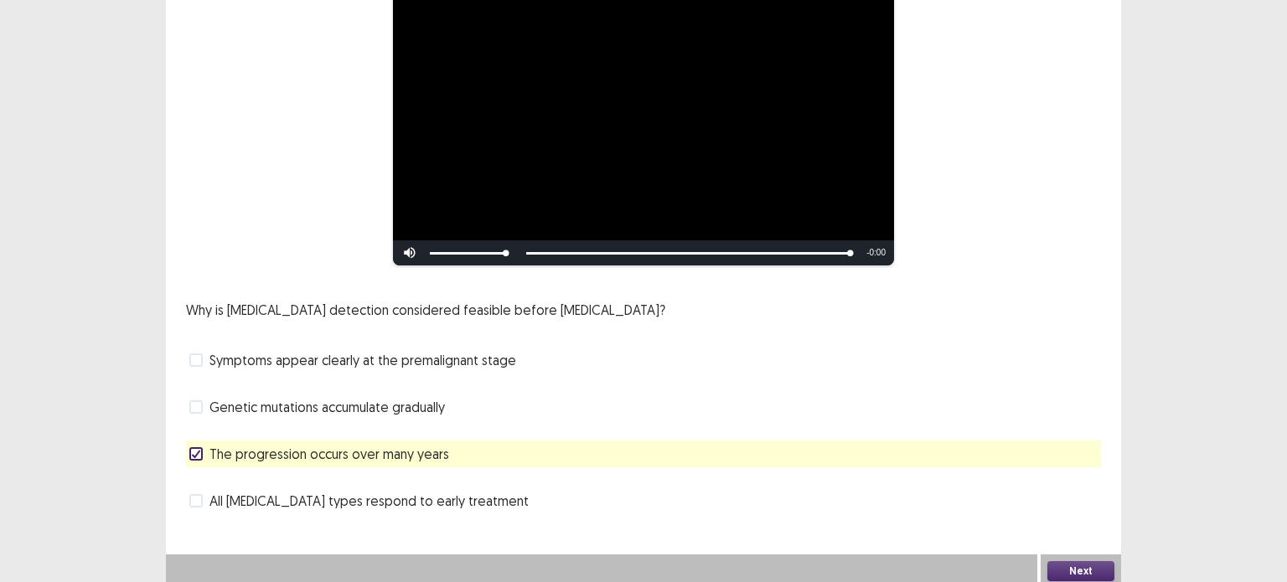
click at [186, 453] on div "The progression occurs over many years" at bounding box center [643, 454] width 915 height 27
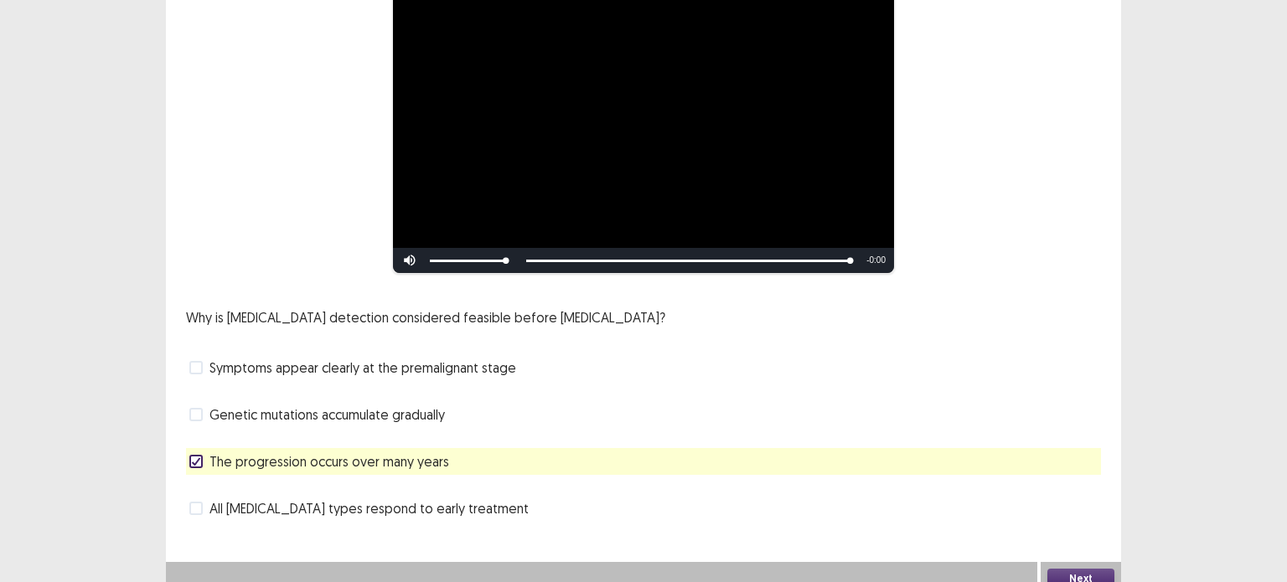
click at [193, 361] on span at bounding box center [195, 367] width 13 height 13
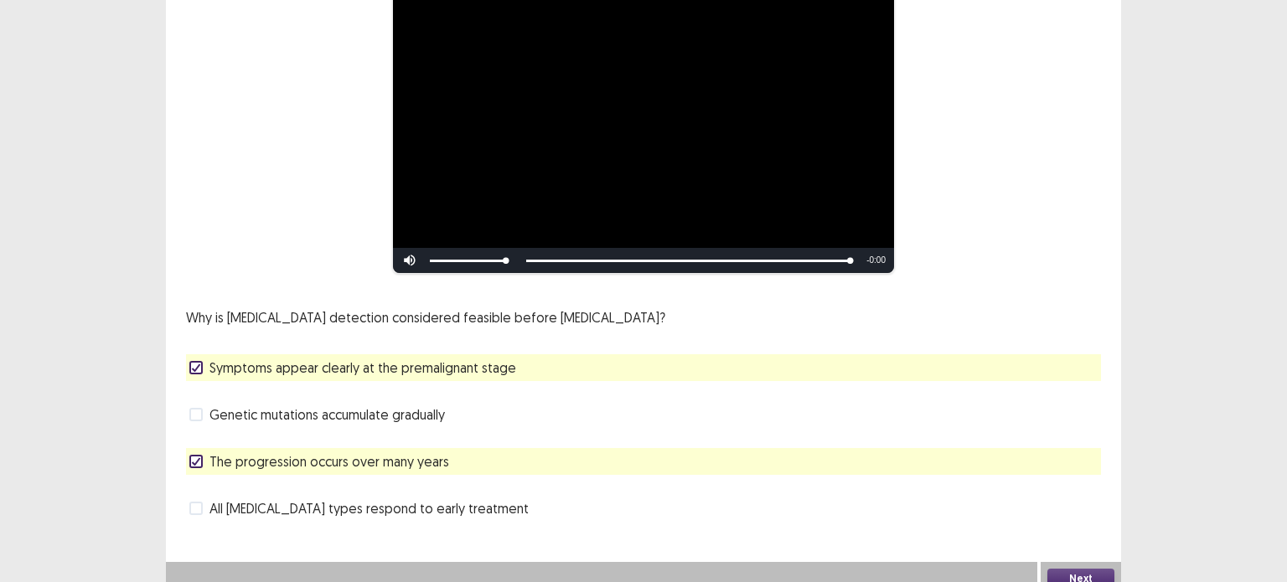
drag, startPoint x: 193, startPoint y: 451, endPoint x: 209, endPoint y: 468, distance: 23.7
click at [197, 460] on span at bounding box center [195, 461] width 13 height 13
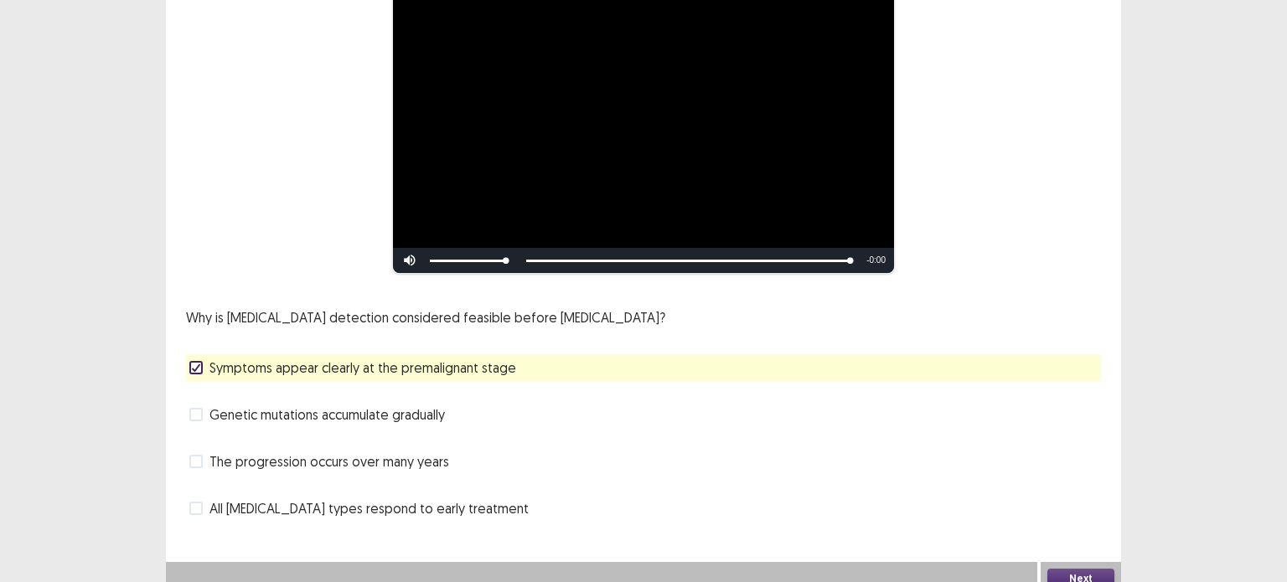
click at [1073, 569] on button "Next" at bounding box center [1080, 579] width 67 height 20
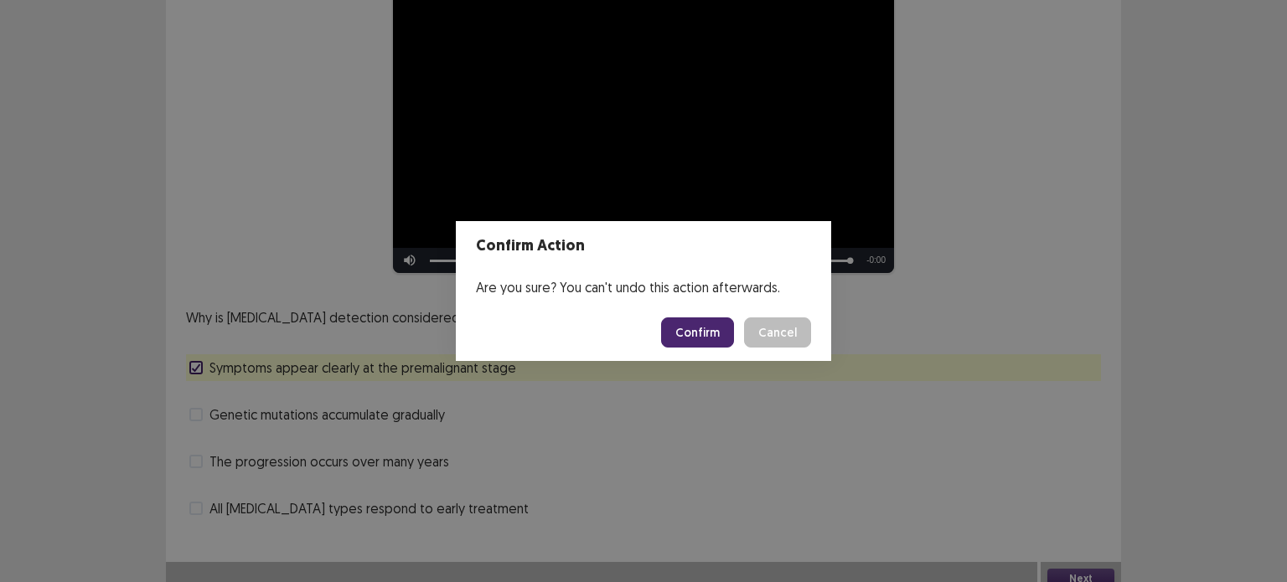
click at [706, 325] on button "Confirm" at bounding box center [697, 332] width 73 height 30
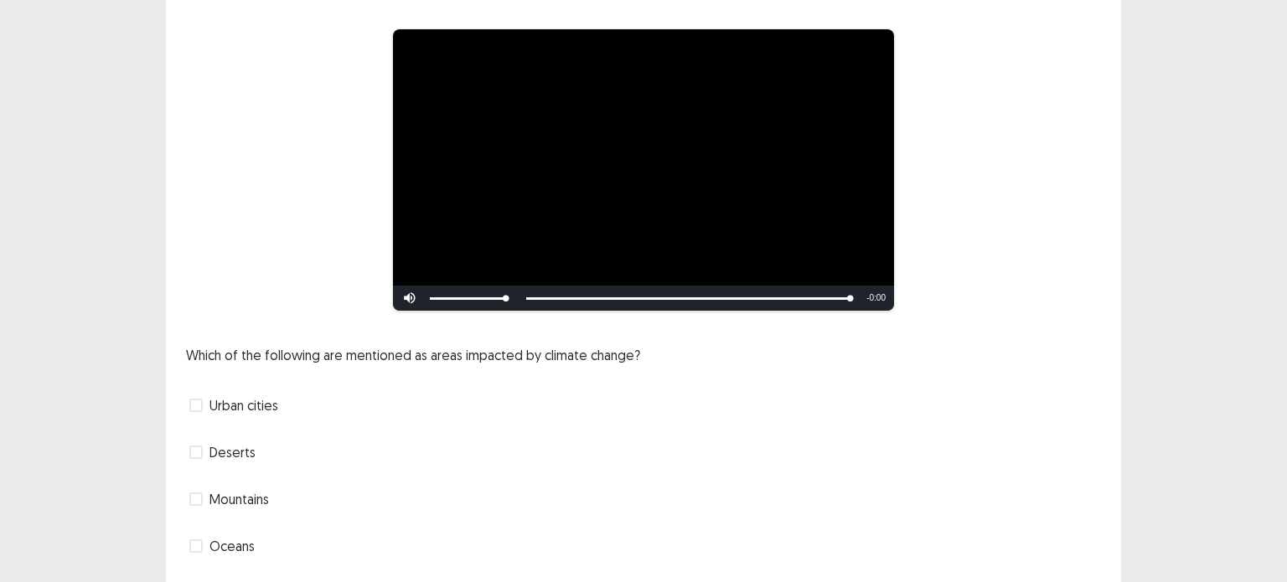
scroll to position [173, 0]
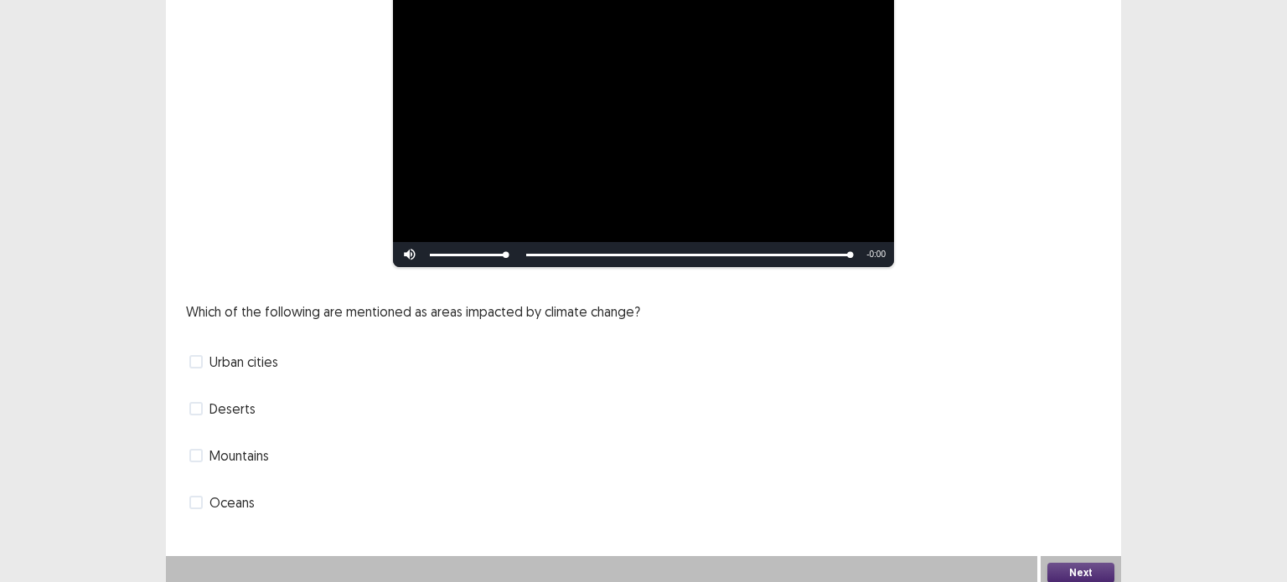
click at [198, 449] on span at bounding box center [195, 455] width 13 height 13
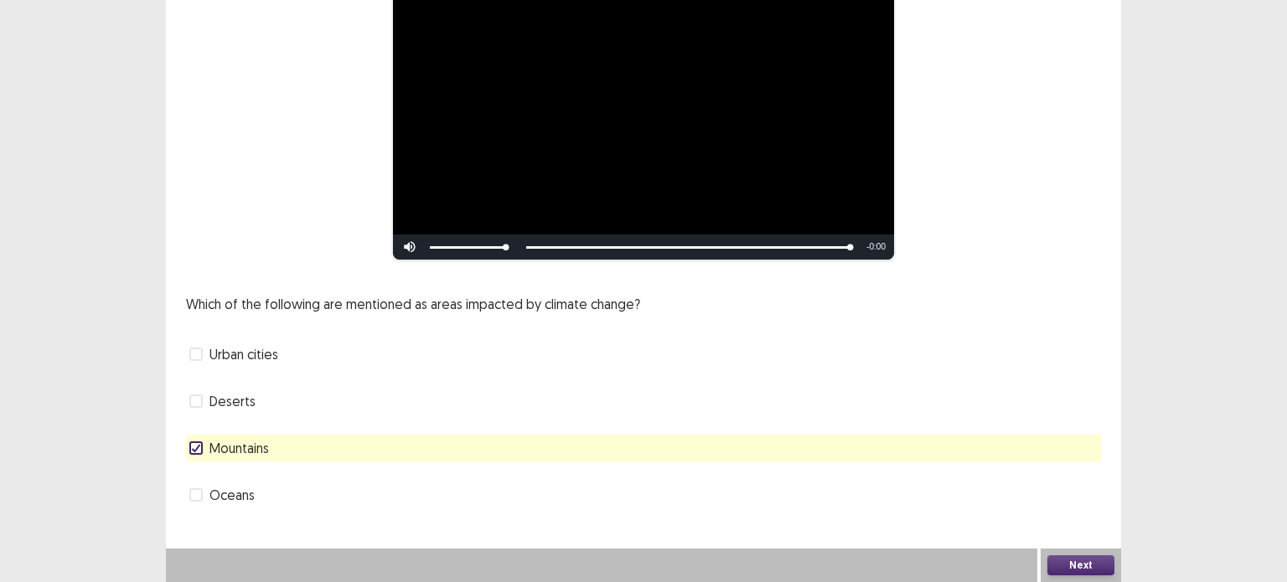
click at [194, 494] on span at bounding box center [195, 494] width 13 height 13
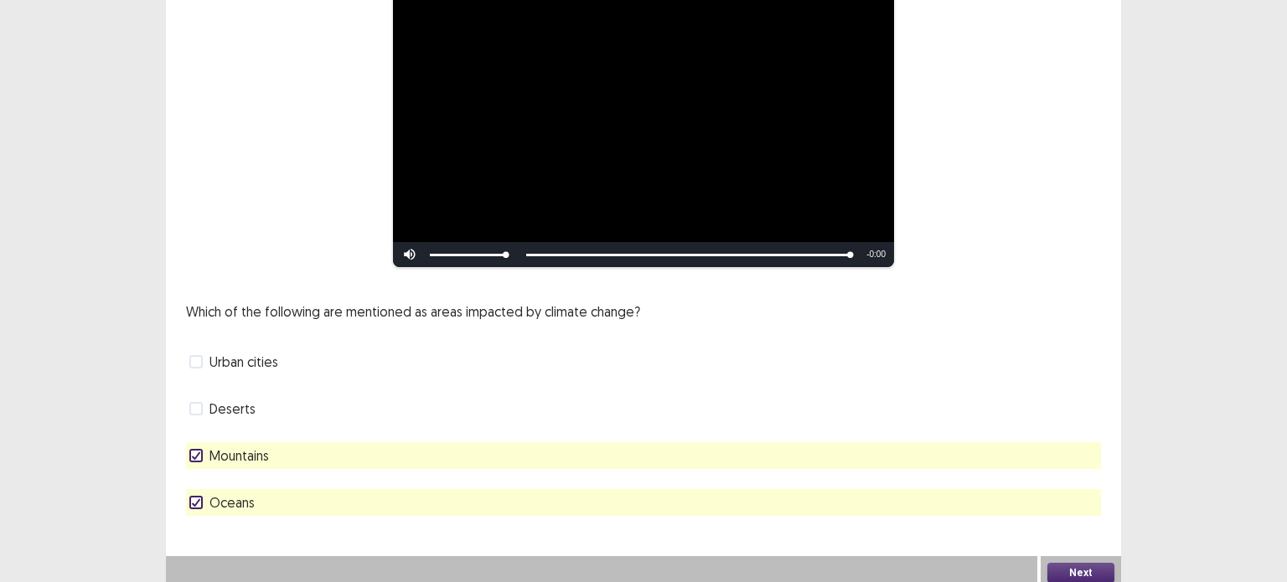
click at [1082, 565] on button "Next" at bounding box center [1080, 573] width 67 height 20
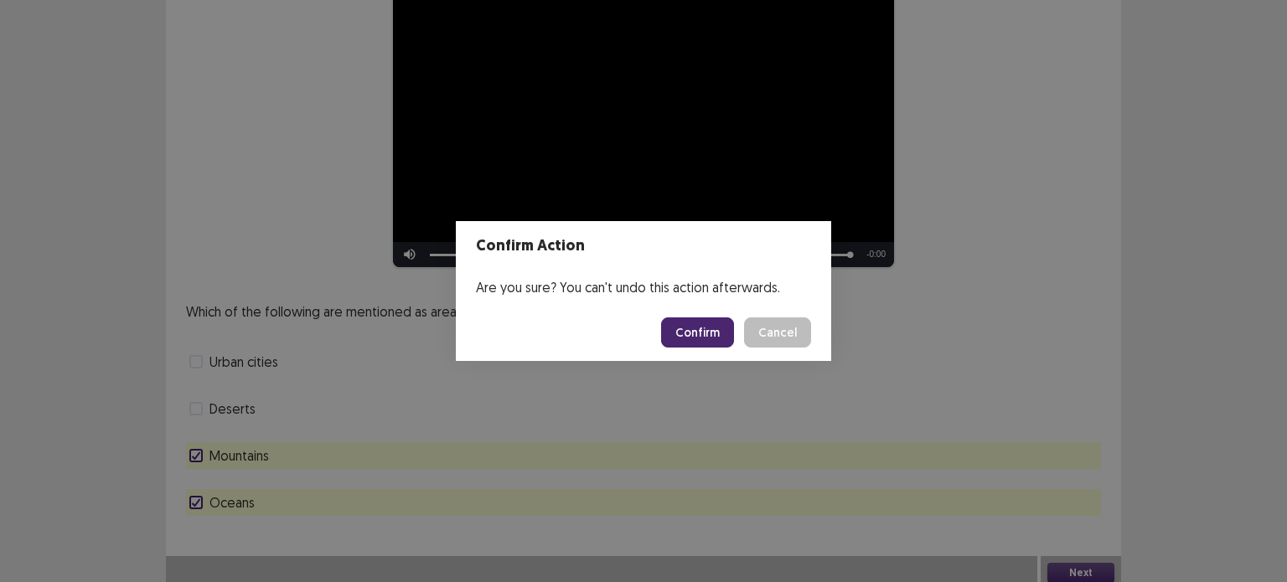
click at [724, 332] on button "Confirm" at bounding box center [697, 332] width 73 height 30
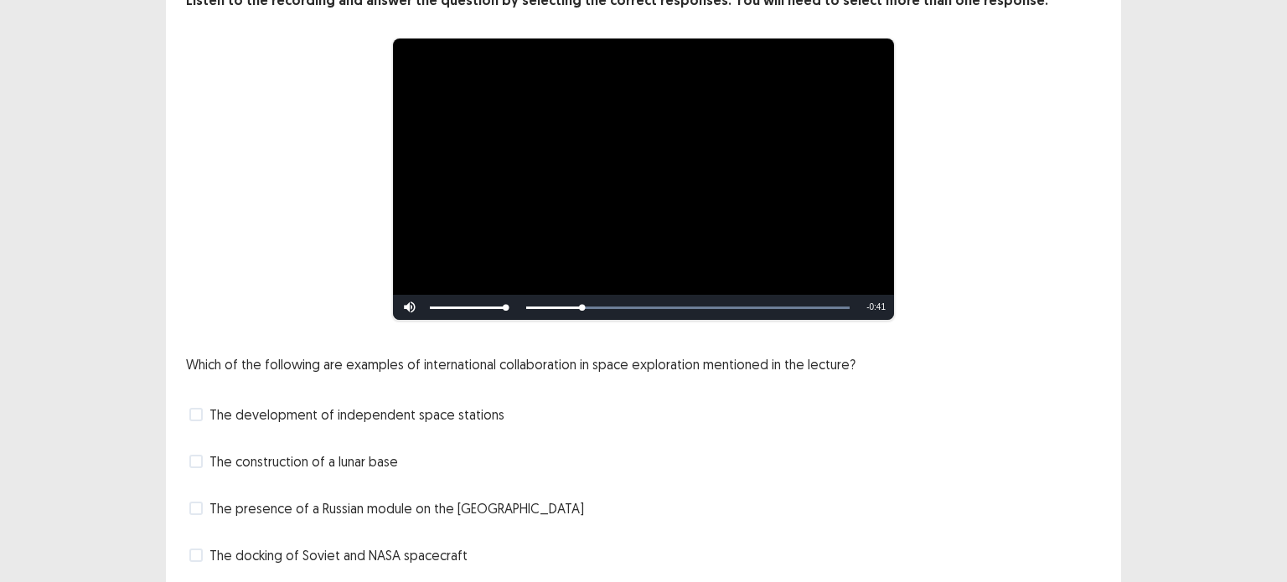
scroll to position [168, 0]
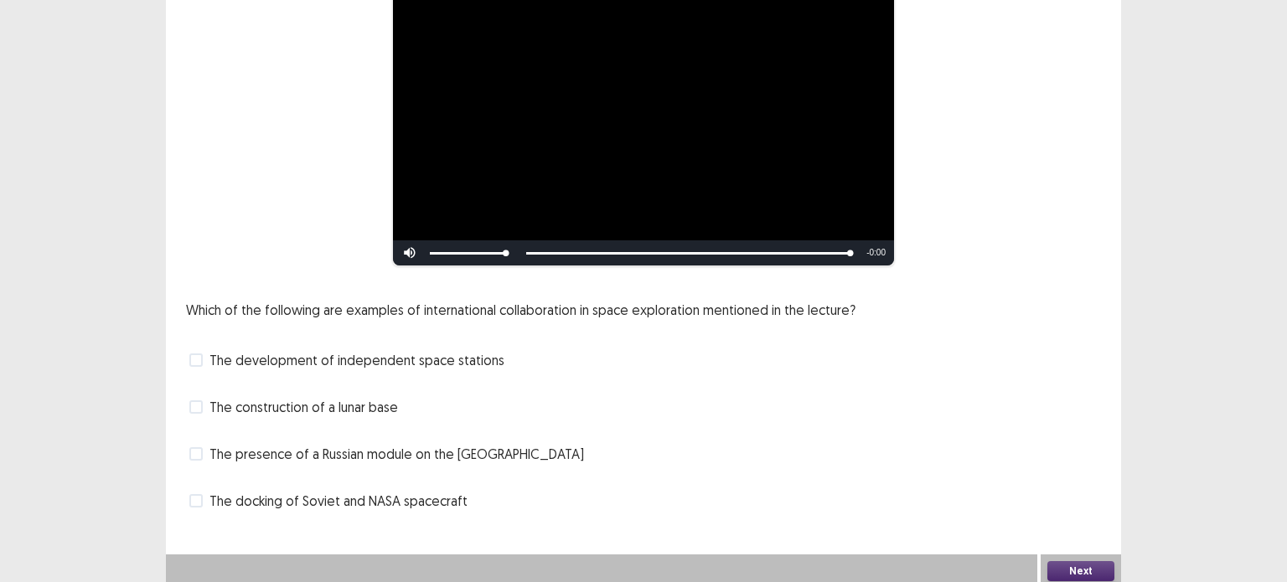
drag, startPoint x: 198, startPoint y: 453, endPoint x: 272, endPoint y: 461, distance: 74.9
click at [198, 453] on span at bounding box center [195, 453] width 13 height 13
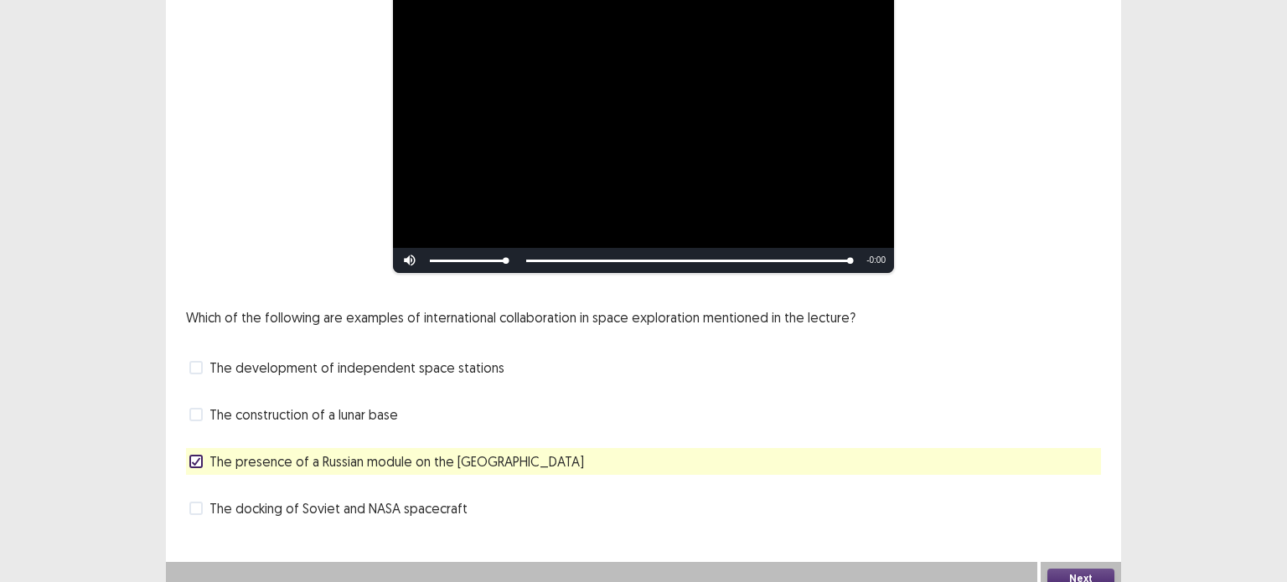
click at [1084, 569] on button "Next" at bounding box center [1080, 579] width 67 height 20
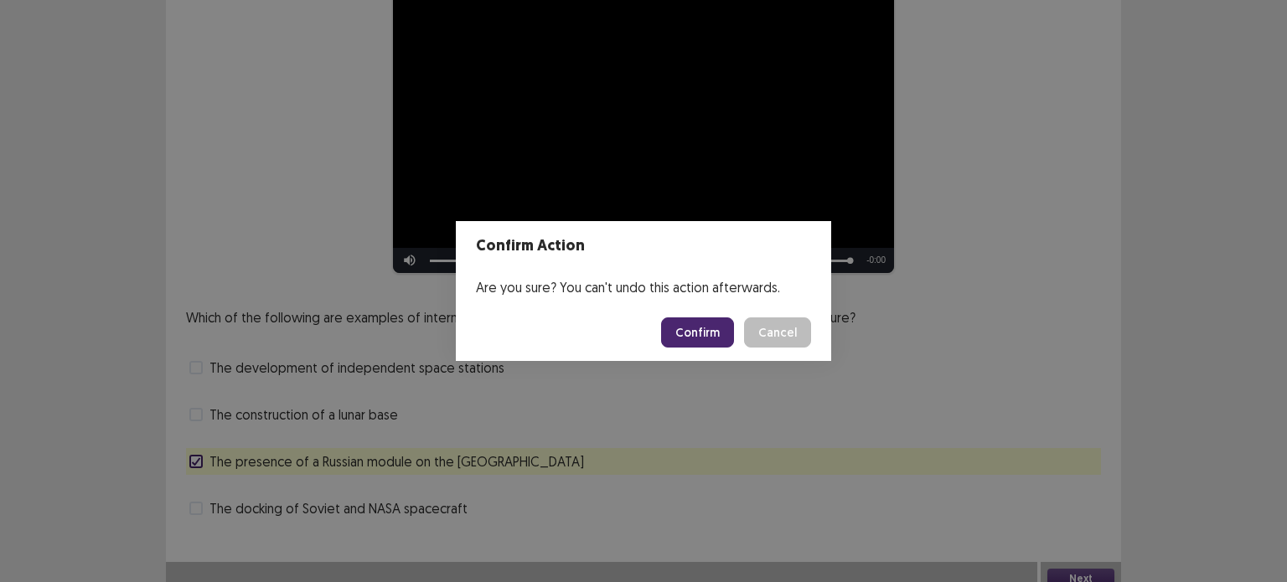
click at [700, 328] on button "Confirm" at bounding box center [697, 332] width 73 height 30
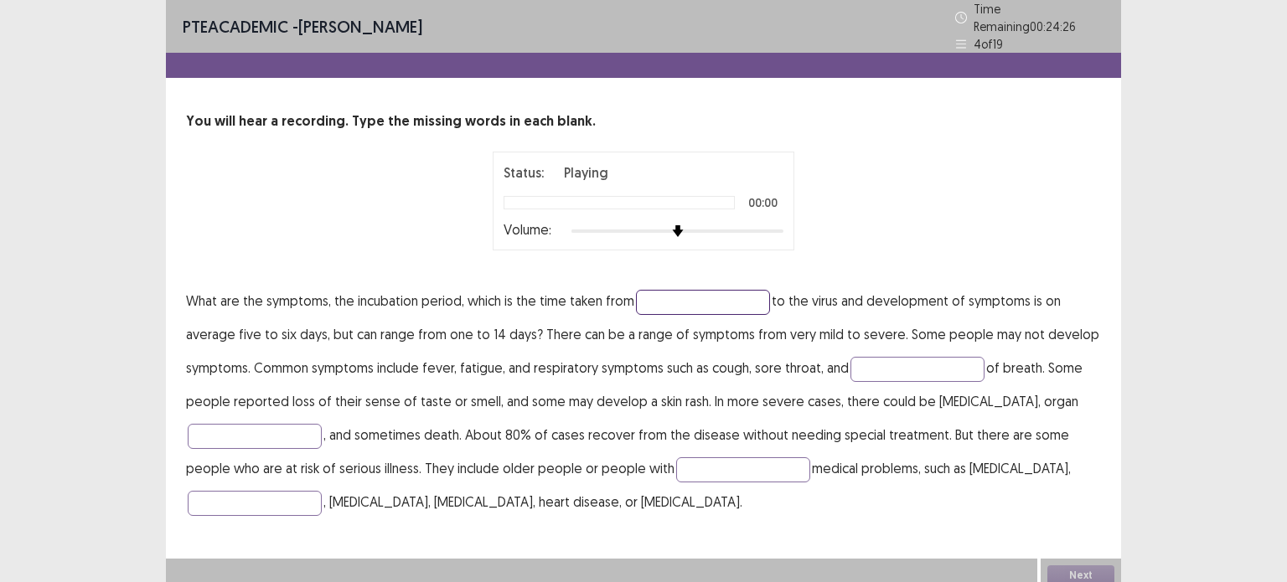
click at [647, 299] on input "text" at bounding box center [703, 302] width 134 height 25
click at [889, 367] on input "text" at bounding box center [917, 369] width 134 height 25
type input "*********"
click at [261, 428] on input "text" at bounding box center [255, 436] width 134 height 25
type input "*******"
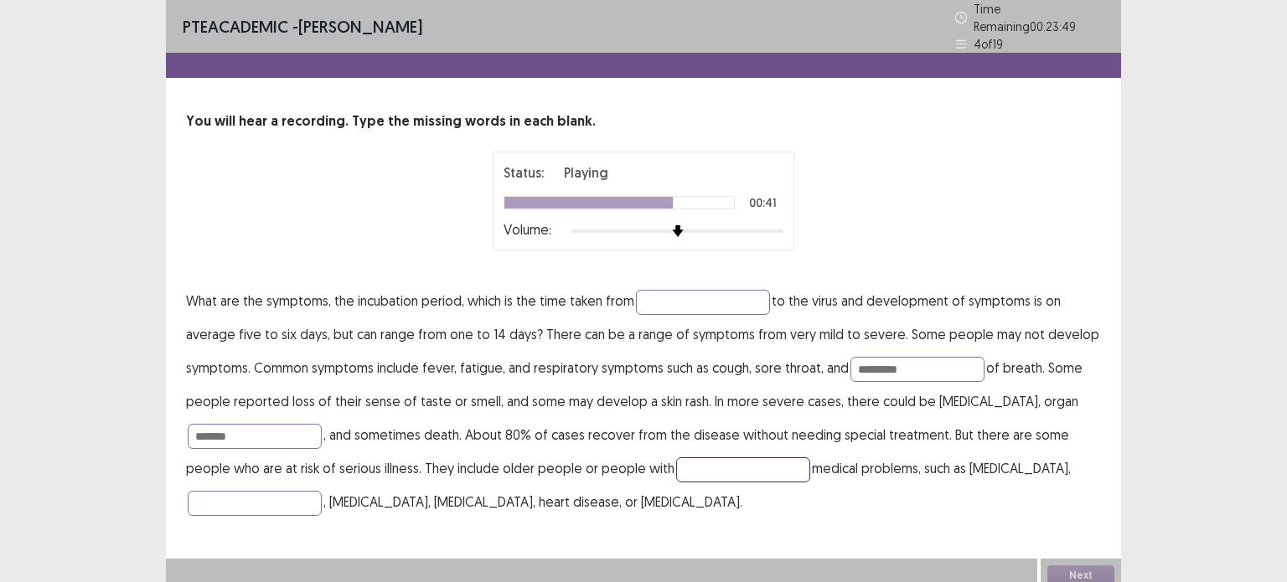
click at [676, 465] on input "text" at bounding box center [743, 469] width 134 height 25
click at [689, 304] on input "text" at bounding box center [703, 302] width 134 height 25
click at [1088, 568] on button "Next" at bounding box center [1080, 575] width 67 height 20
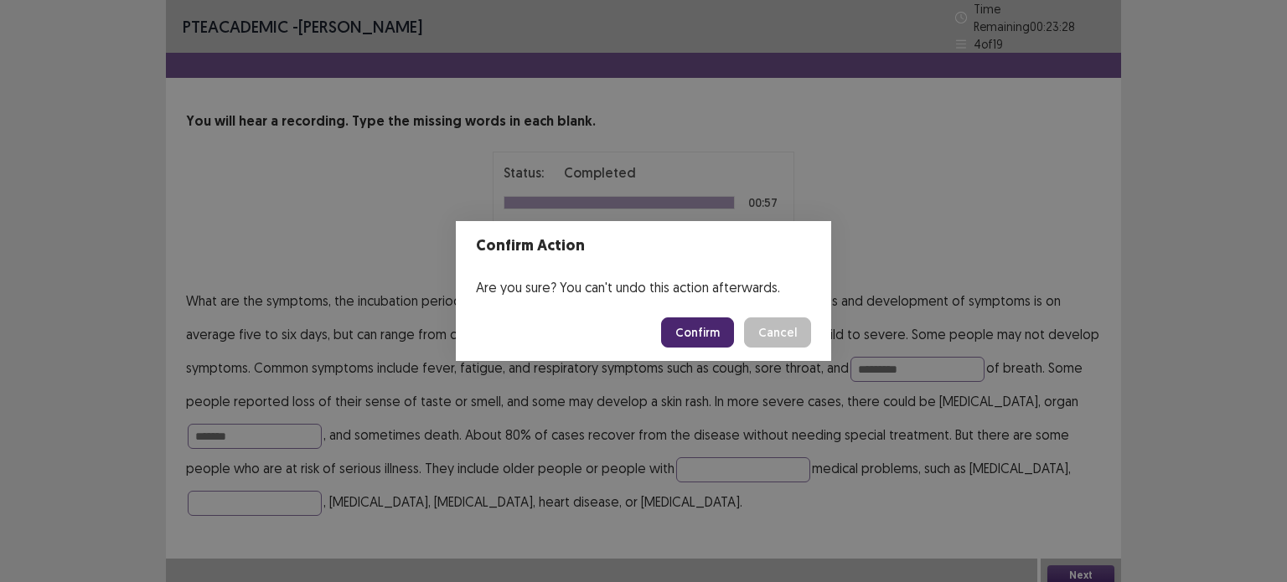
click at [715, 325] on button "Confirm" at bounding box center [697, 332] width 73 height 30
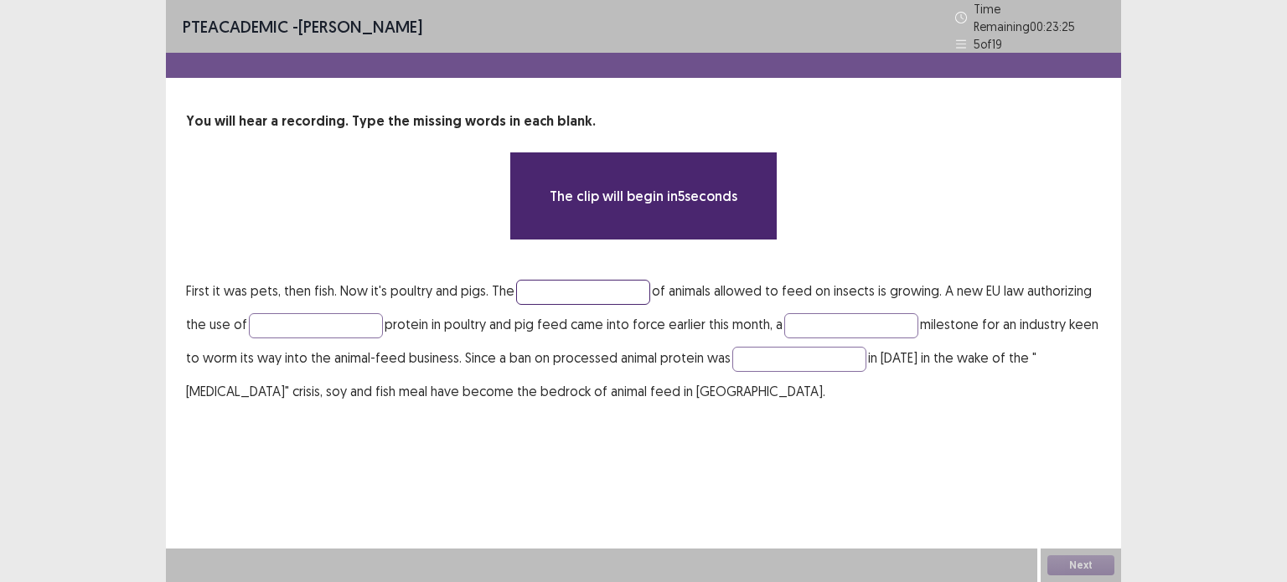
click at [527, 289] on input "text" at bounding box center [583, 292] width 134 height 25
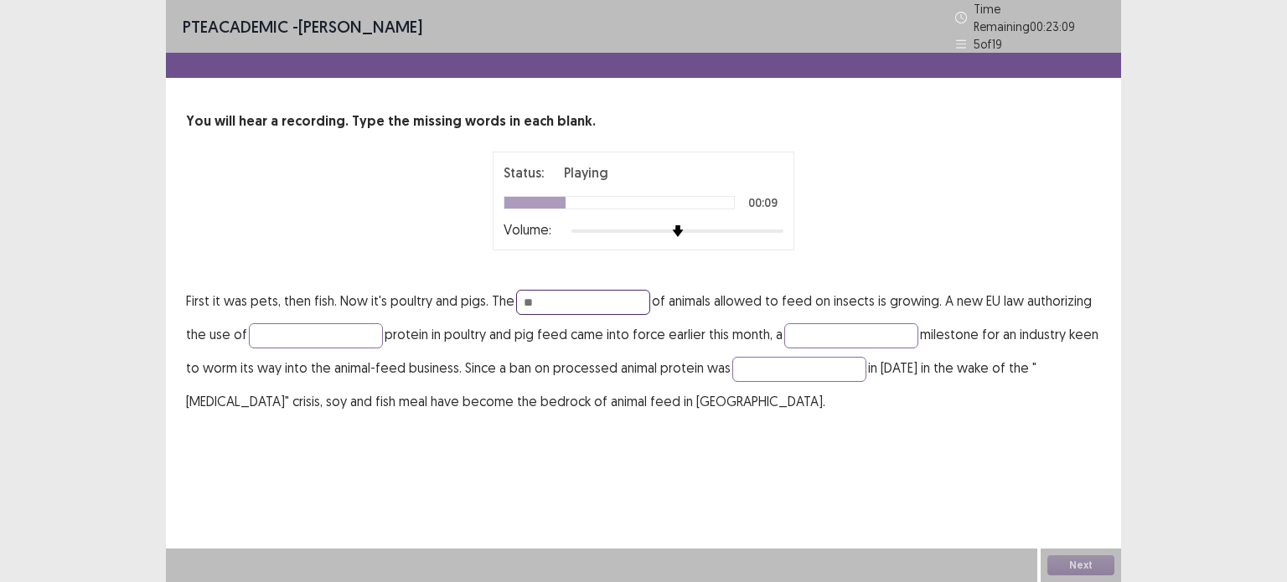
type input "*"
click at [293, 325] on input "text" at bounding box center [316, 335] width 134 height 25
type input "******"
click at [808, 323] on input "text" at bounding box center [851, 335] width 134 height 25
drag, startPoint x: 788, startPoint y: 361, endPoint x: 802, endPoint y: 351, distance: 17.4
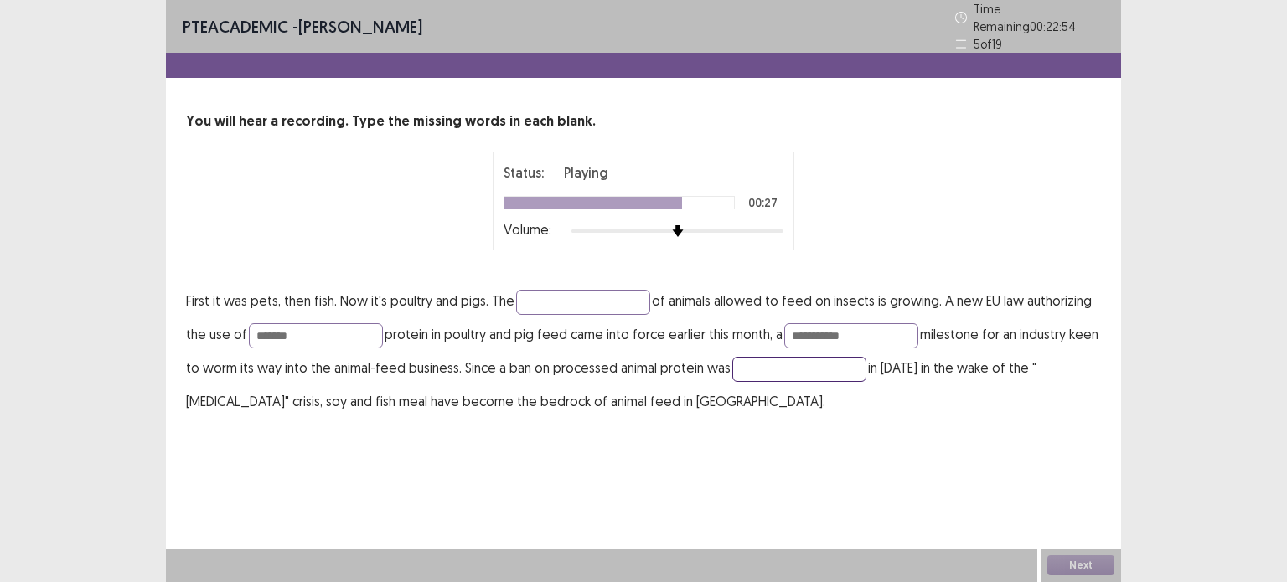
click at [789, 361] on input "text" at bounding box center [799, 369] width 134 height 25
click at [834, 331] on input "**********" at bounding box center [851, 335] width 134 height 25
click at [546, 290] on input "text" at bounding box center [583, 302] width 134 height 25
click at [831, 325] on input "**********" at bounding box center [851, 335] width 134 height 25
type input "**********"
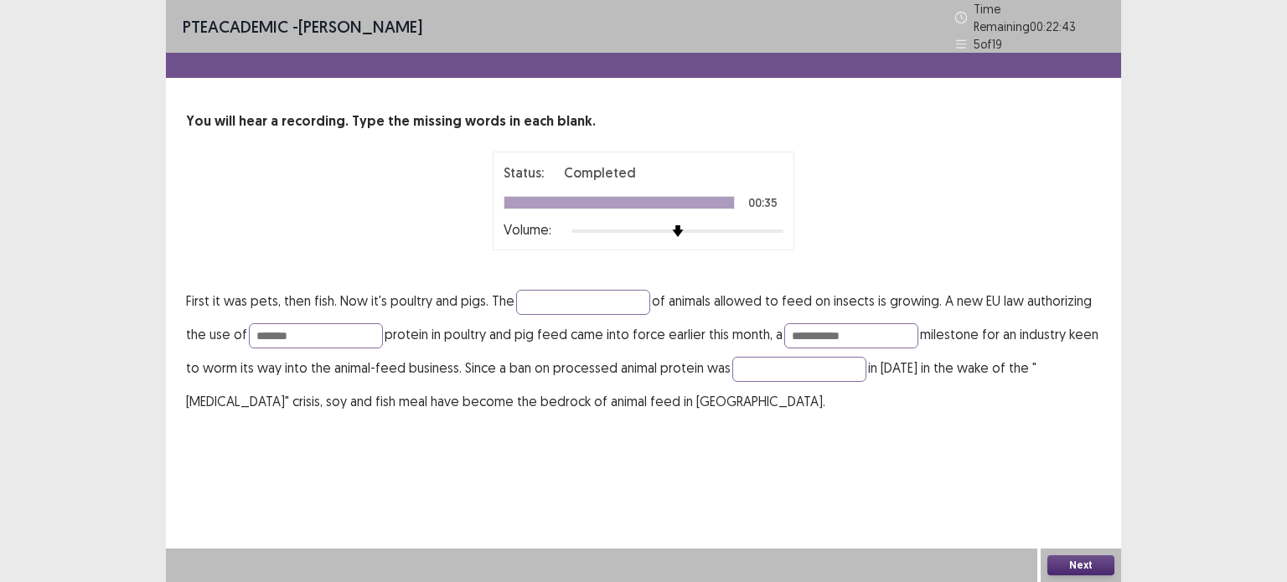
click at [1081, 563] on button "Next" at bounding box center [1080, 565] width 67 height 20
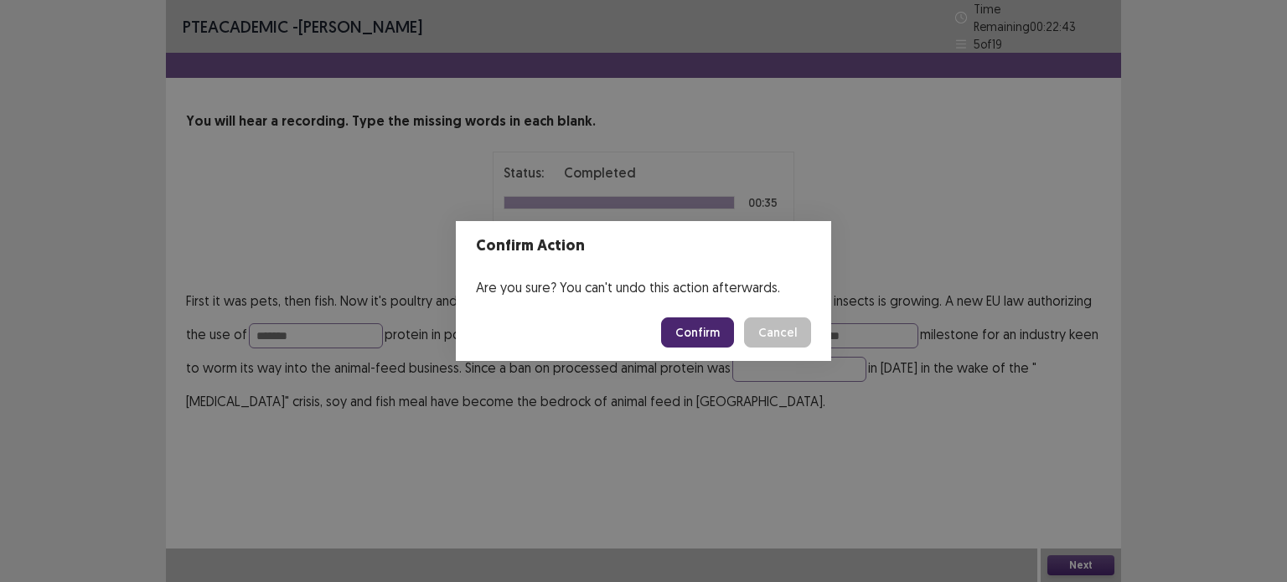
click at [701, 329] on button "Confirm" at bounding box center [697, 332] width 73 height 30
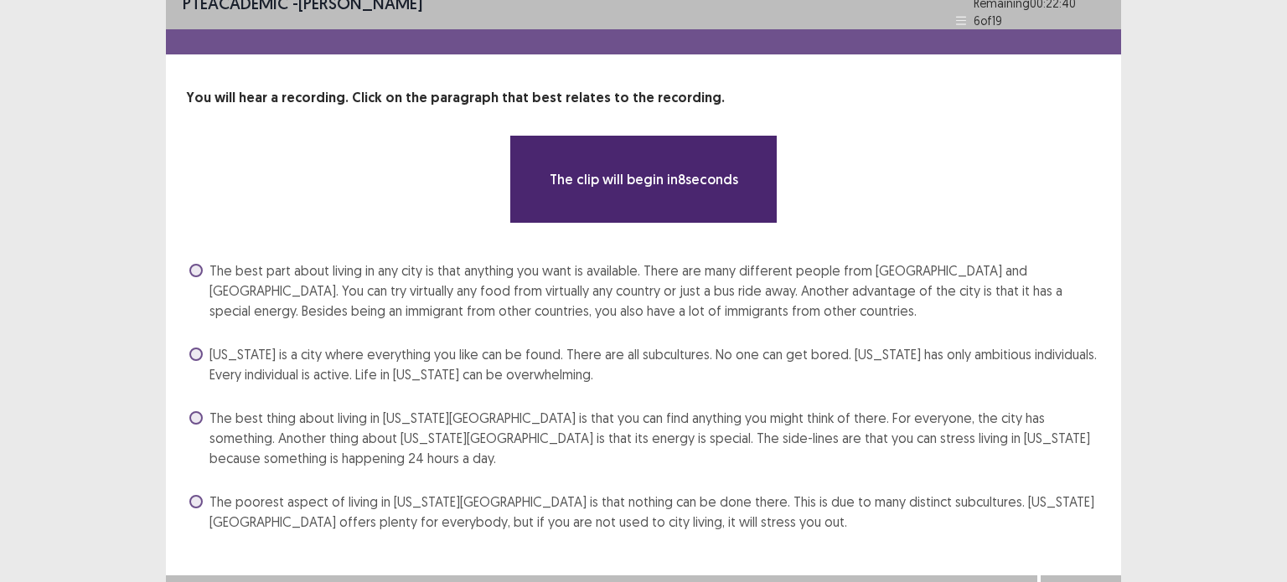
scroll to position [42, 0]
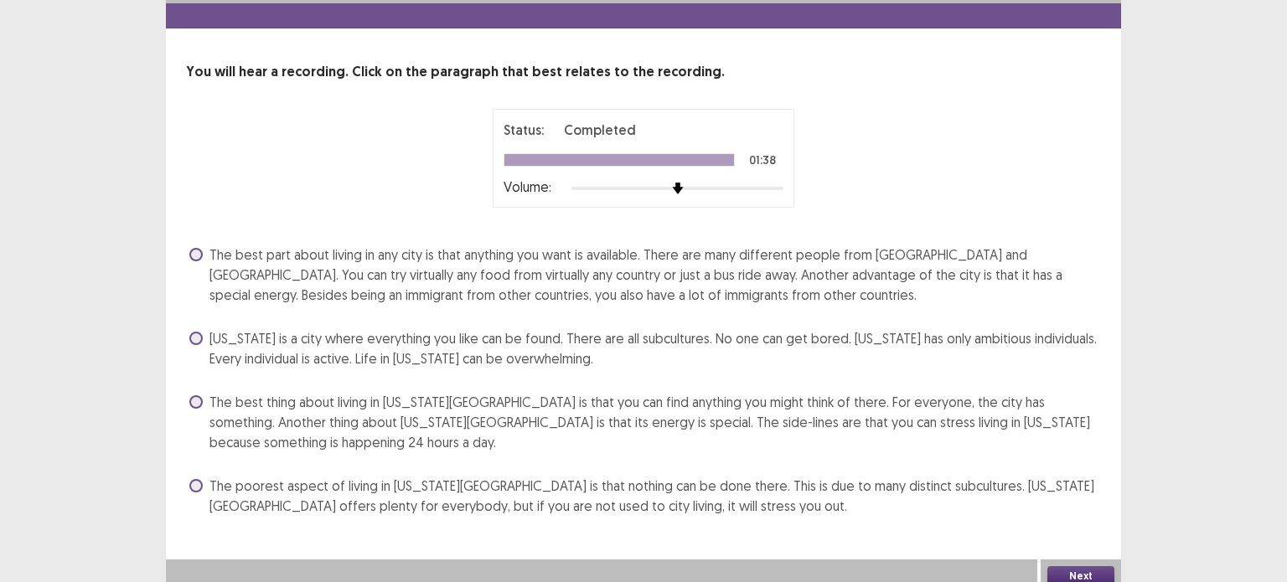
click at [209, 333] on span "New York is a city where everything you like can be found. There are all subcul…" at bounding box center [654, 348] width 891 height 40
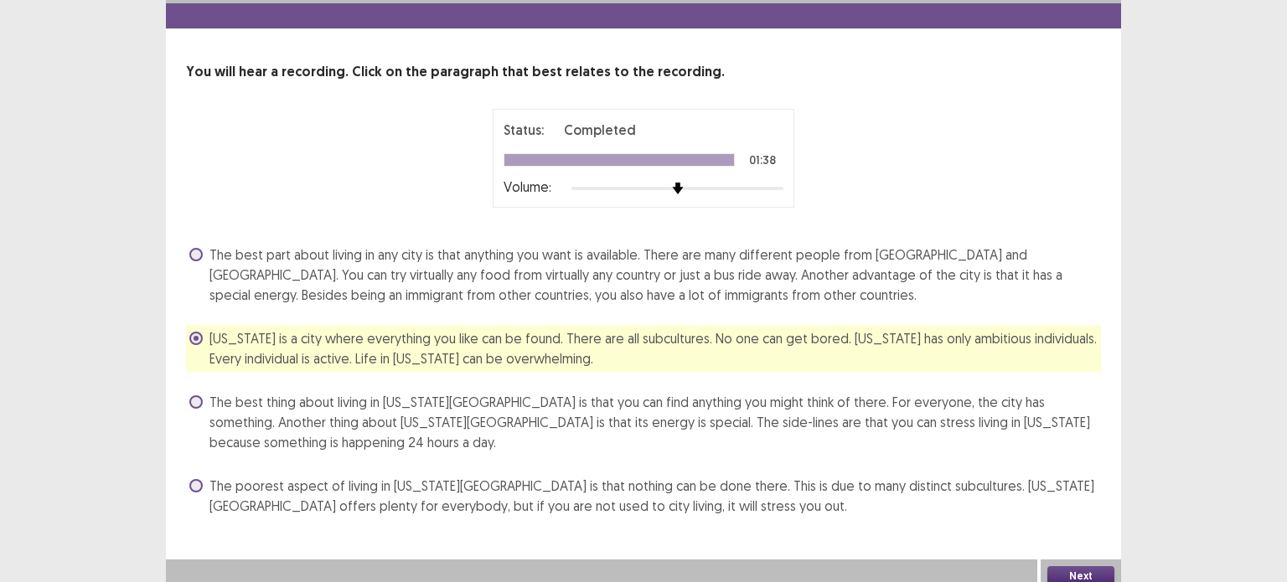
click at [1083, 575] on button "Next" at bounding box center [1080, 576] width 67 height 20
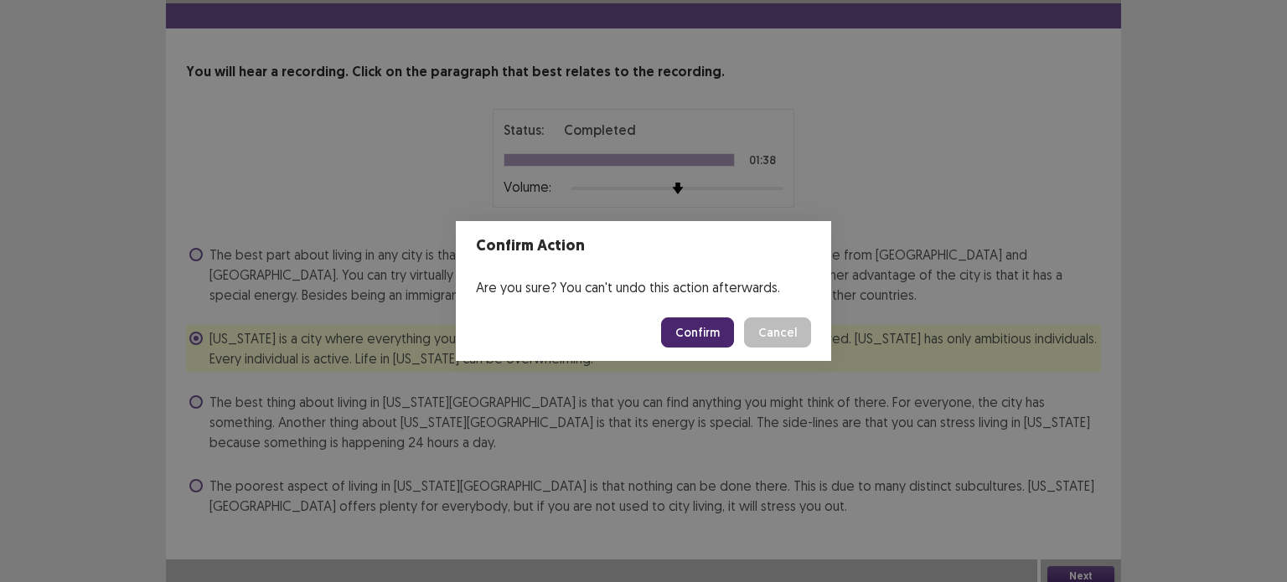
click at [700, 336] on button "Confirm" at bounding box center [697, 332] width 73 height 30
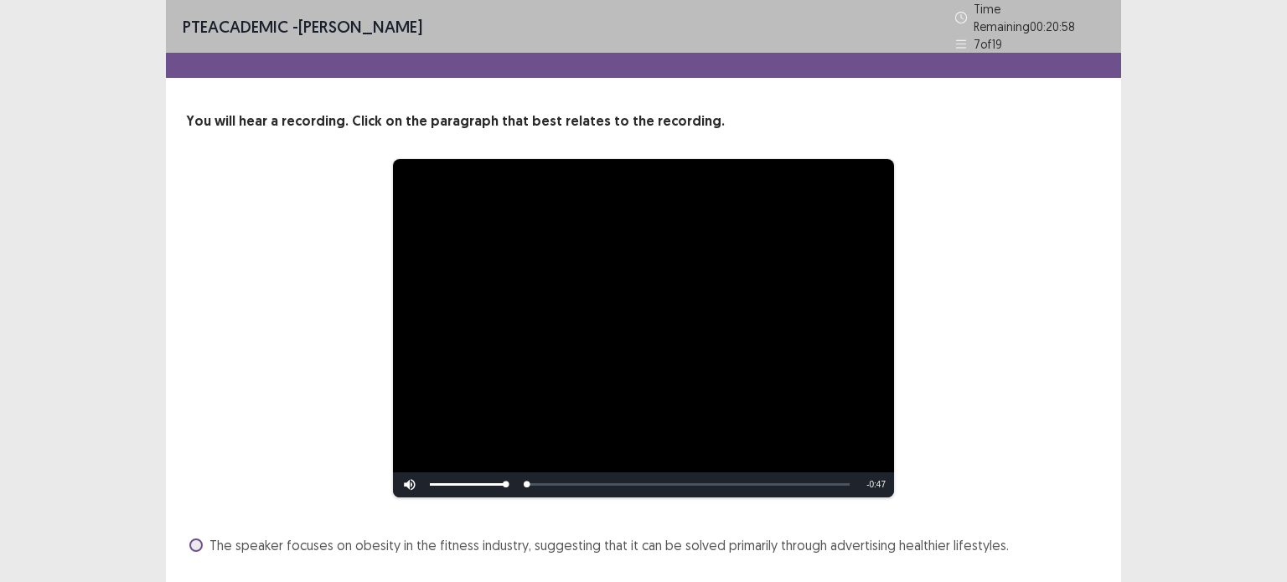
scroll to position [193, 0]
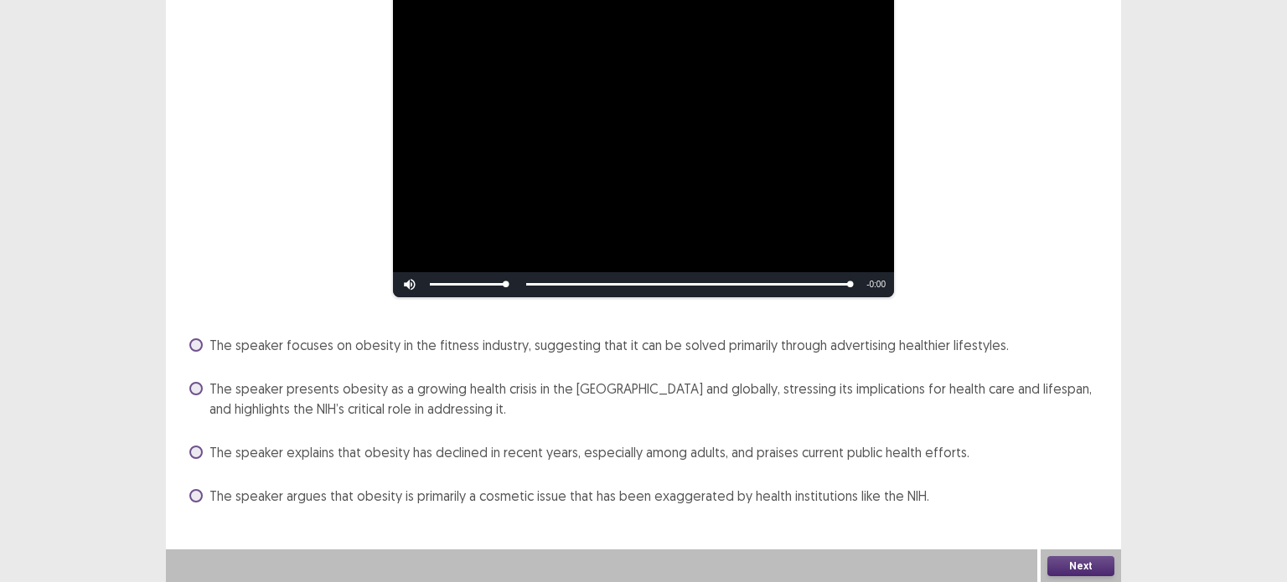
click at [195, 388] on span at bounding box center [195, 388] width 13 height 13
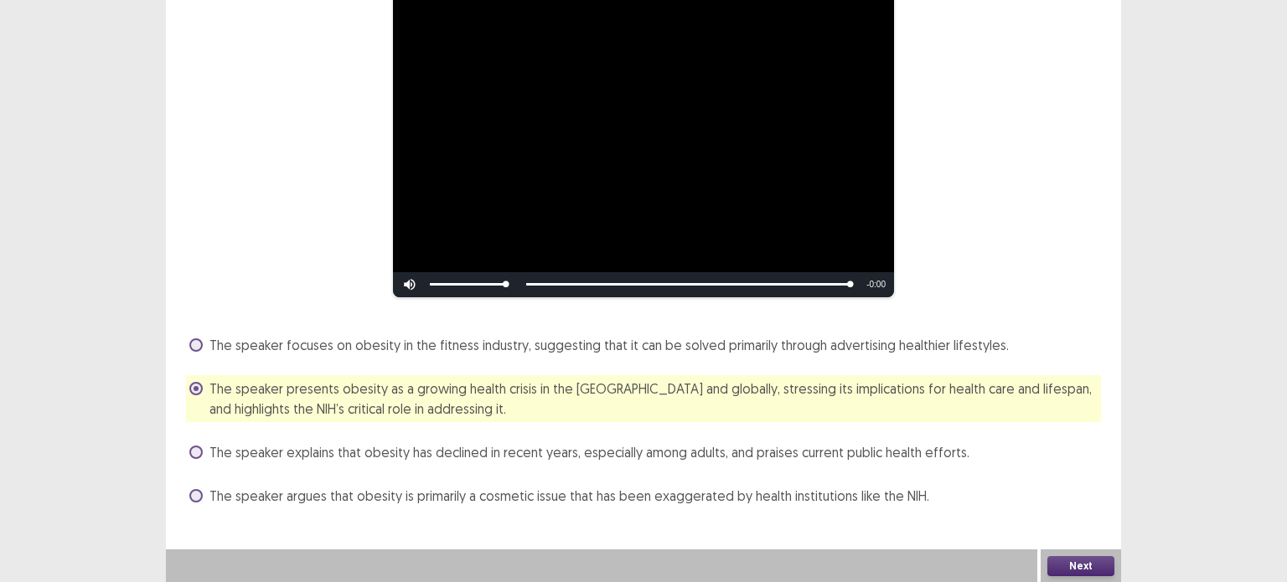
click at [1082, 568] on button "Next" at bounding box center [1080, 566] width 67 height 20
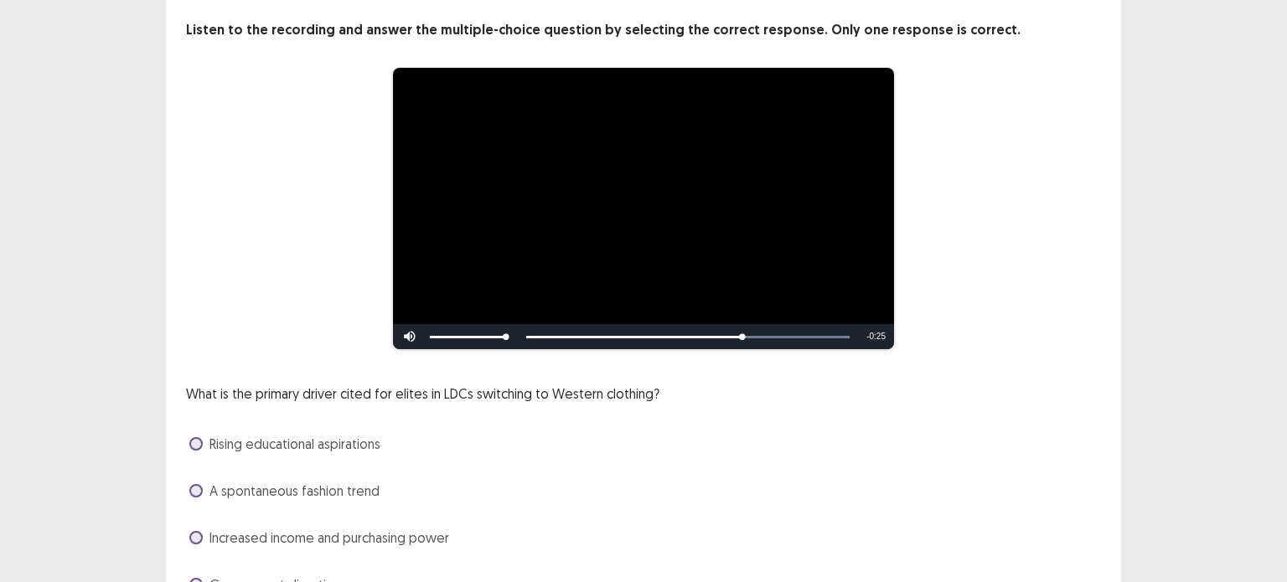
scroll to position [168, 0]
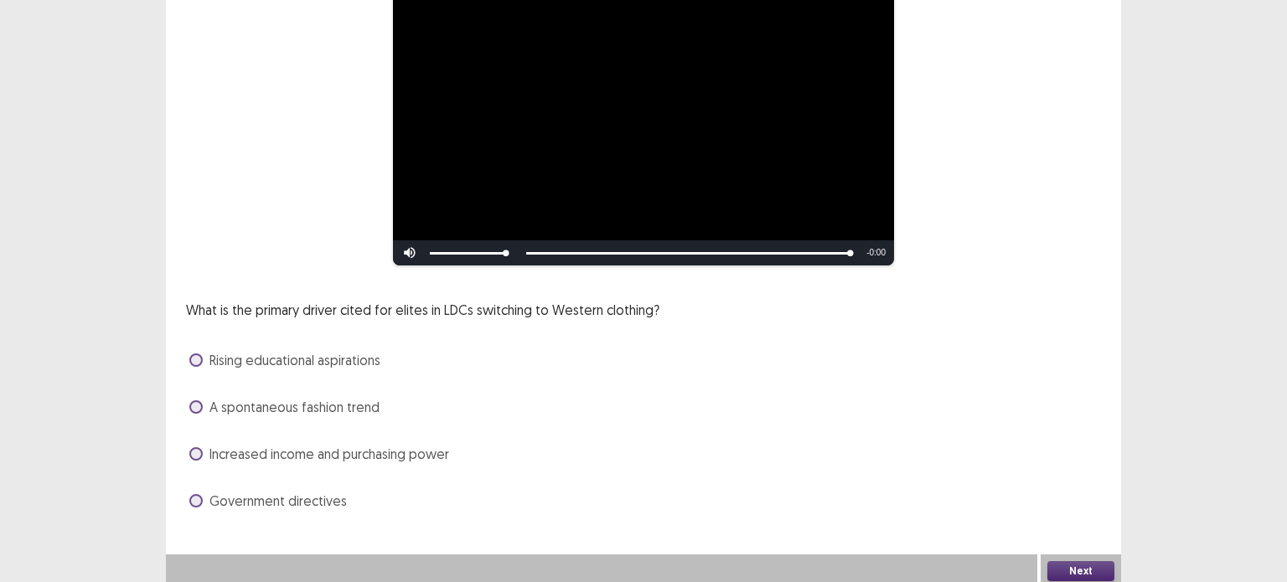
click at [198, 361] on span at bounding box center [195, 359] width 13 height 13
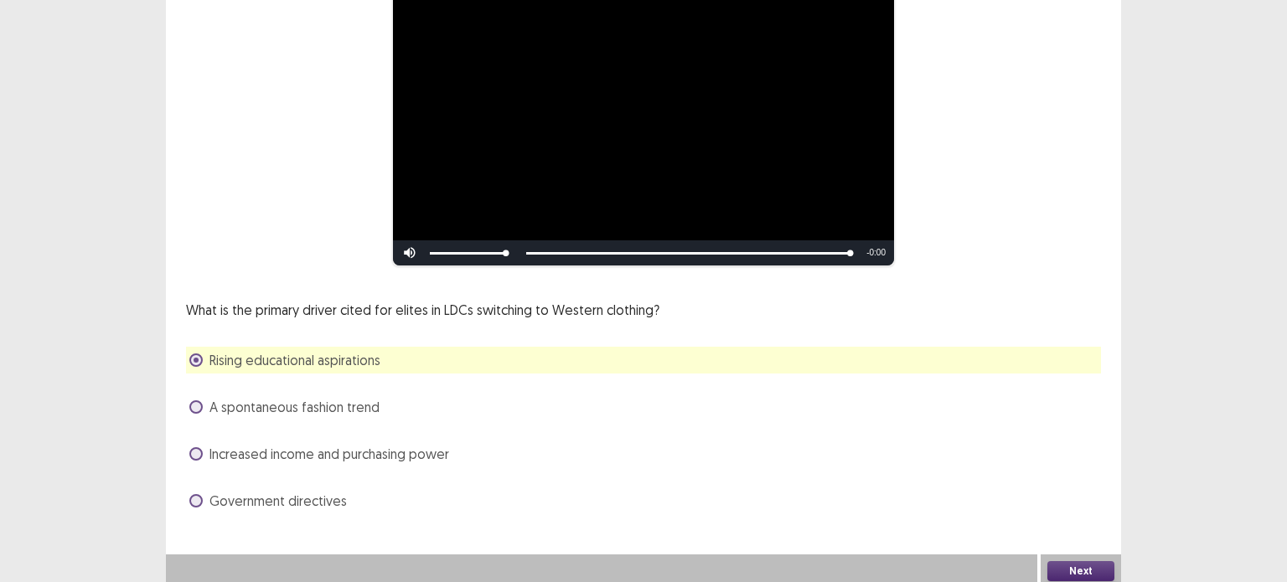
click at [1075, 574] on button "Next" at bounding box center [1080, 571] width 67 height 20
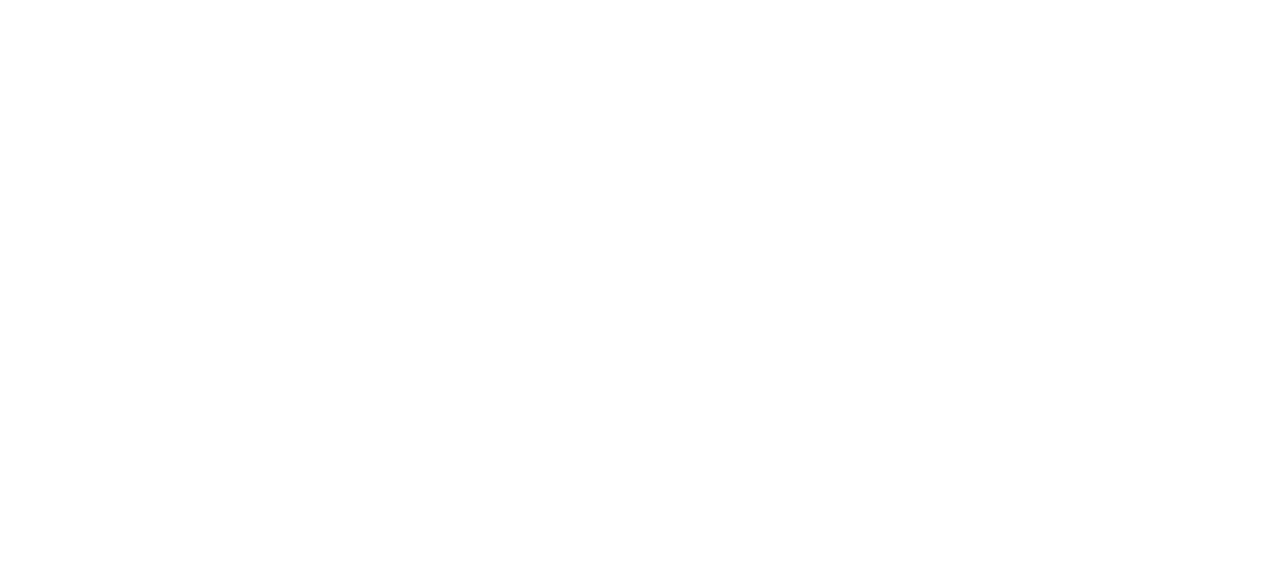
scroll to position [0, 0]
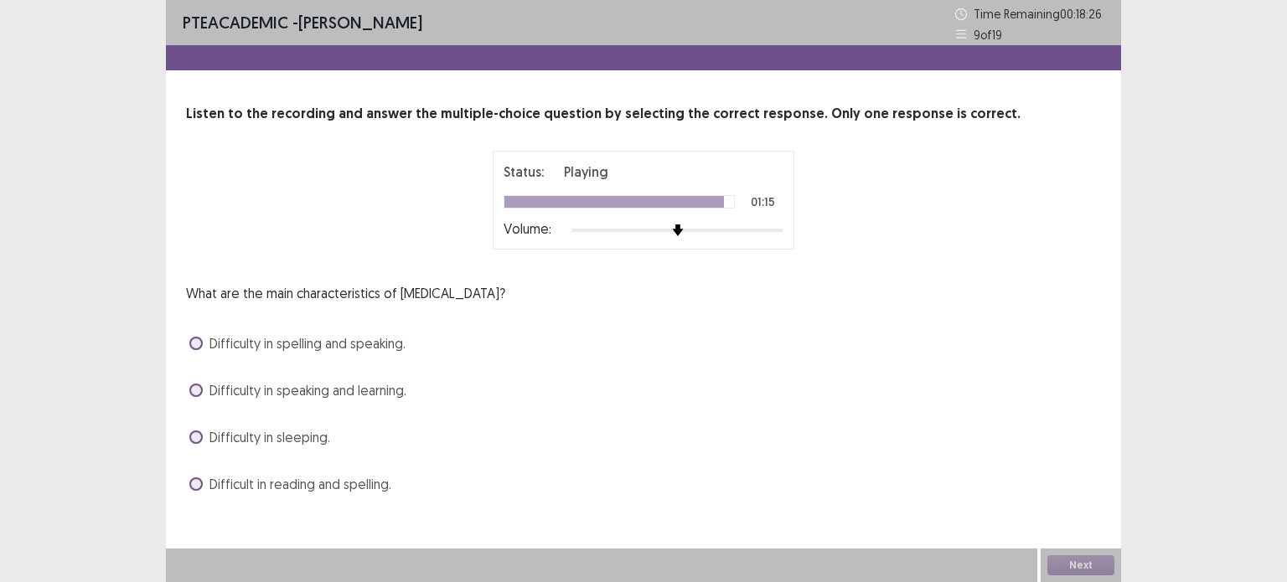
click at [194, 485] on span at bounding box center [195, 483] width 13 height 13
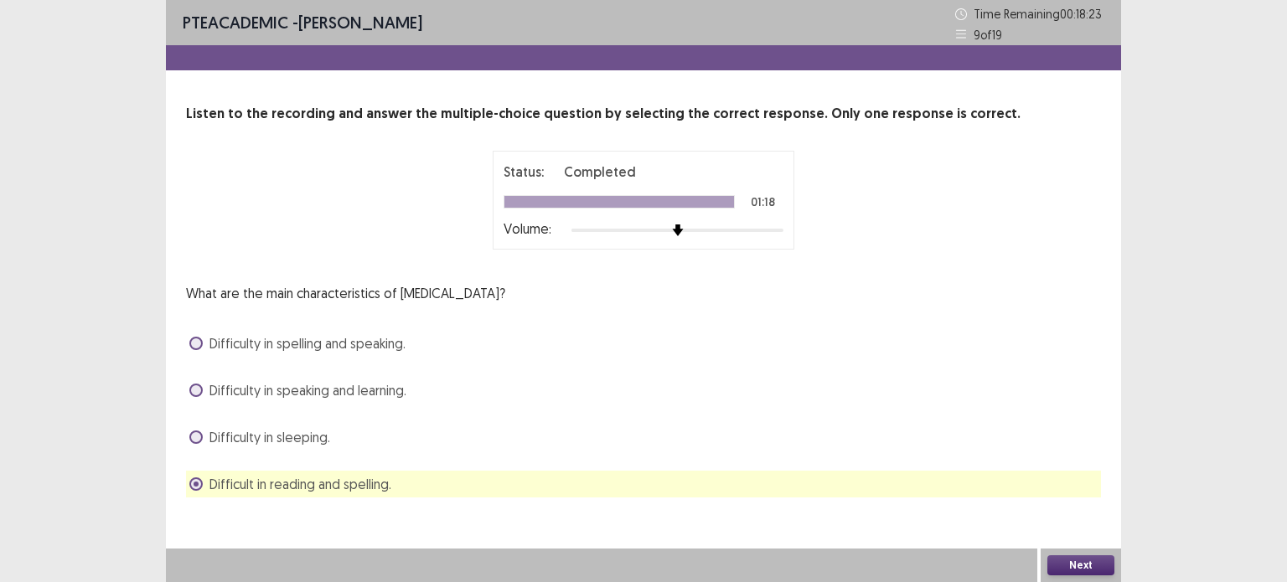
click at [189, 480] on label "Difficult in reading and spelling." at bounding box center [290, 484] width 202 height 20
click at [1065, 566] on button "Next" at bounding box center [1080, 565] width 67 height 20
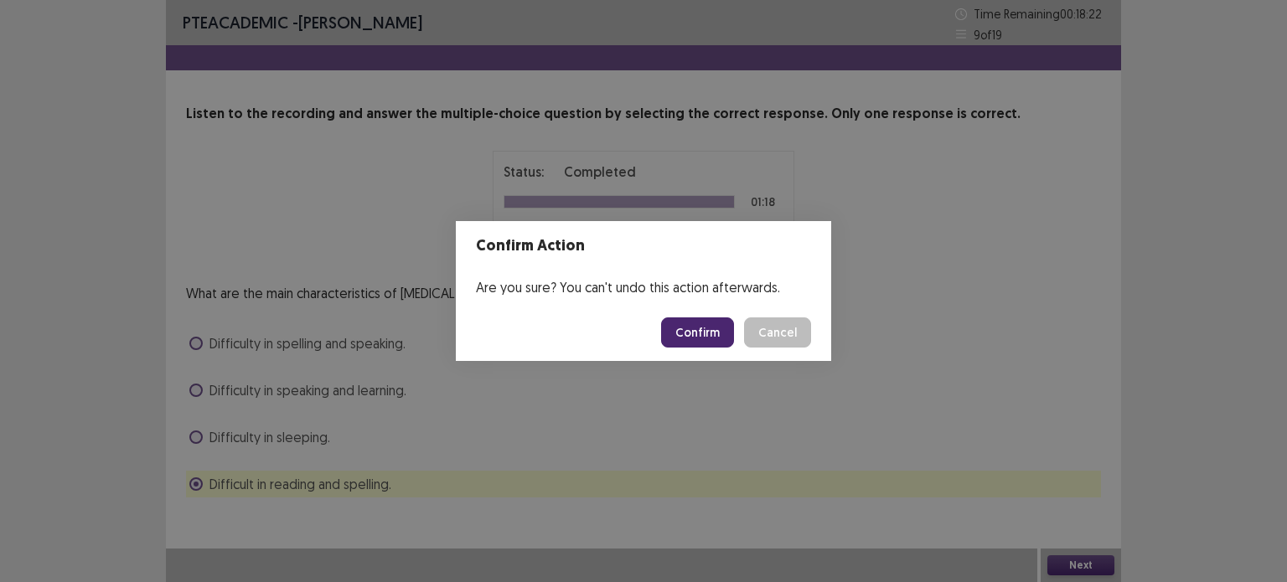
click at [701, 333] on button "Confirm" at bounding box center [697, 332] width 73 height 30
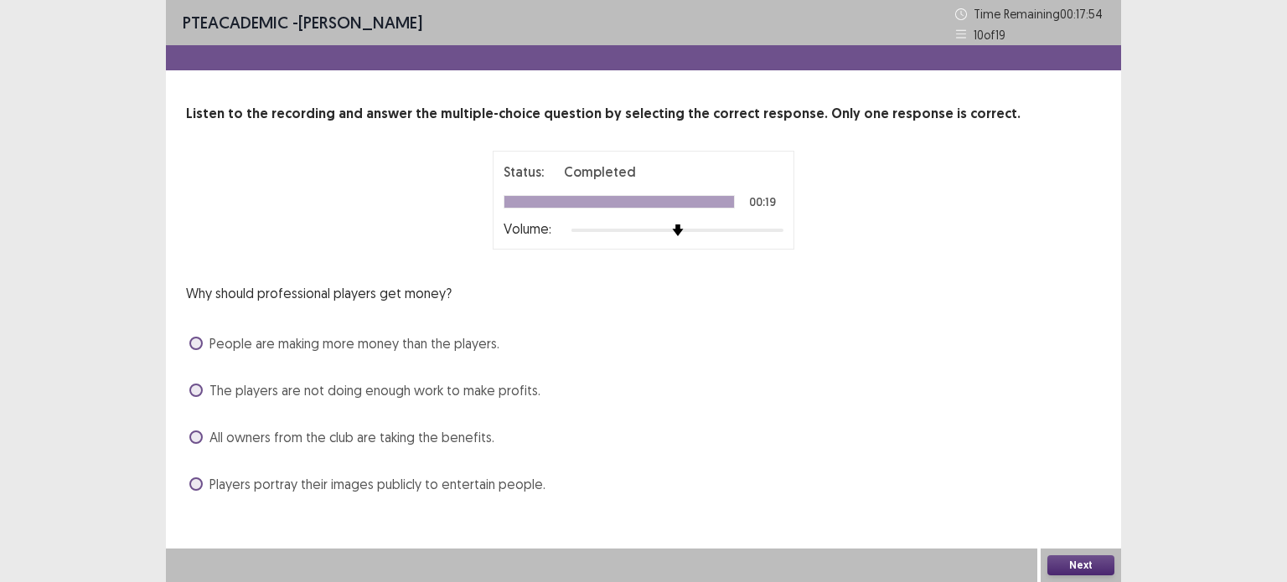
click at [201, 433] on span at bounding box center [195, 437] width 13 height 13
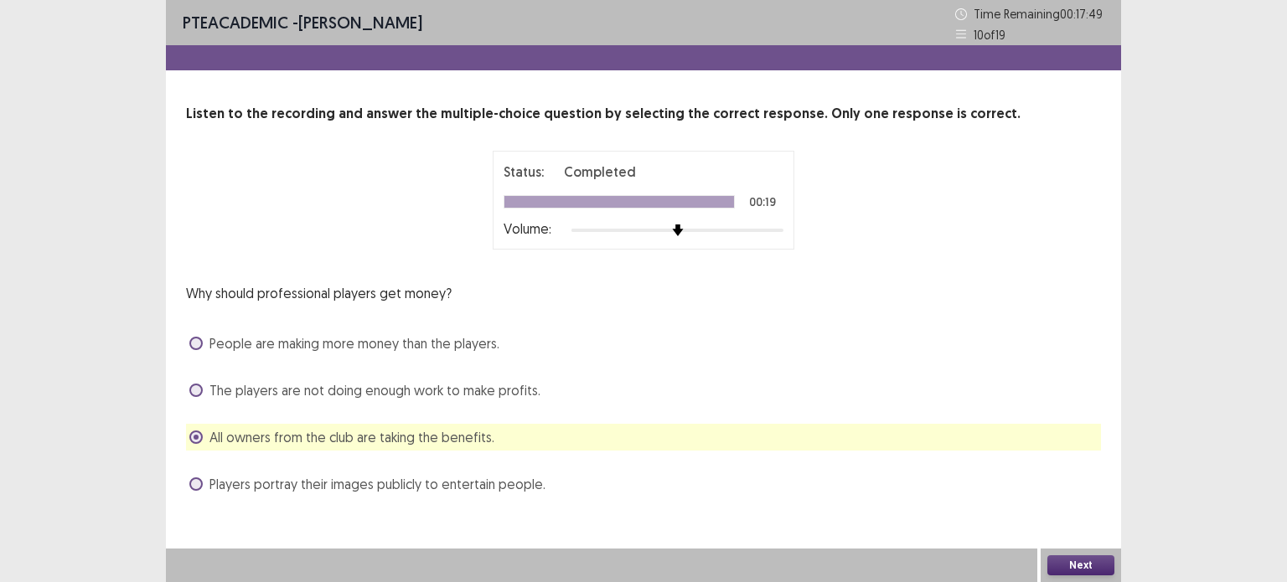
click at [1067, 562] on button "Next" at bounding box center [1080, 565] width 67 height 20
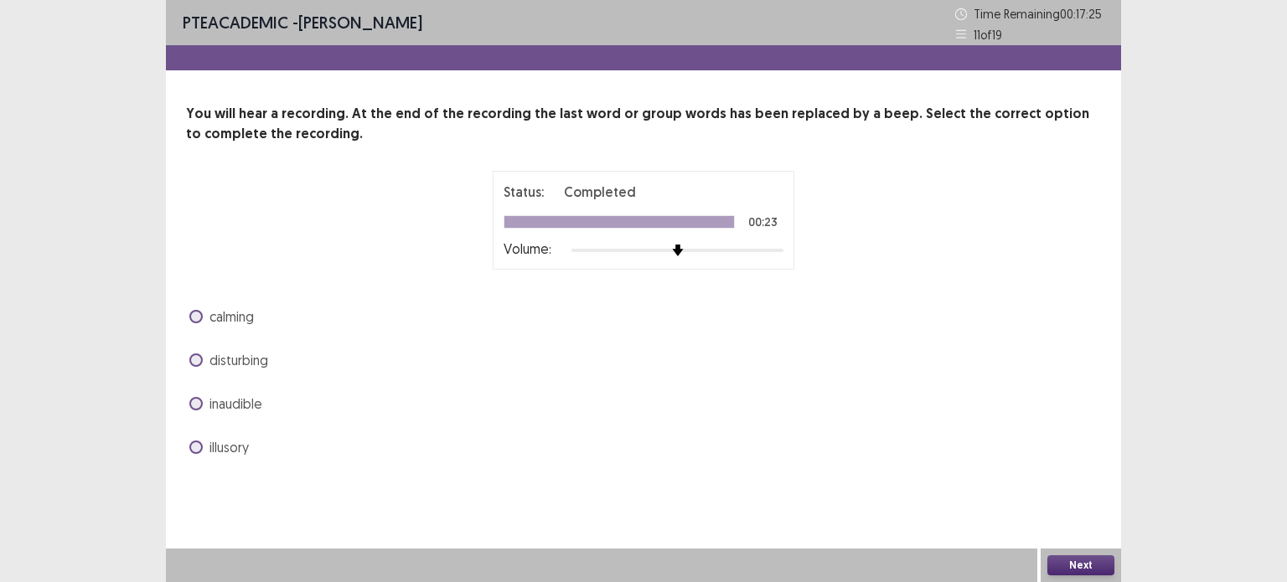
click at [195, 403] on span at bounding box center [195, 403] width 13 height 13
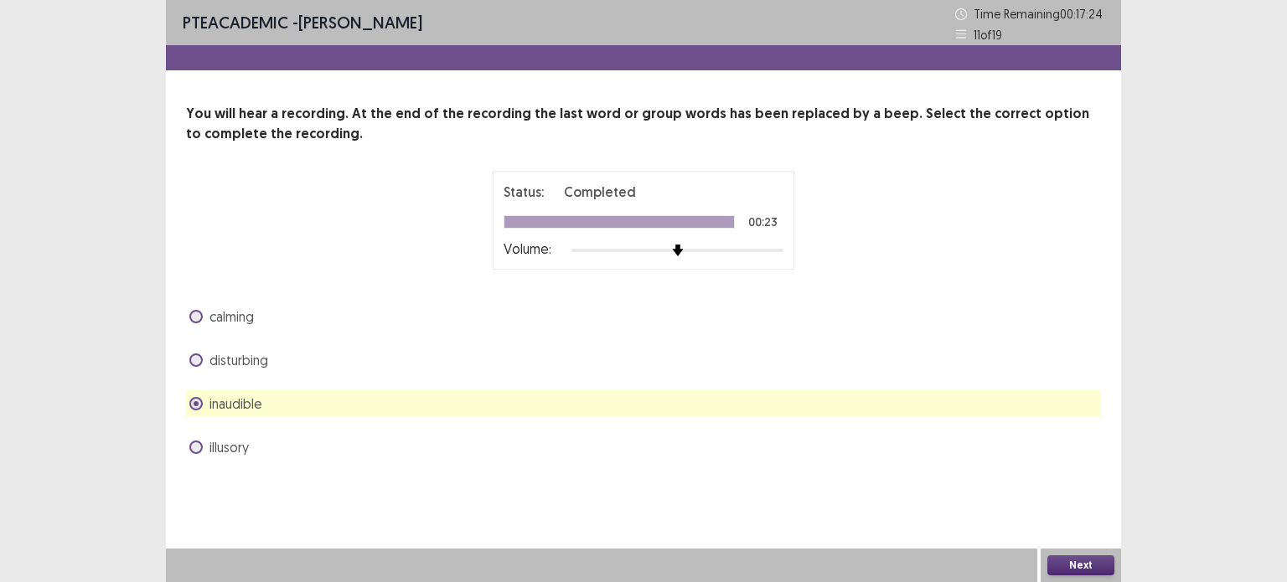
click at [1071, 565] on button "Next" at bounding box center [1080, 565] width 67 height 20
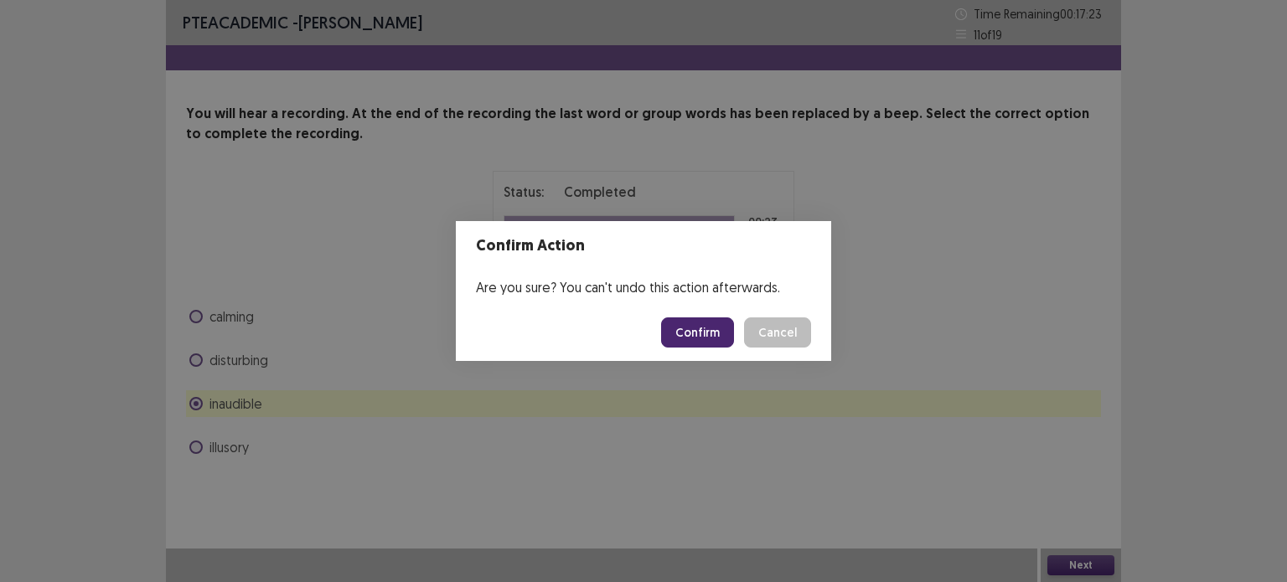
click at [702, 322] on button "Confirm" at bounding box center [697, 332] width 73 height 30
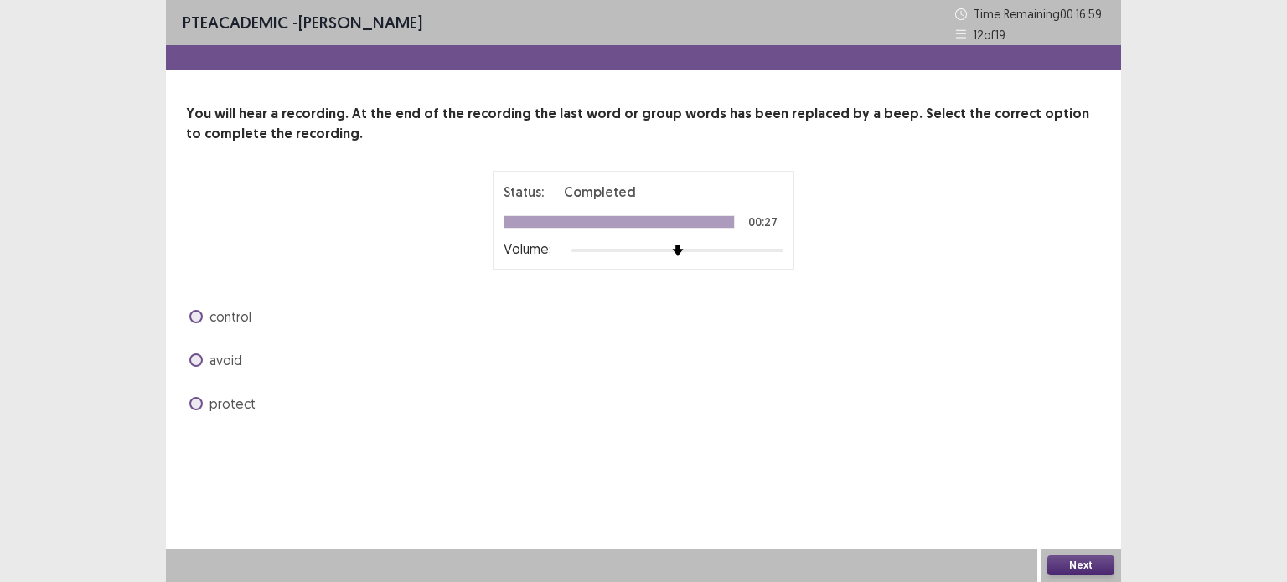
click at [756, 245] on div at bounding box center [677, 250] width 212 height 13
click at [195, 355] on span at bounding box center [195, 359] width 13 height 13
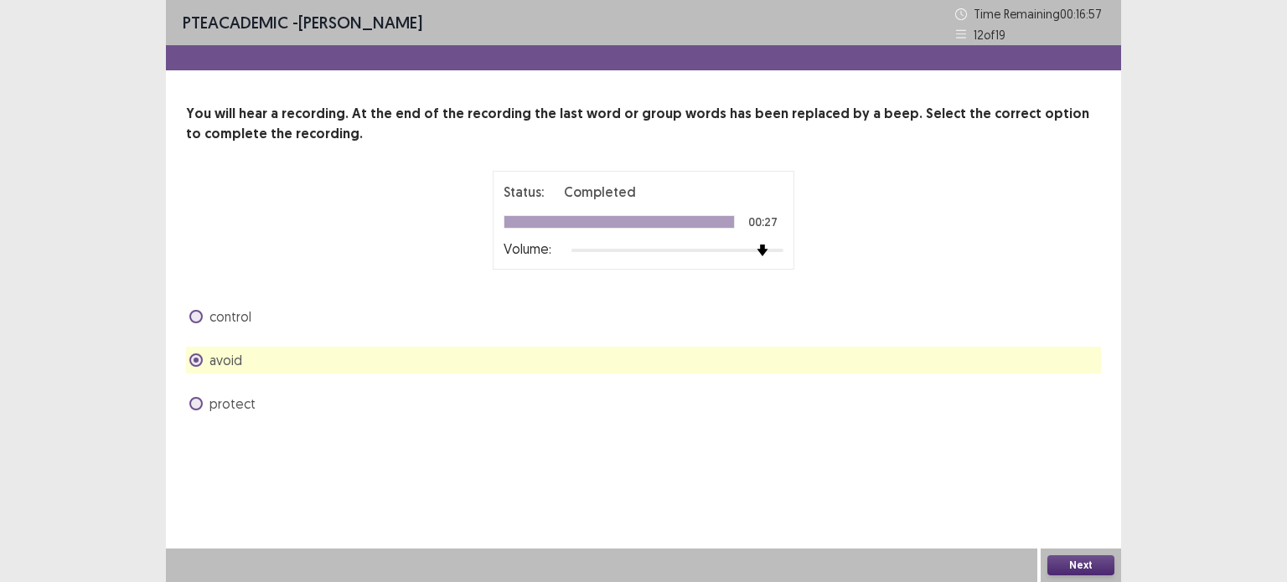
click at [1085, 562] on button "Next" at bounding box center [1080, 565] width 67 height 20
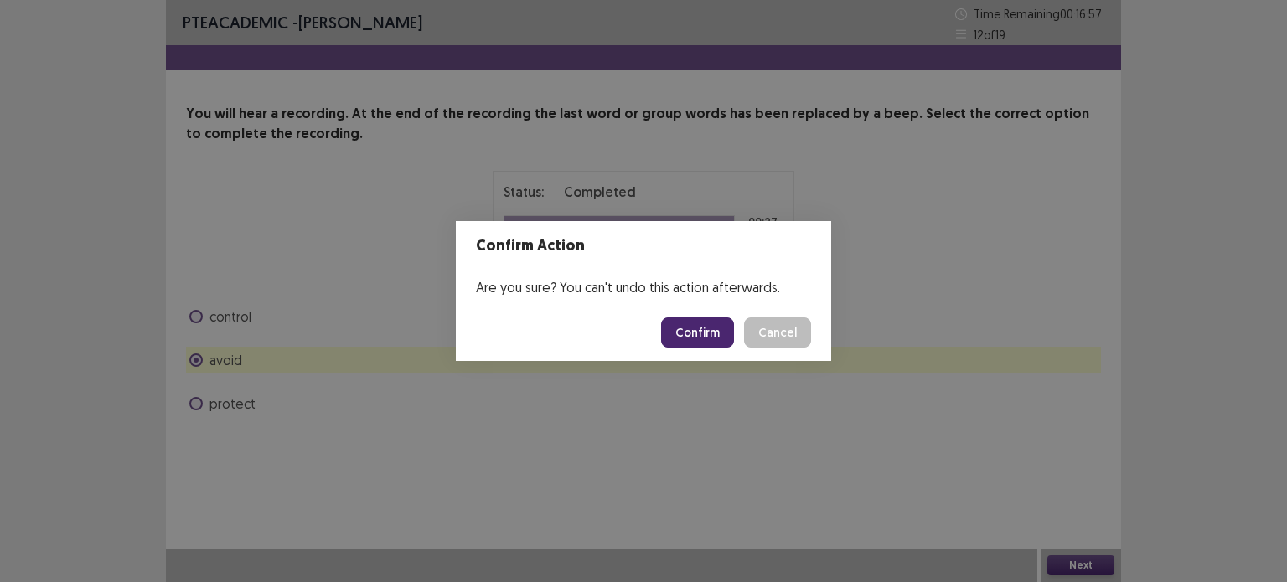
click at [697, 327] on button "Confirm" at bounding box center [697, 332] width 73 height 30
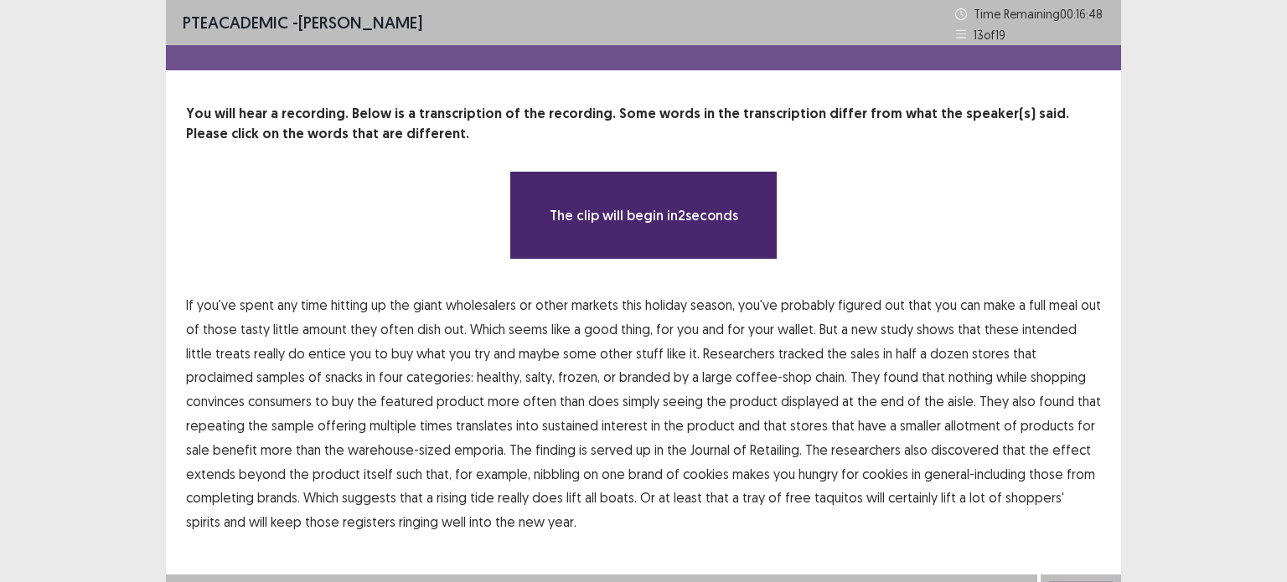
click at [475, 298] on span "wholesalers" at bounding box center [481, 305] width 70 height 20
click at [413, 301] on span "giant" at bounding box center [427, 305] width 29 height 20
click at [387, 267] on div "You will hear a recording. Below is a transcription of the recording. Some word…" at bounding box center [643, 319] width 955 height 431
click at [394, 267] on div "You will hear a recording. Below is a transcription of the recording. Some word…" at bounding box center [643, 319] width 955 height 431
click at [193, 301] on p "If you've spent any time hitting up the giant wholesalers or other markets this…" at bounding box center [643, 413] width 915 height 241
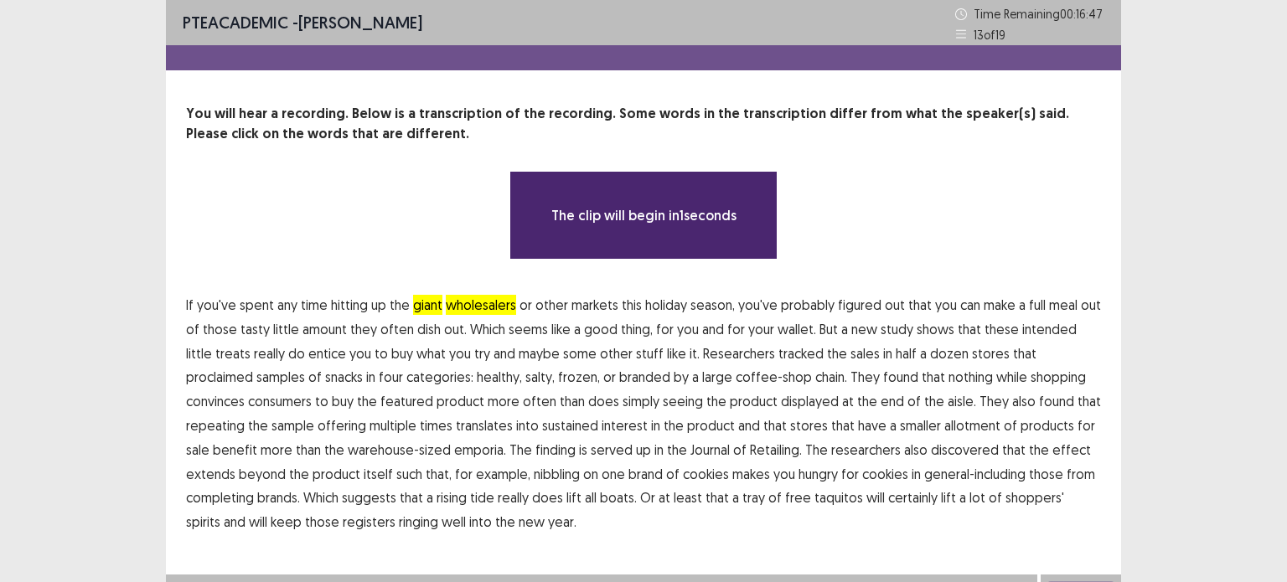
click at [193, 301] on p "If you've spent any time hitting up the giant wholesalers or other markets this…" at bounding box center [643, 413] width 915 height 241
click at [191, 304] on span "If" at bounding box center [190, 305] width 8 height 20
click at [373, 260] on div "The clip will begin in 1 seconds" at bounding box center [643, 215] width 915 height 89
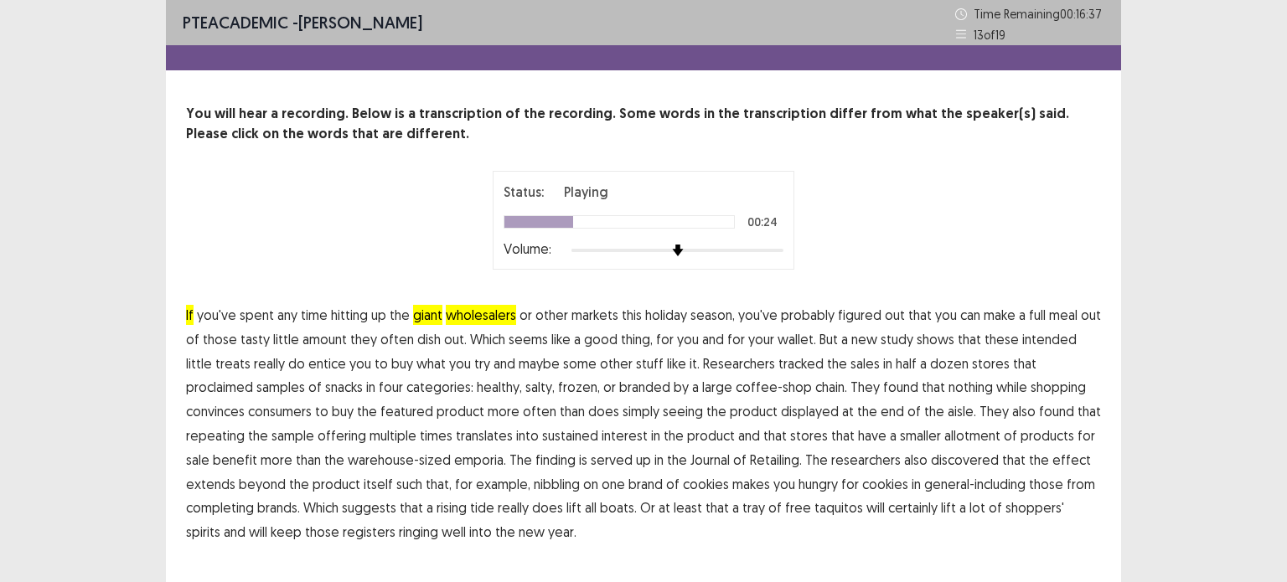
click at [253, 377] on span "proclaimed" at bounding box center [219, 387] width 67 height 20
drag, startPoint x: 347, startPoint y: 411, endPoint x: 364, endPoint y: 415, distance: 17.3
click at [380, 414] on span "featured" at bounding box center [406, 411] width 53 height 20
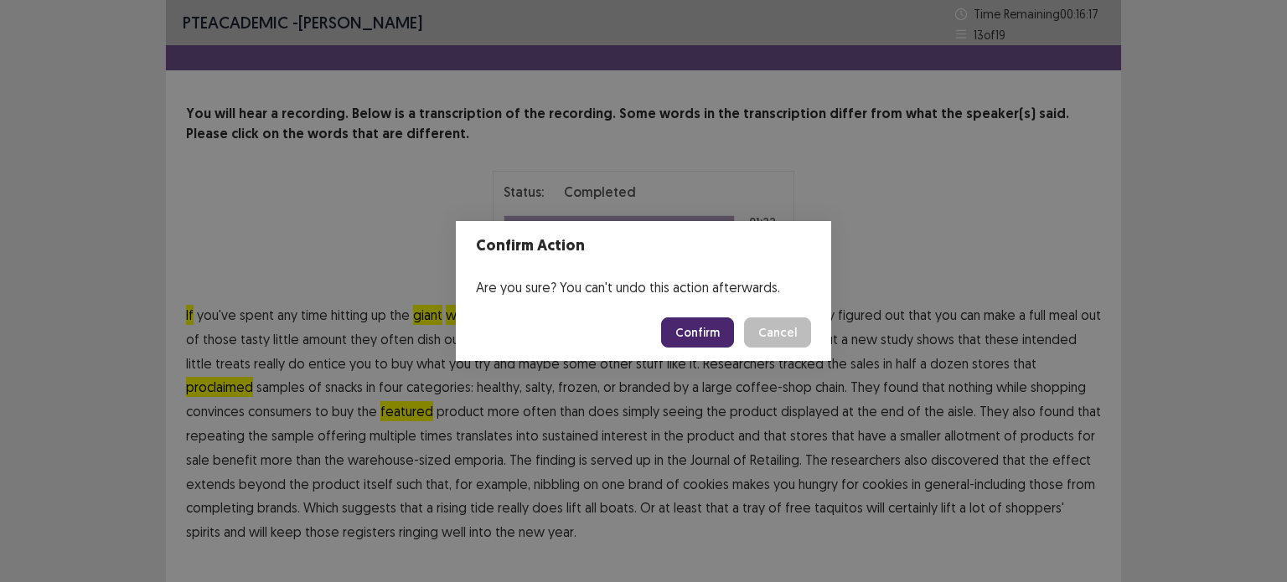
click at [717, 325] on button "Confirm" at bounding box center [697, 332] width 73 height 30
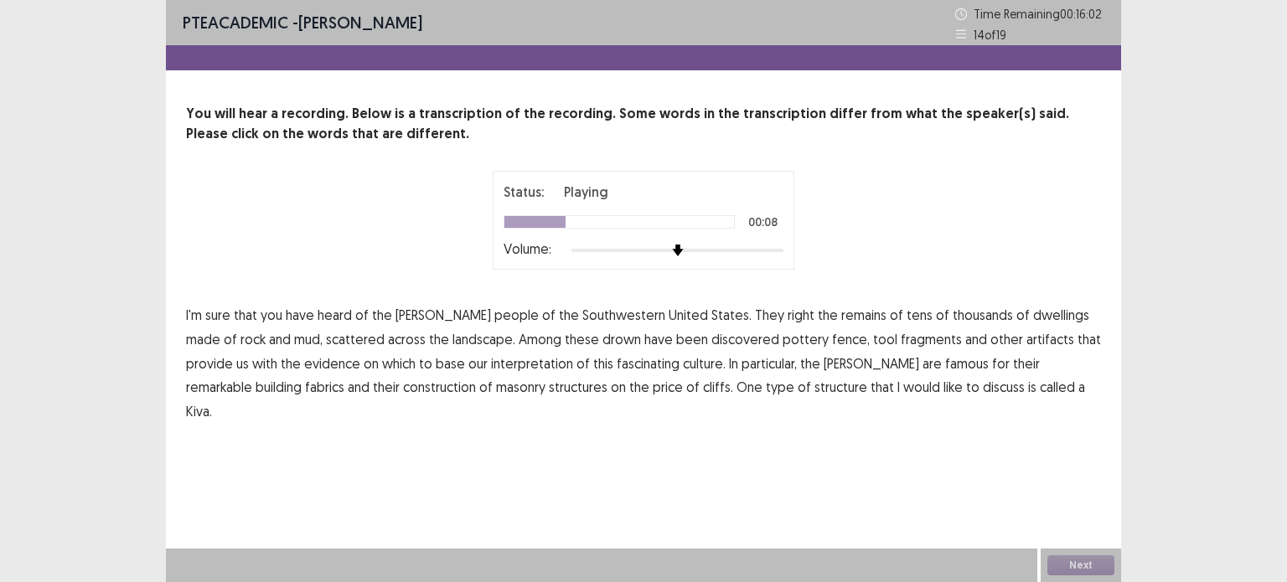
click at [602, 340] on span "drown" at bounding box center [621, 339] width 39 height 20
click at [344, 377] on span "fabrics" at bounding box center [324, 387] width 39 height 20
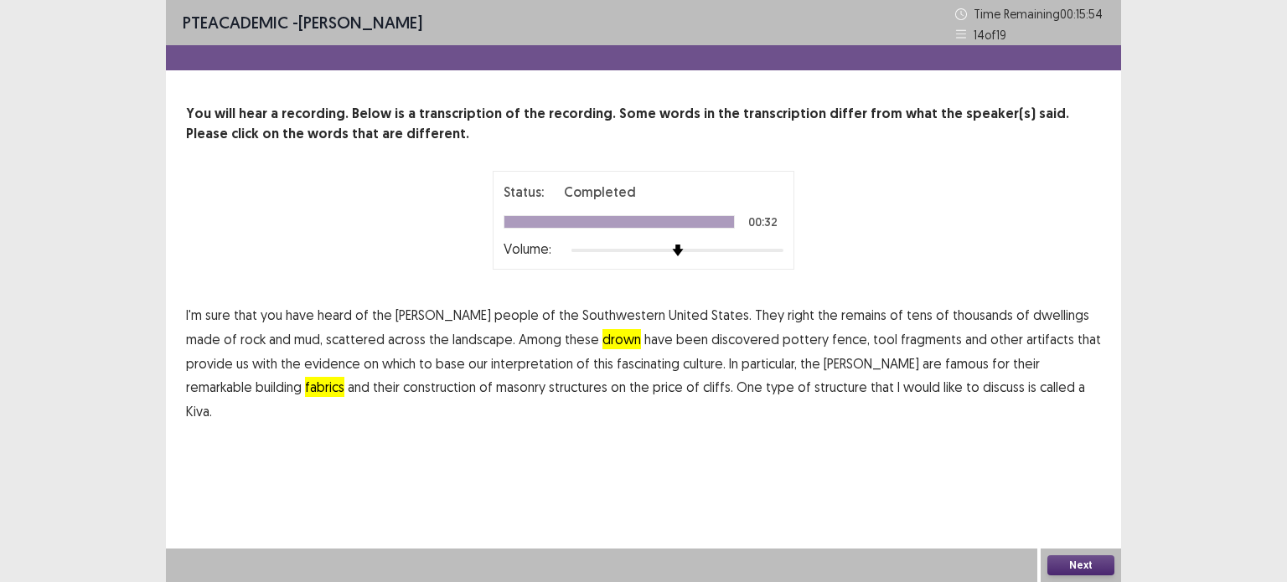
click at [1071, 570] on button "Next" at bounding box center [1080, 565] width 67 height 20
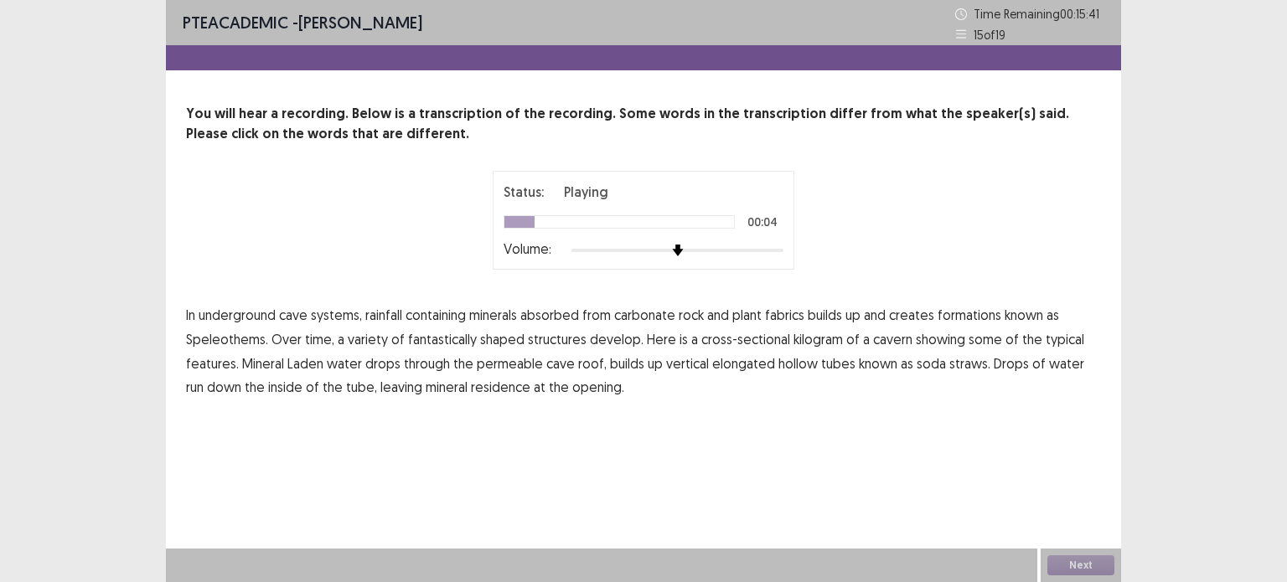
click at [787, 317] on span "fabrics" at bounding box center [784, 315] width 39 height 20
click at [816, 343] on span "kilogram" at bounding box center [817, 339] width 49 height 20
click at [477, 390] on span "residence" at bounding box center [500, 387] width 59 height 20
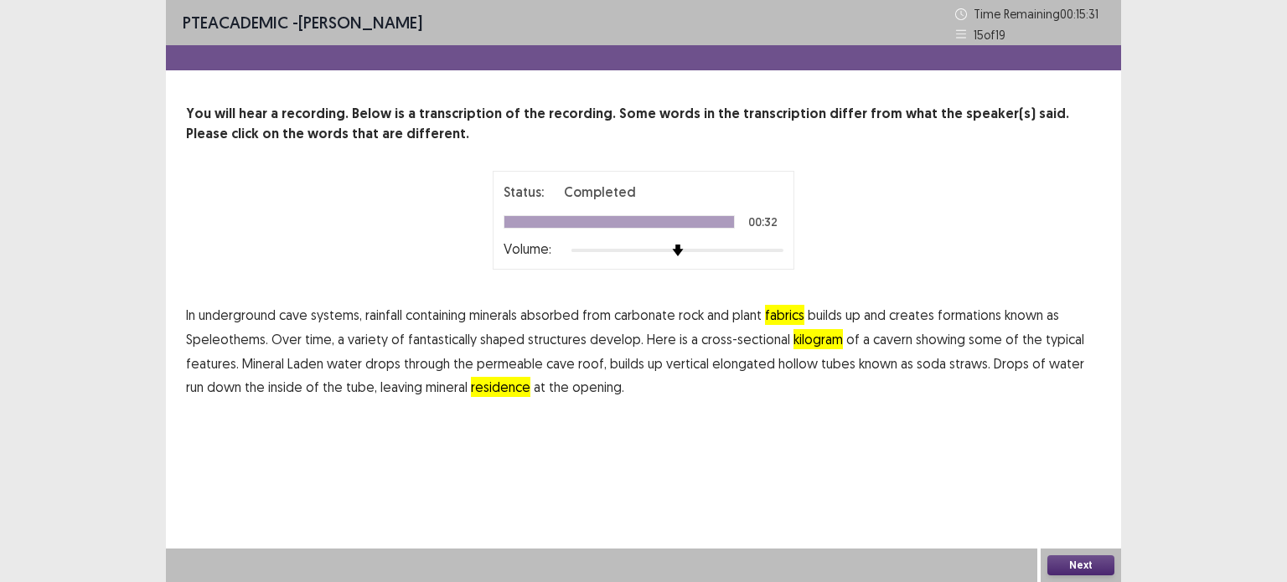
drag, startPoint x: 1071, startPoint y: 554, endPoint x: 1072, endPoint y: 563, distance: 9.3
click at [1074, 561] on div "Next" at bounding box center [1080, 566] width 80 height 34
click at [1069, 565] on button "Next" at bounding box center [1080, 565] width 67 height 20
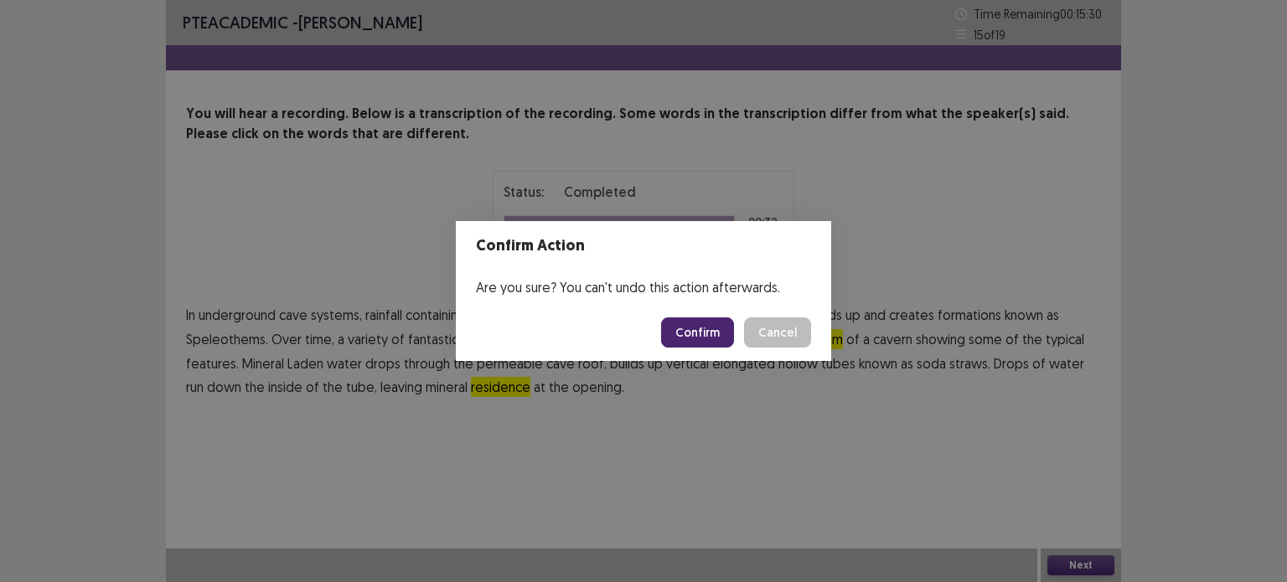
click at [699, 339] on button "Confirm" at bounding box center [697, 332] width 73 height 30
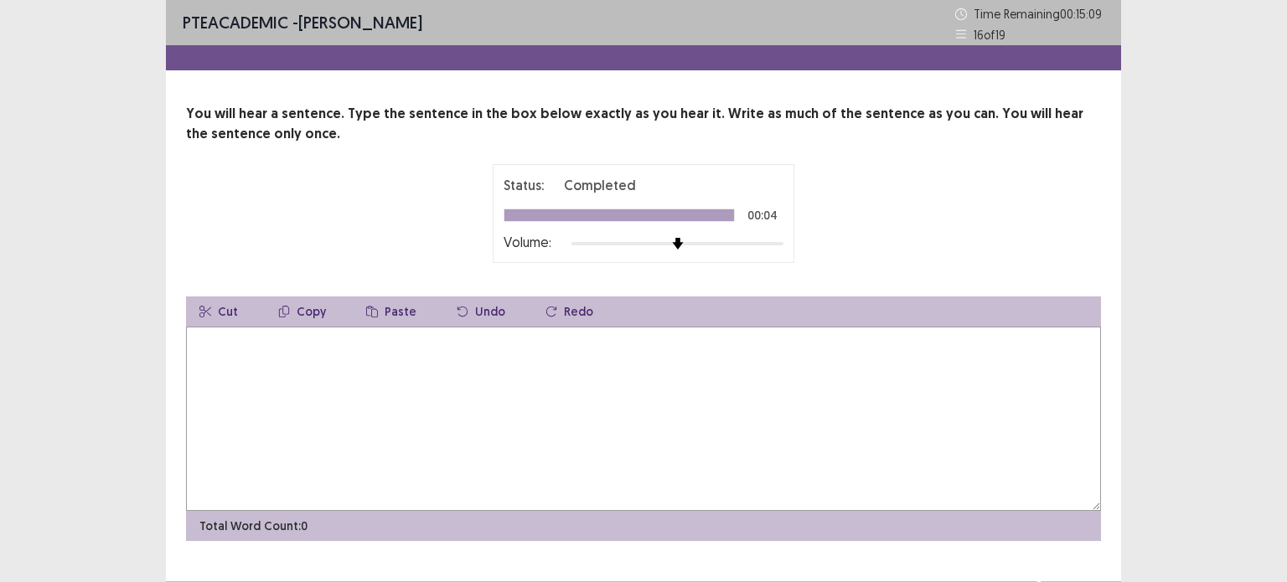
click at [275, 351] on textarea at bounding box center [643, 419] width 915 height 184
type textarea "**********"
click at [212, 369] on textarea at bounding box center [643, 419] width 915 height 184
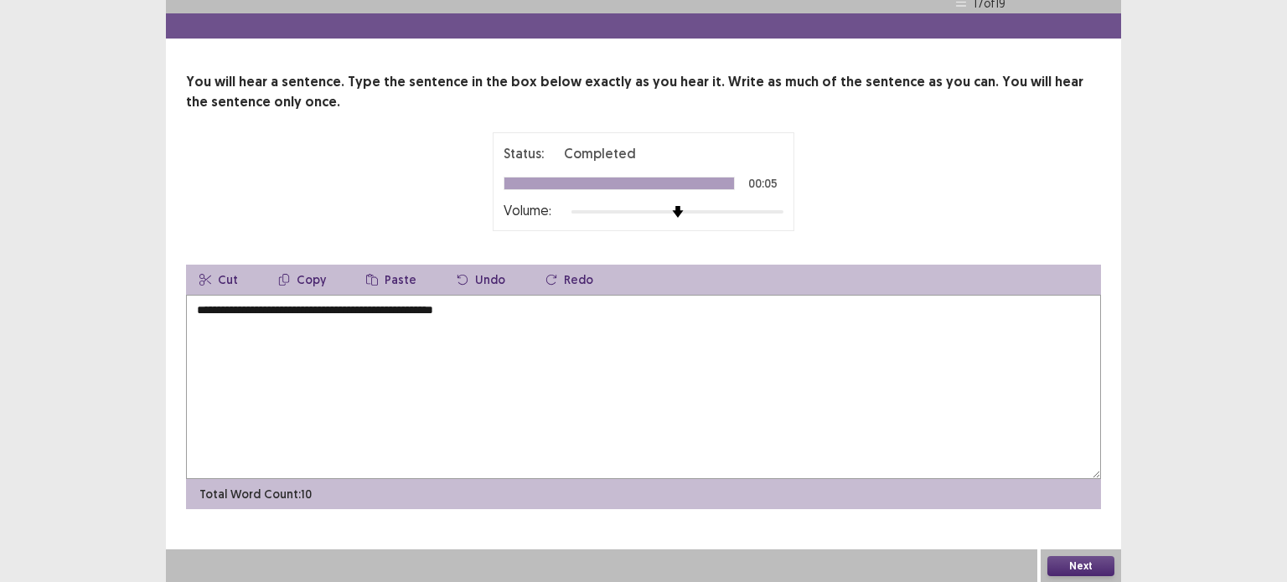
type textarea "**********"
click at [1104, 561] on button "Next" at bounding box center [1080, 566] width 67 height 20
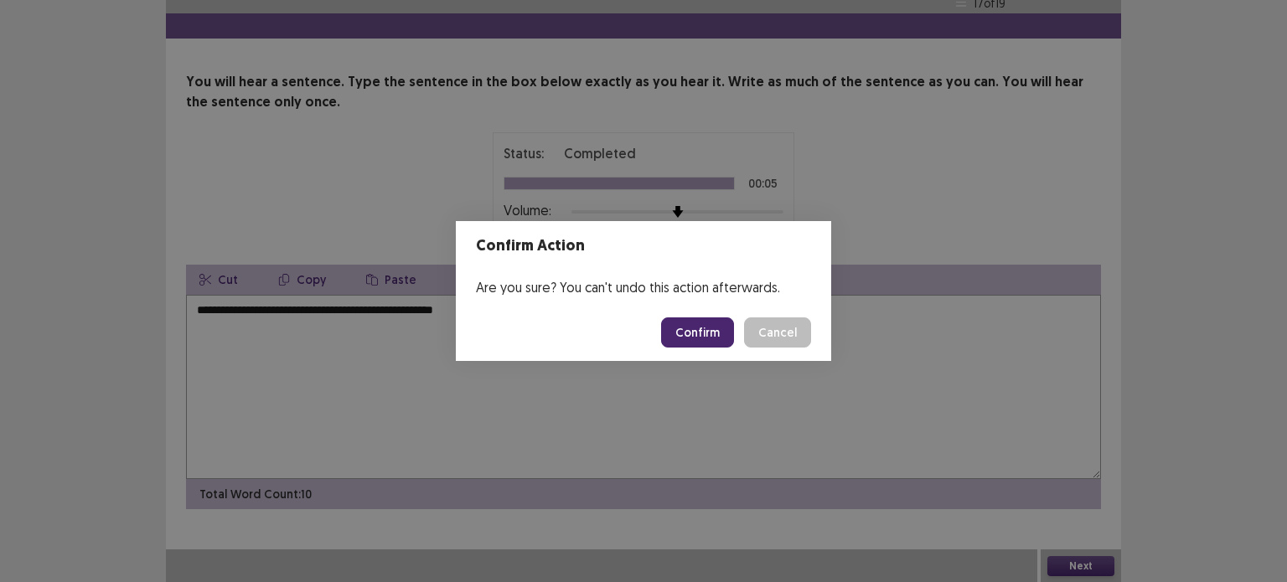
click at [704, 331] on button "Confirm" at bounding box center [697, 332] width 73 height 30
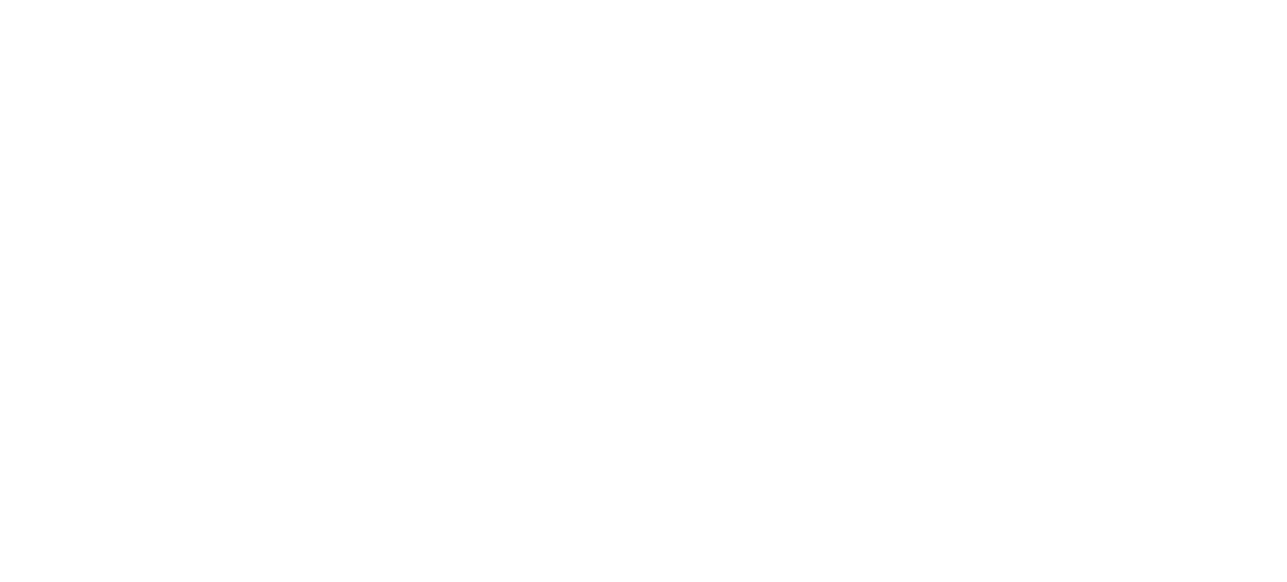
scroll to position [0, 0]
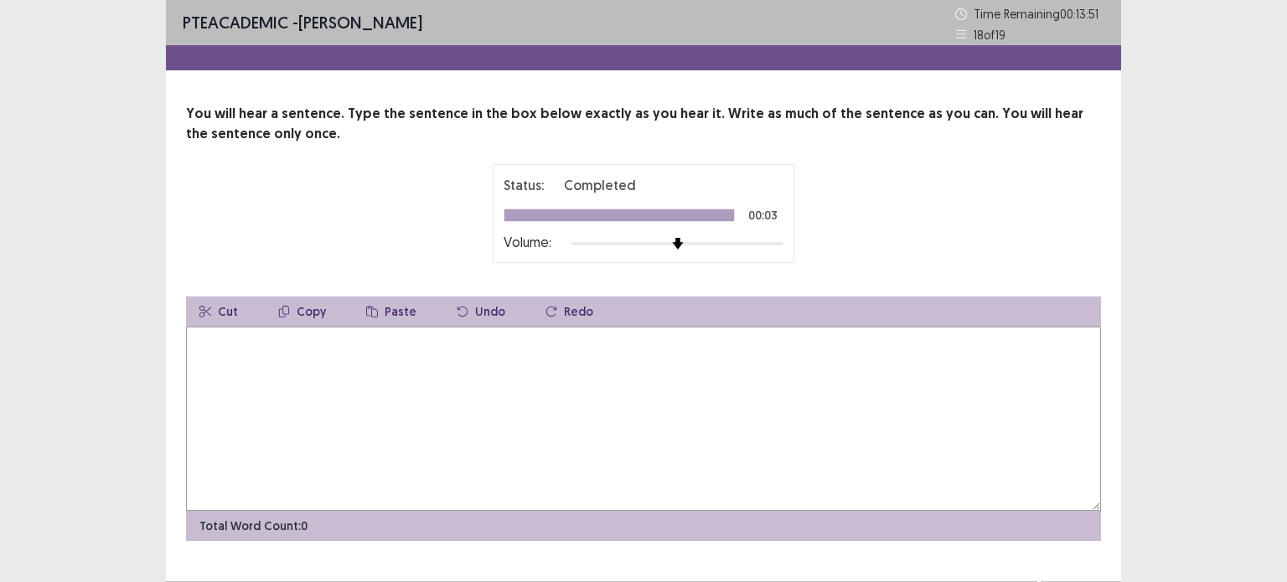
drag, startPoint x: 786, startPoint y: 257, endPoint x: 214, endPoint y: 308, distance: 573.6
click at [214, 327] on textarea at bounding box center [643, 419] width 915 height 184
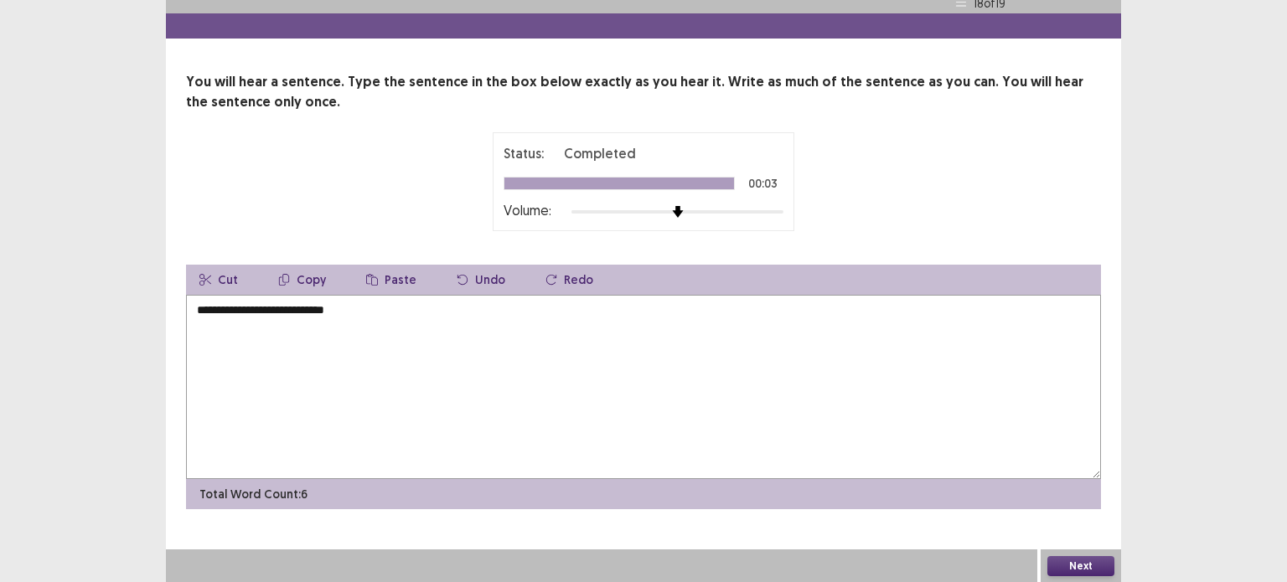
drag, startPoint x: 300, startPoint y: 304, endPoint x: 316, endPoint y: 321, distance: 23.1
click at [302, 304] on textarea "**********" at bounding box center [643, 387] width 915 height 184
type textarea "**********"
click at [1053, 566] on button "Next" at bounding box center [1080, 566] width 67 height 20
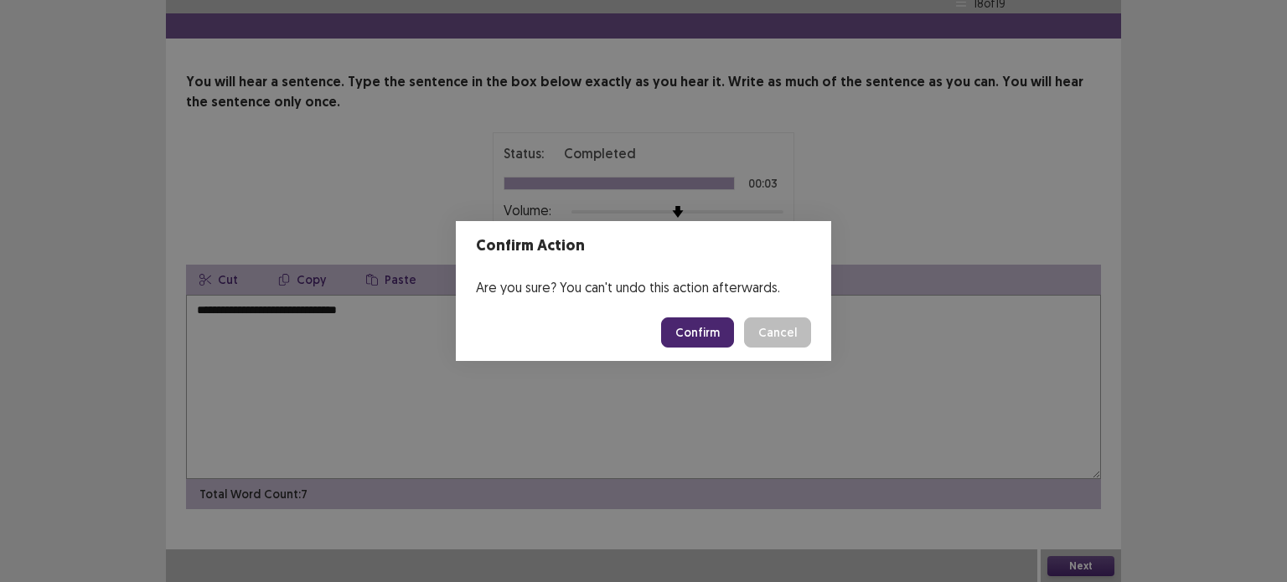
drag, startPoint x: 684, startPoint y: 331, endPoint x: 695, endPoint y: 331, distance: 11.7
click at [695, 331] on button "Confirm" at bounding box center [697, 332] width 73 height 30
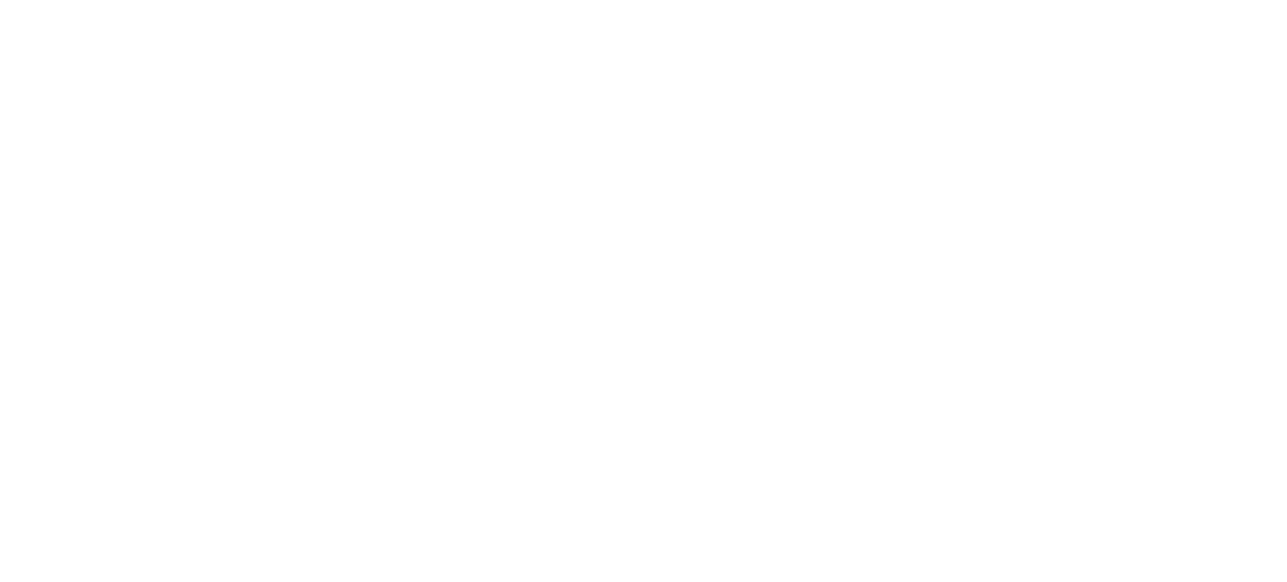
scroll to position [0, 0]
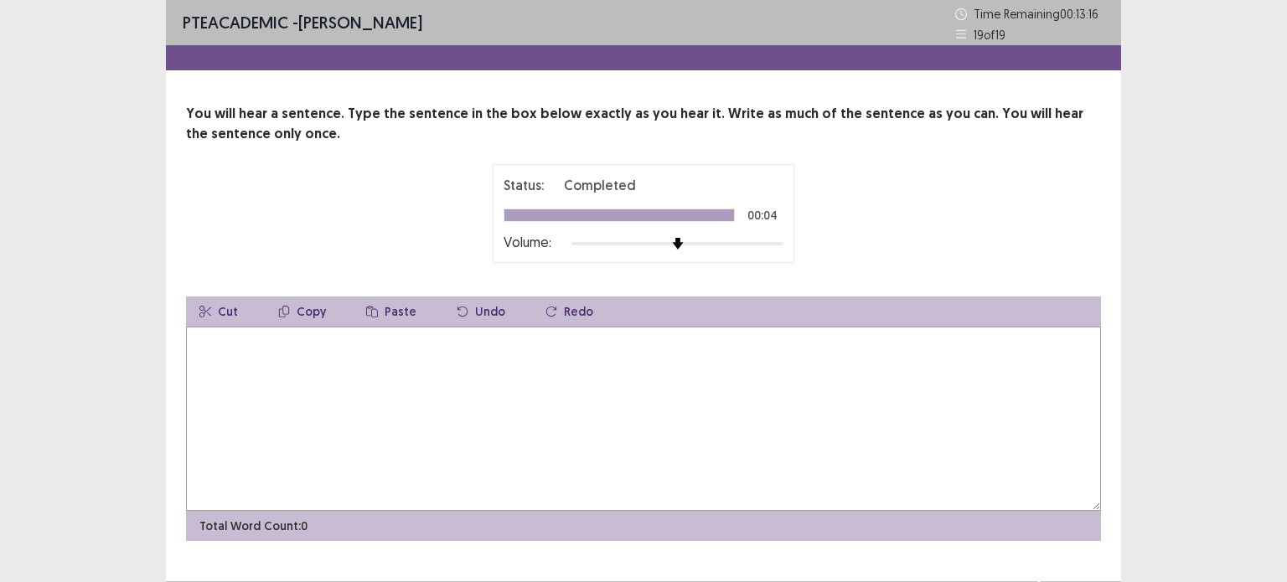
click at [230, 355] on textarea at bounding box center [643, 419] width 915 height 184
click at [338, 348] on textarea "**********" at bounding box center [643, 419] width 915 height 184
click at [395, 359] on textarea "**********" at bounding box center [643, 419] width 915 height 184
type textarea "**********"
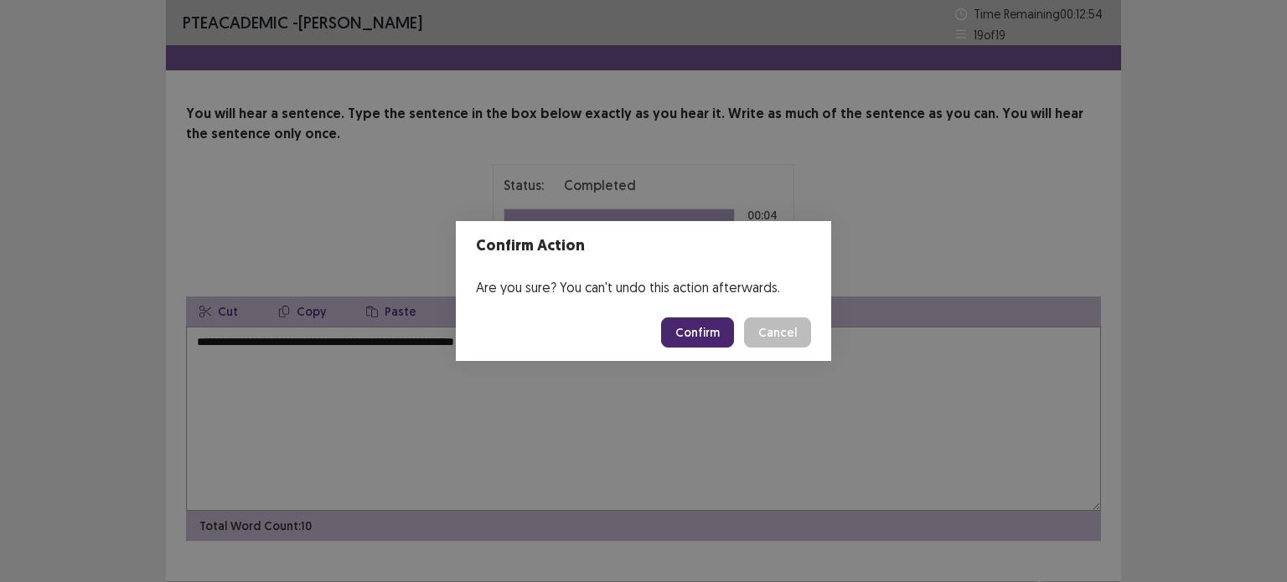
click at [709, 332] on button "Confirm" at bounding box center [697, 332] width 73 height 30
